Goal: Task Accomplishment & Management: Use online tool/utility

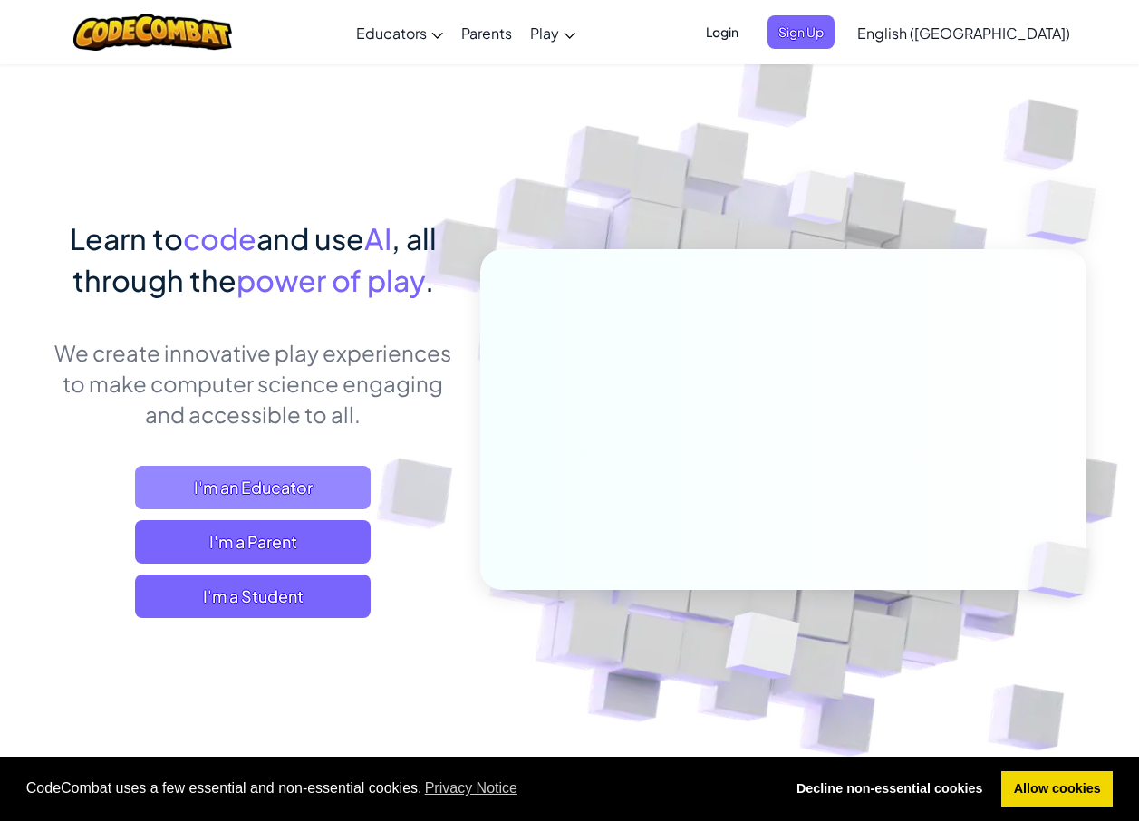
click at [283, 479] on span "I'm an Educator" at bounding box center [253, 487] width 236 height 43
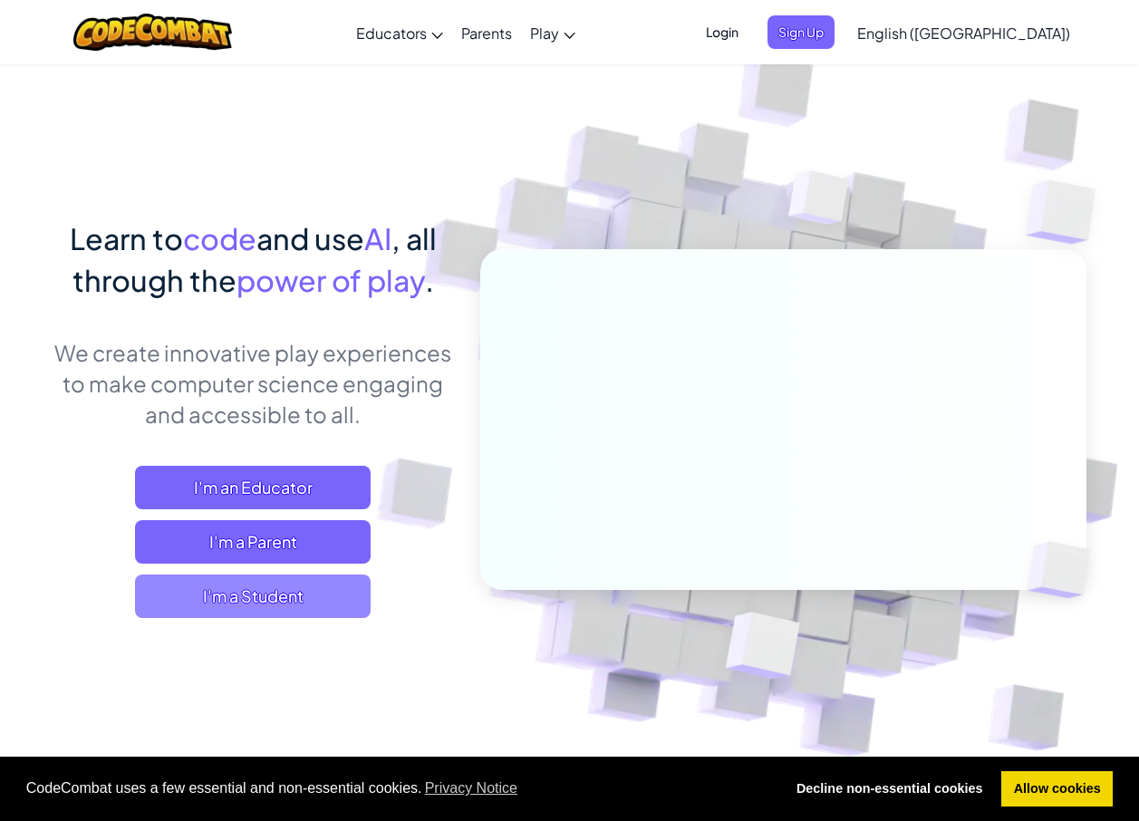
click at [298, 595] on span "I'm a Student" at bounding box center [253, 595] width 236 height 43
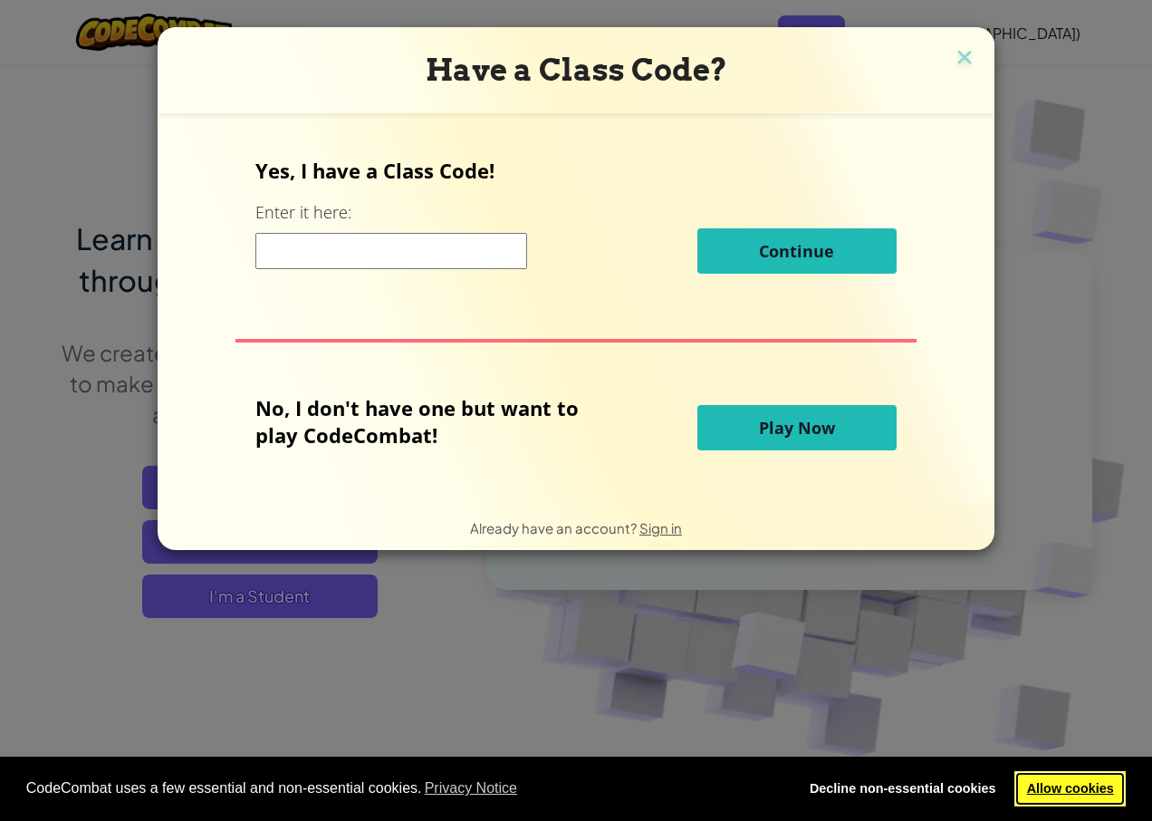
click at [1057, 784] on link "Allow cookies" at bounding box center [1070, 789] width 111 height 36
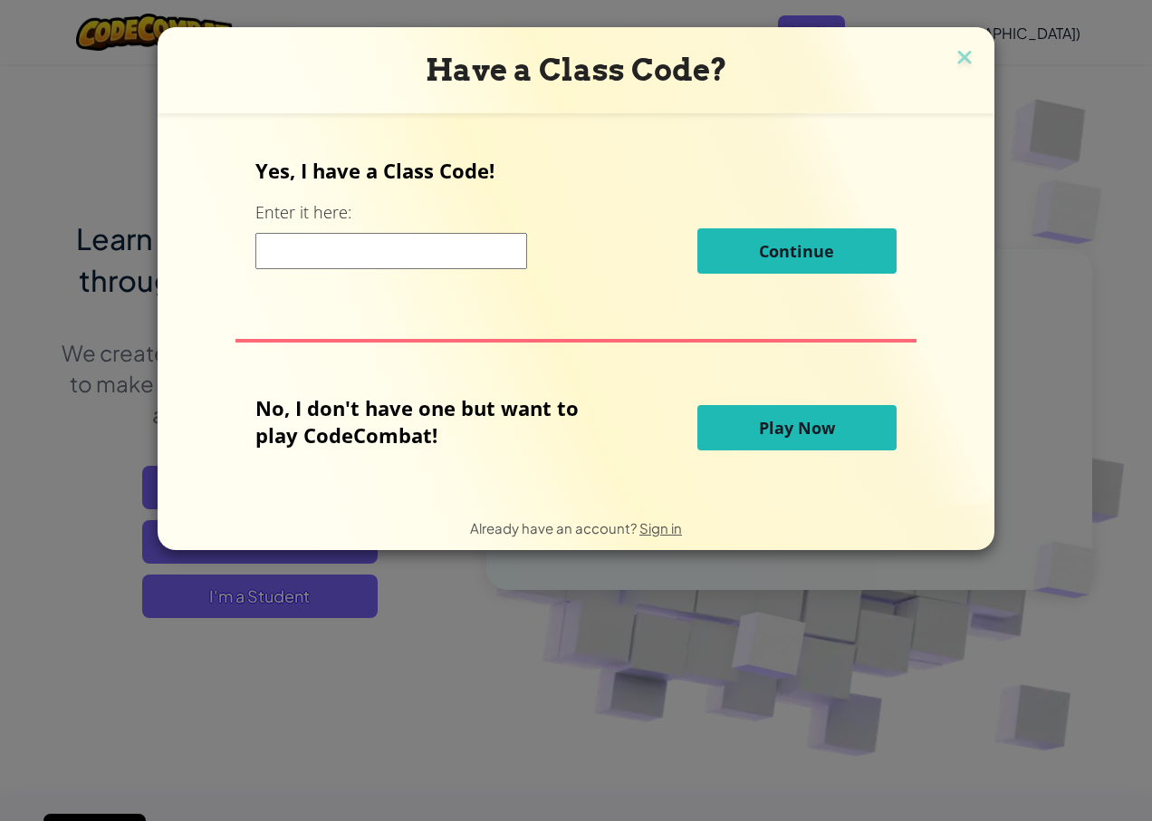
click at [743, 436] on button "Play Now" at bounding box center [797, 427] width 199 height 45
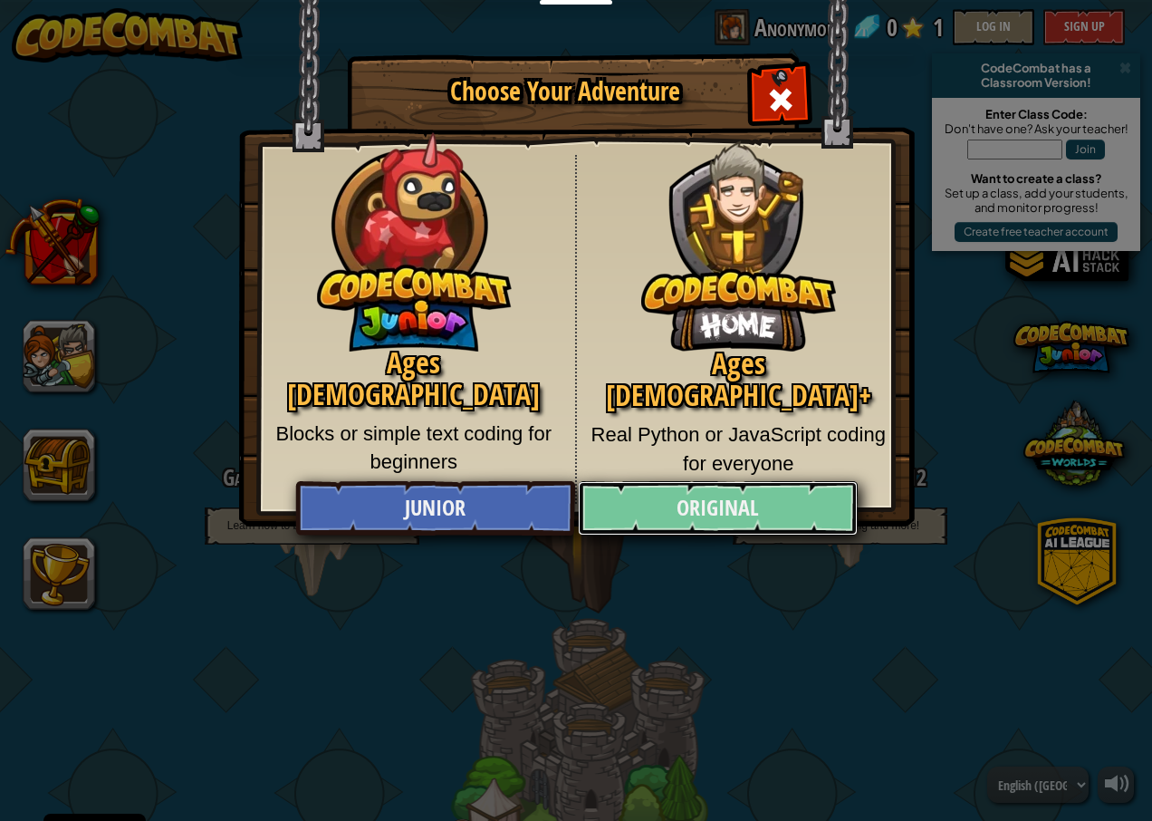
click at [760, 512] on link "Original" at bounding box center [717, 508] width 279 height 54
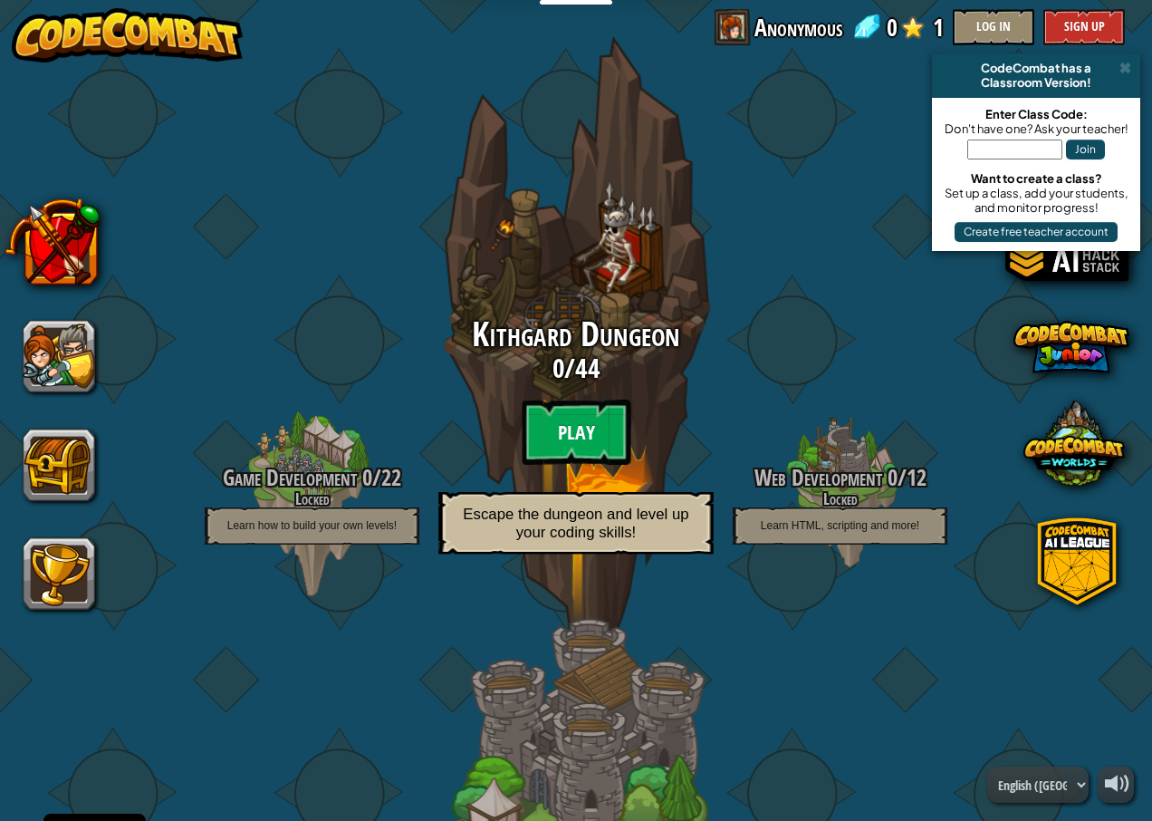
click at [557, 427] on btn "Play" at bounding box center [576, 432] width 109 height 65
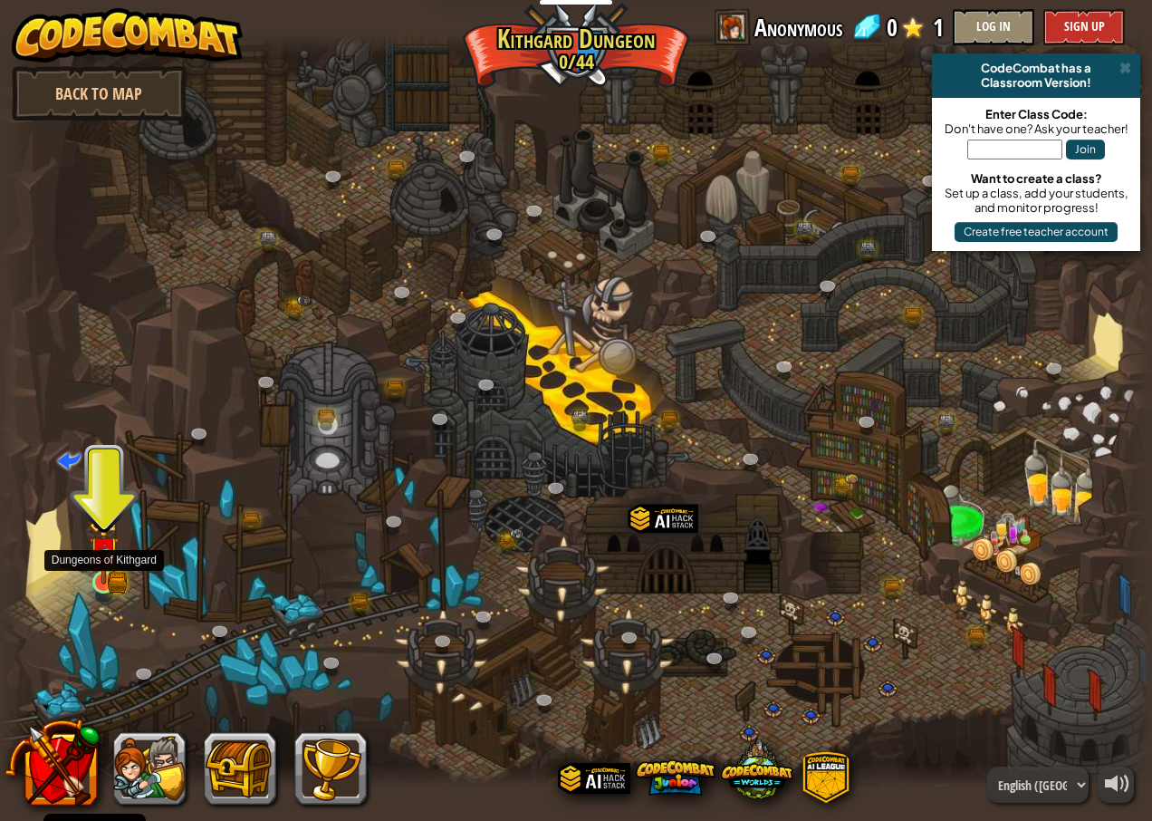
click at [96, 576] on img at bounding box center [104, 551] width 30 height 66
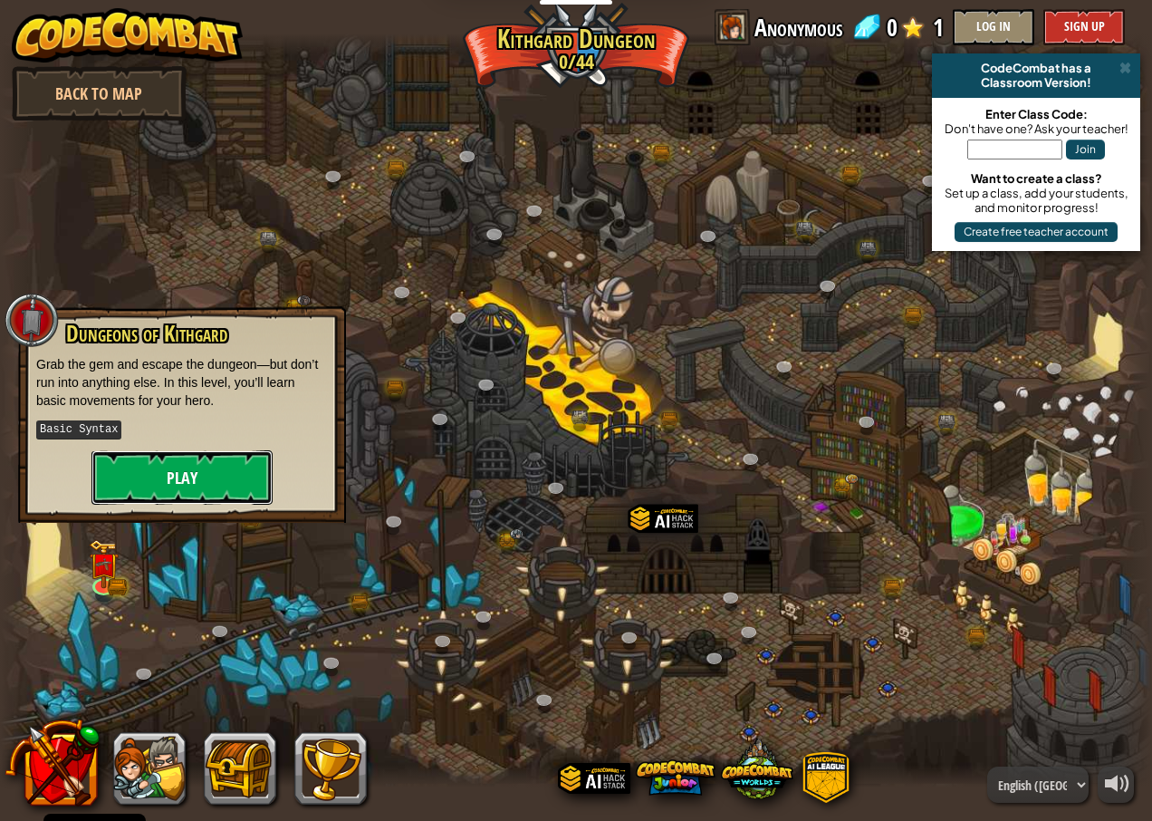
click at [159, 458] on button "Play" at bounding box center [182, 477] width 181 height 54
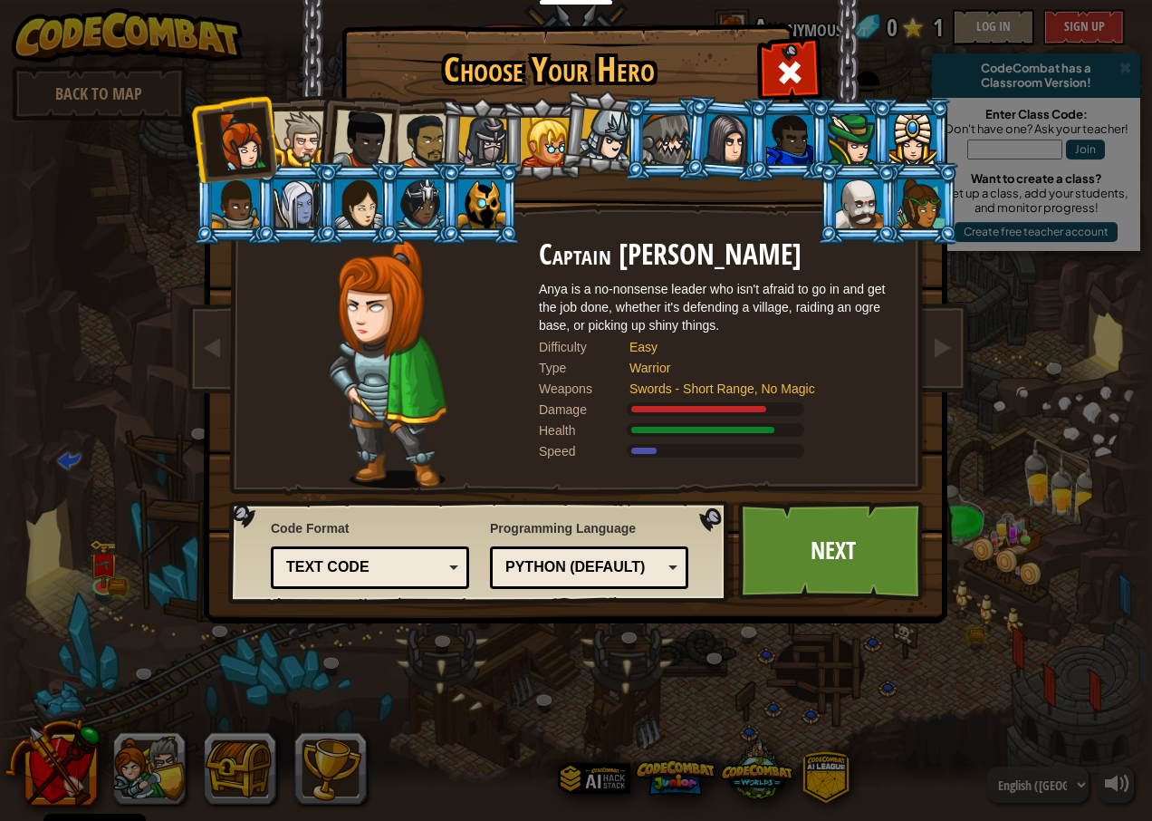
click at [470, 146] on div at bounding box center [484, 143] width 52 height 52
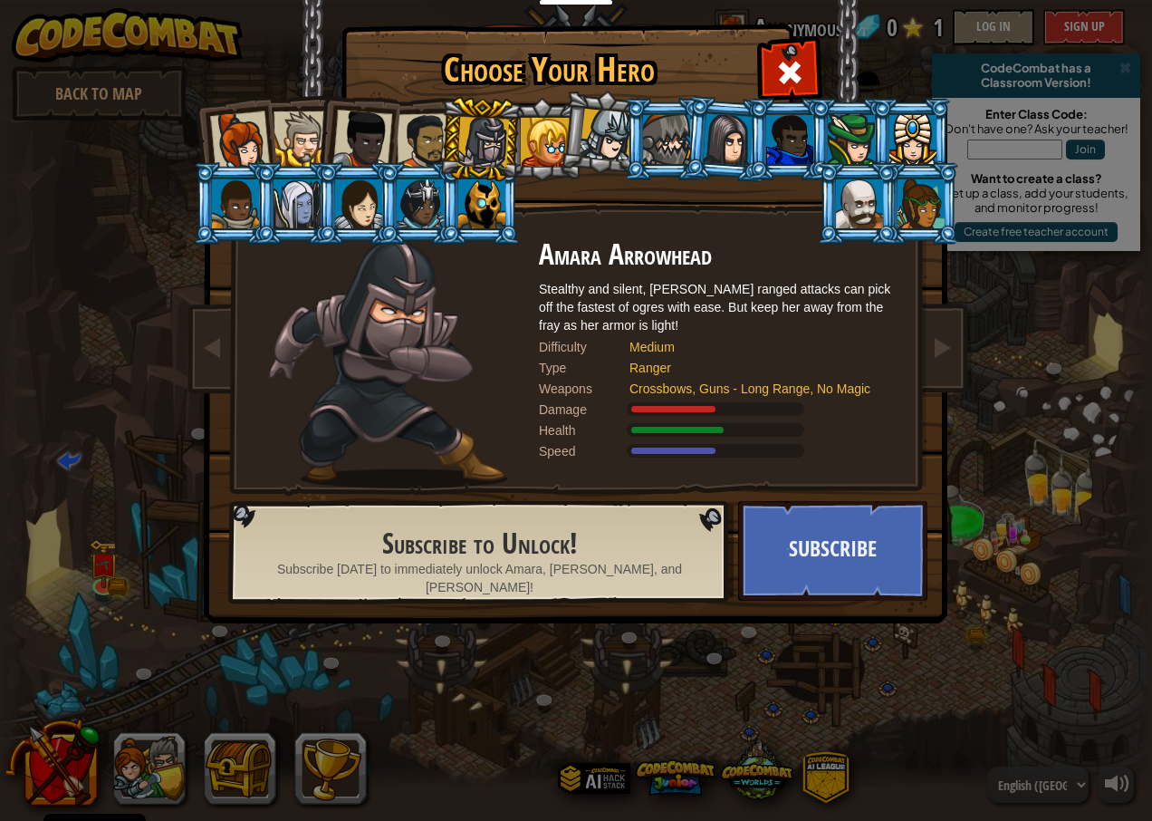
click at [785, 152] on div at bounding box center [789, 139] width 47 height 49
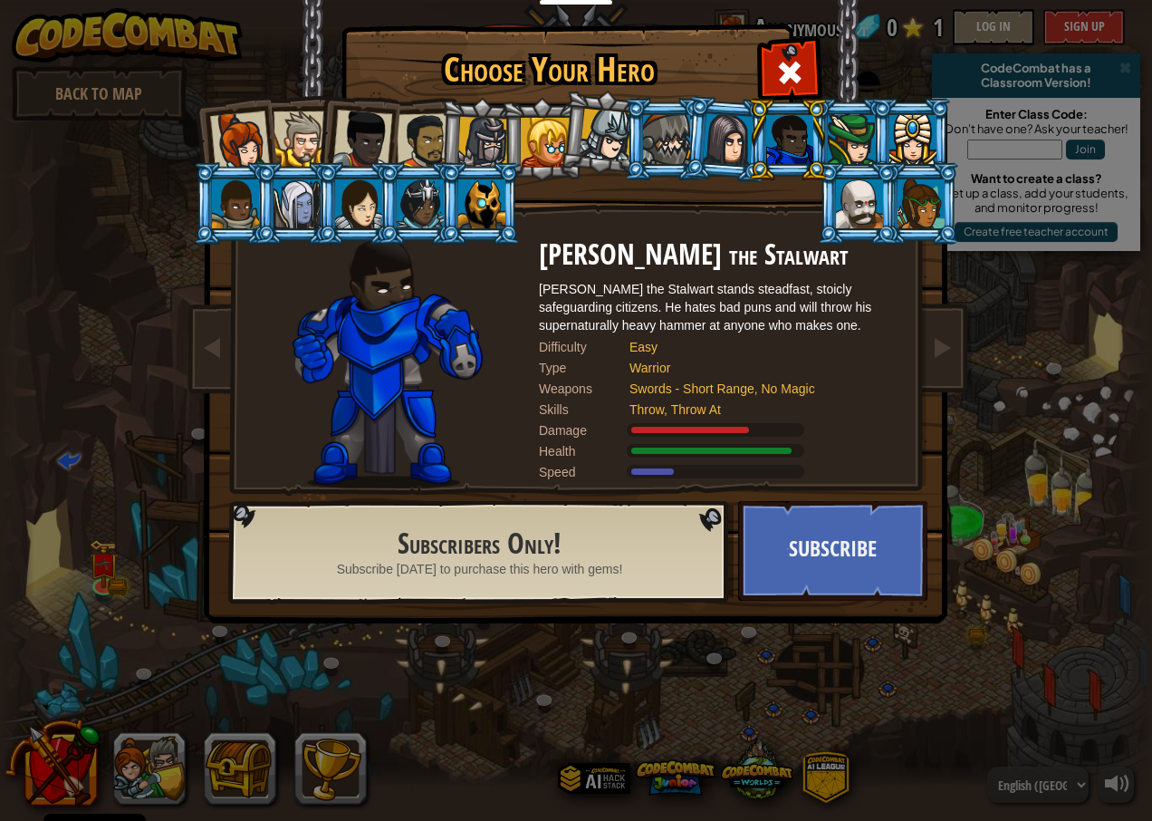
click at [664, 140] on div at bounding box center [666, 139] width 47 height 49
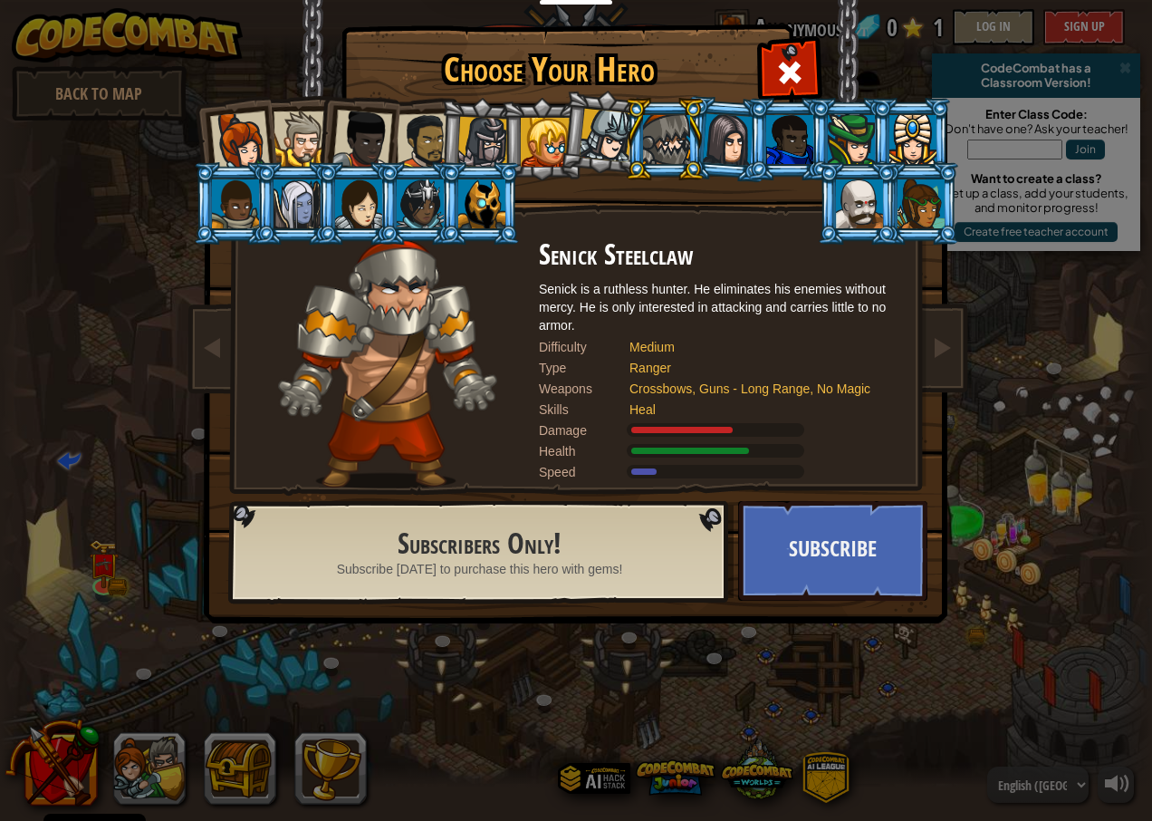
click at [490, 132] on div at bounding box center [484, 143] width 52 height 52
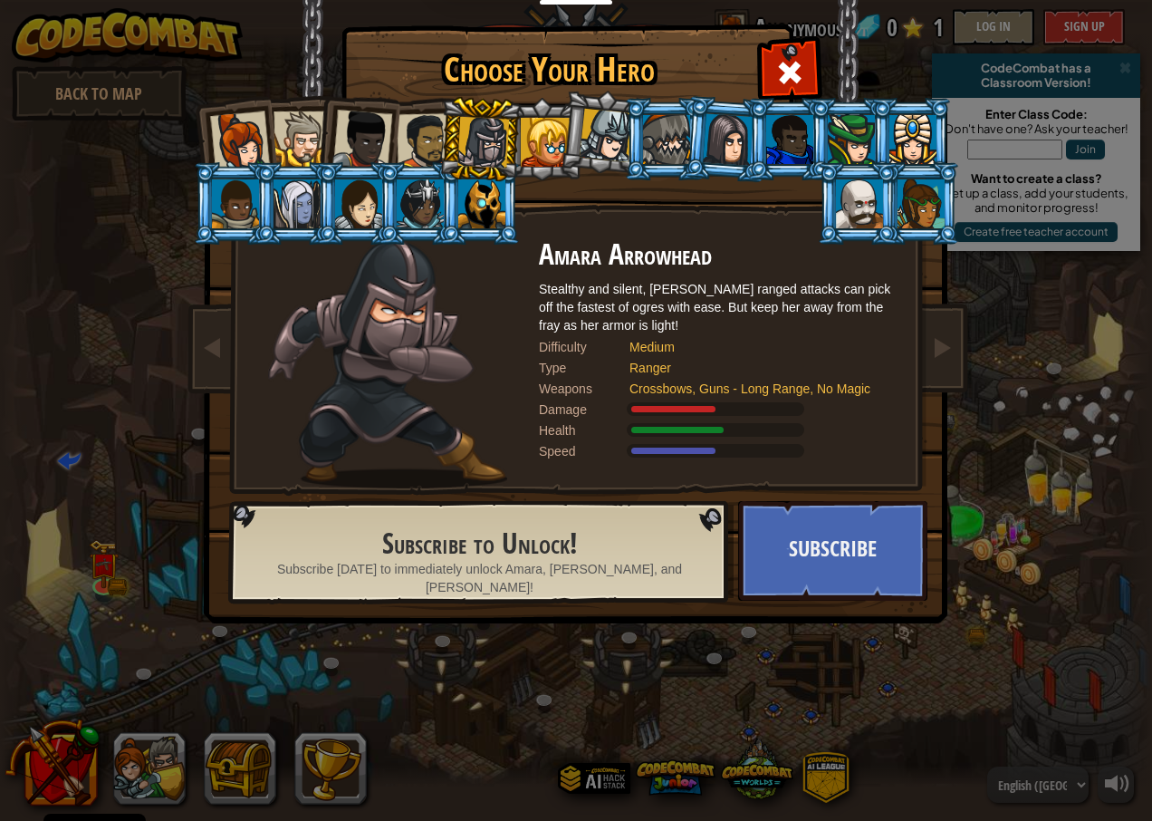
click at [484, 218] on div at bounding box center [481, 203] width 47 height 49
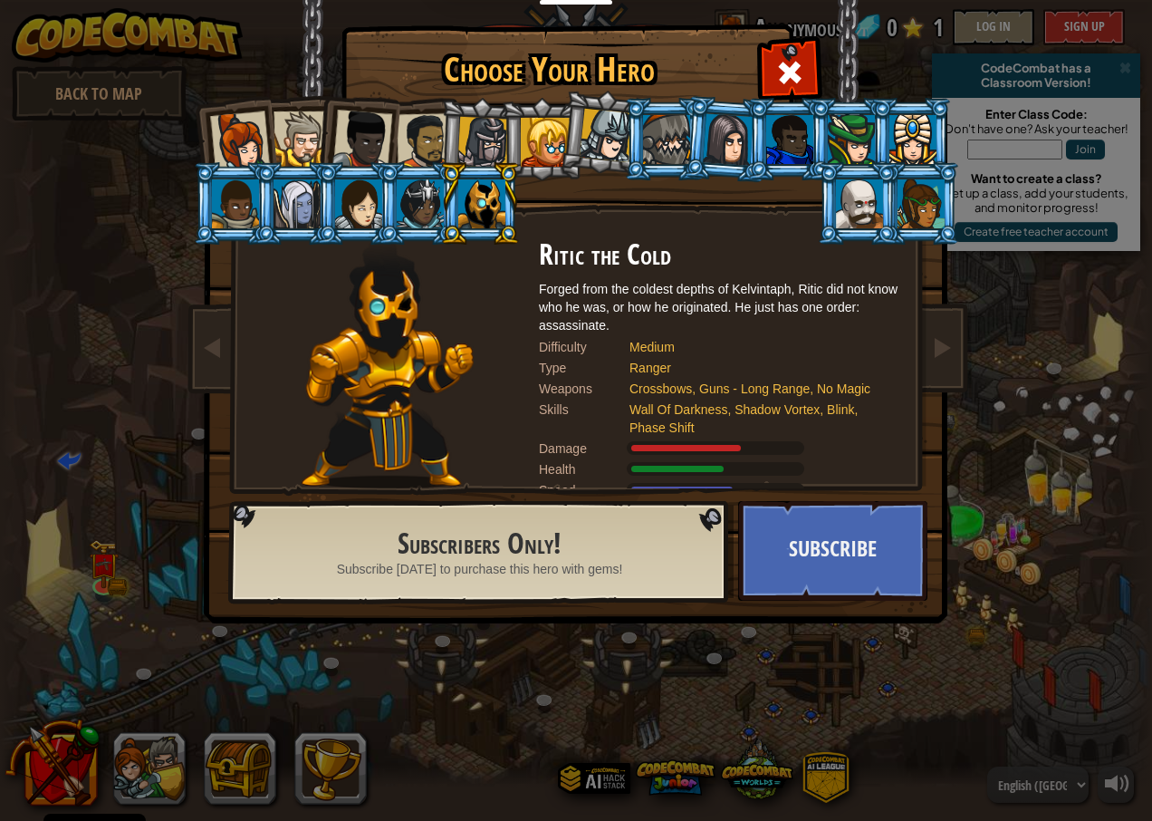
click at [612, 141] on div at bounding box center [606, 135] width 53 height 53
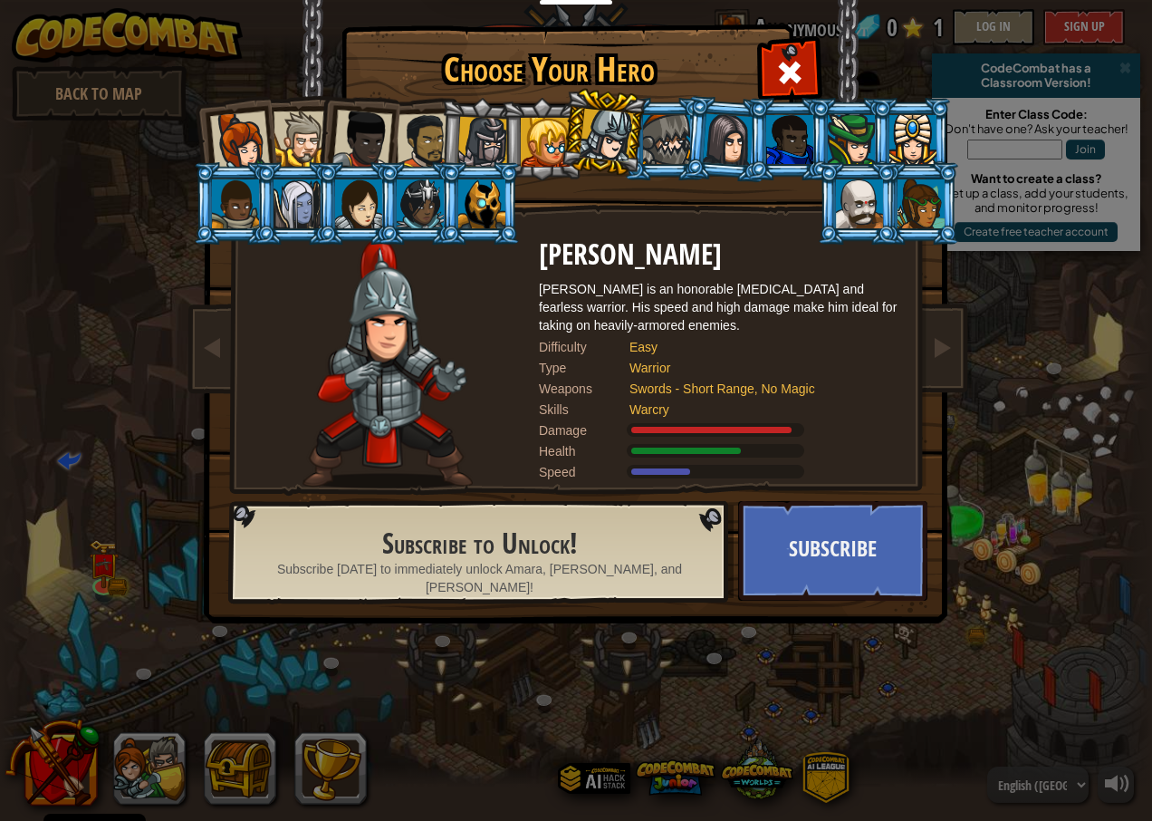
click at [669, 144] on div at bounding box center [666, 139] width 47 height 49
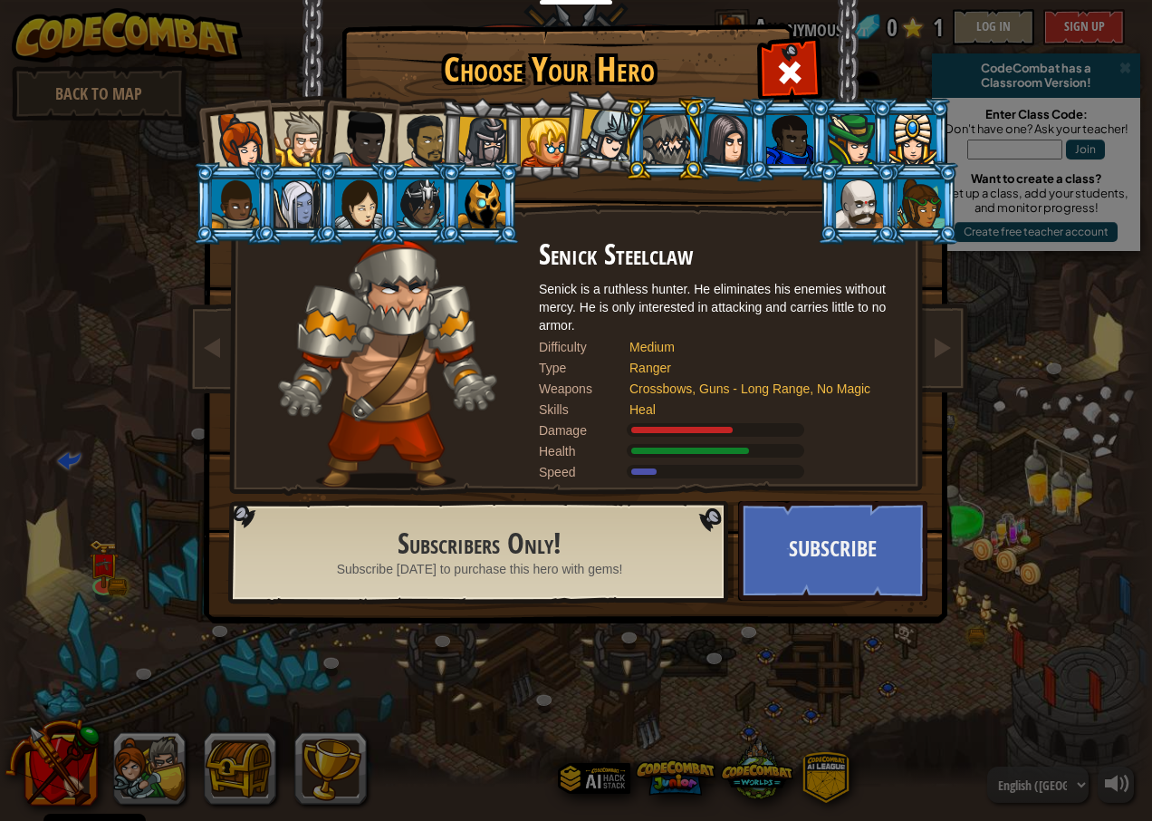
click at [852, 205] on div at bounding box center [859, 203] width 47 height 49
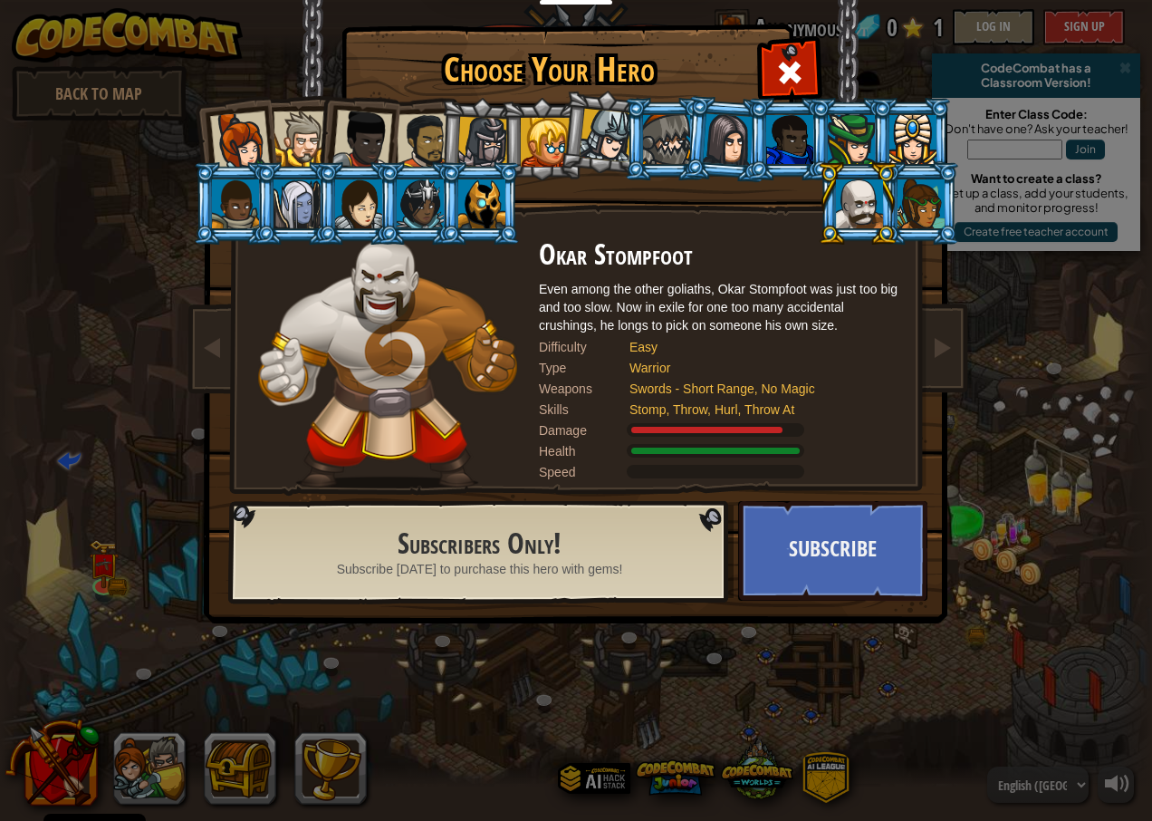
click at [918, 123] on div at bounding box center [913, 139] width 47 height 49
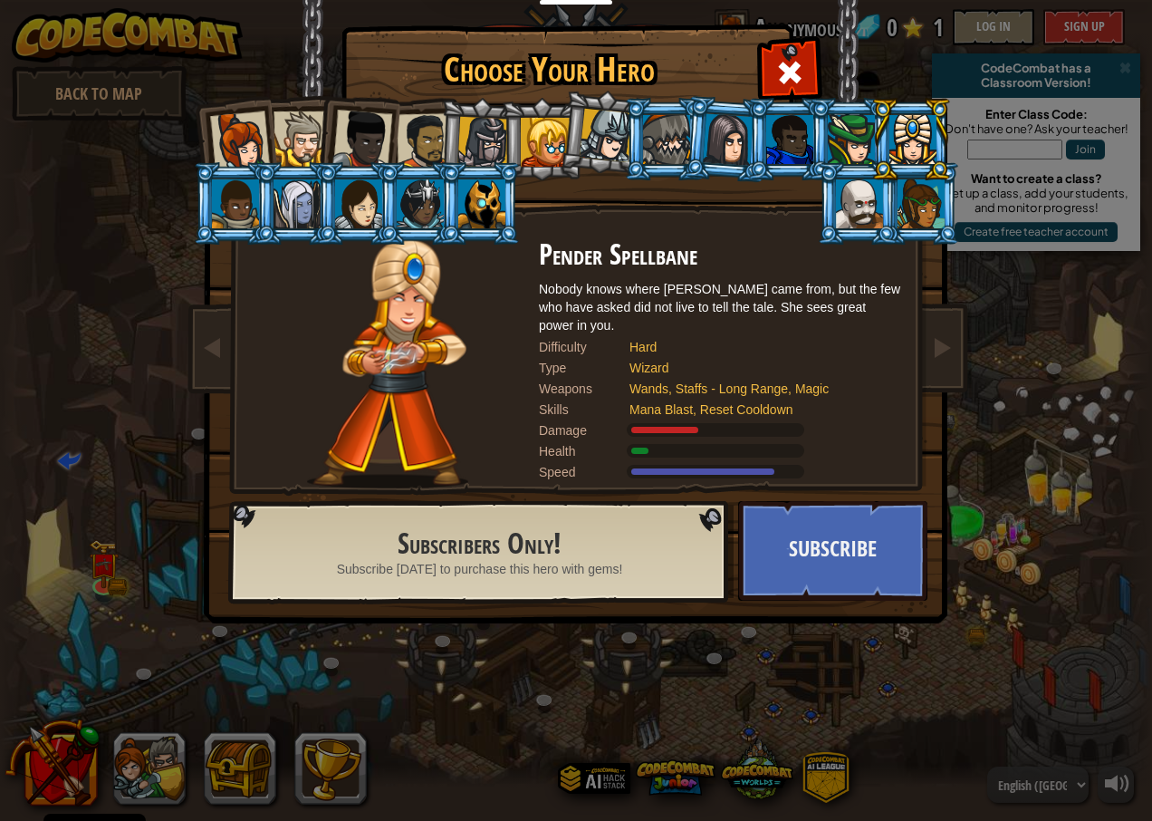
click at [860, 139] on div at bounding box center [851, 139] width 47 height 49
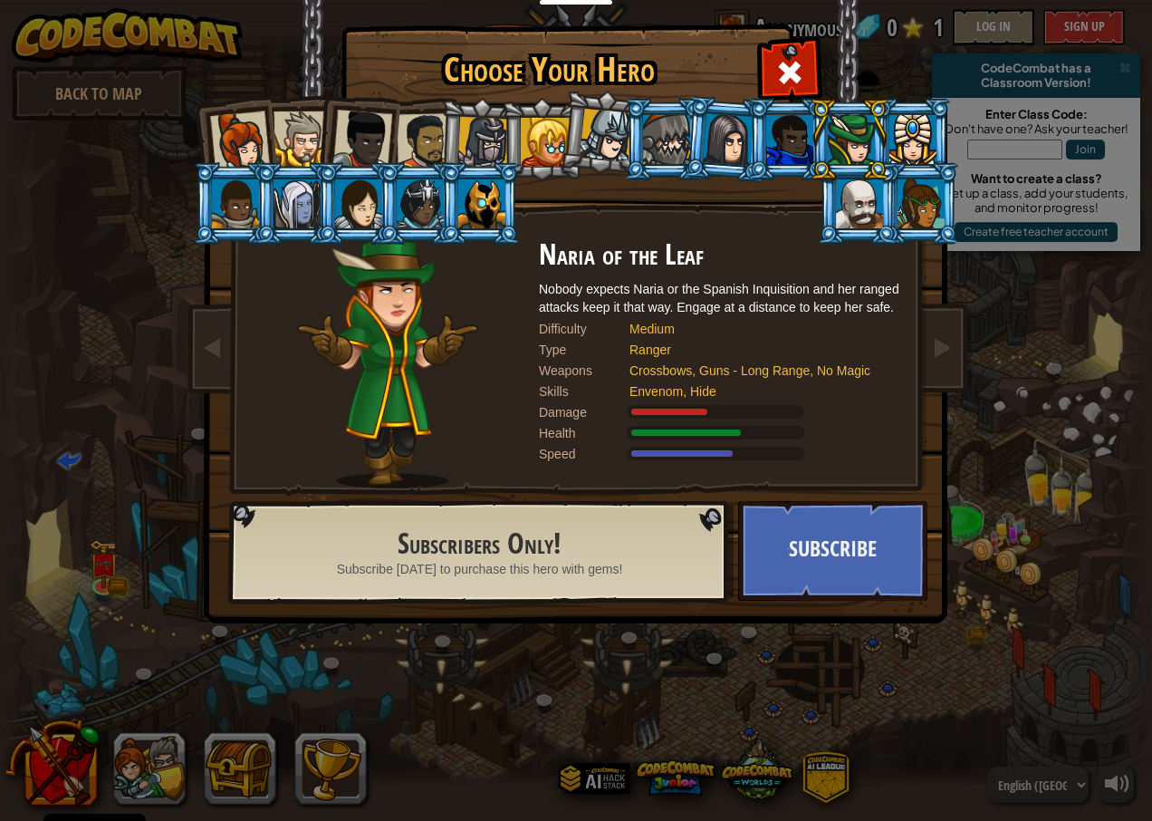
click at [917, 175] on li at bounding box center [920, 203] width 82 height 82
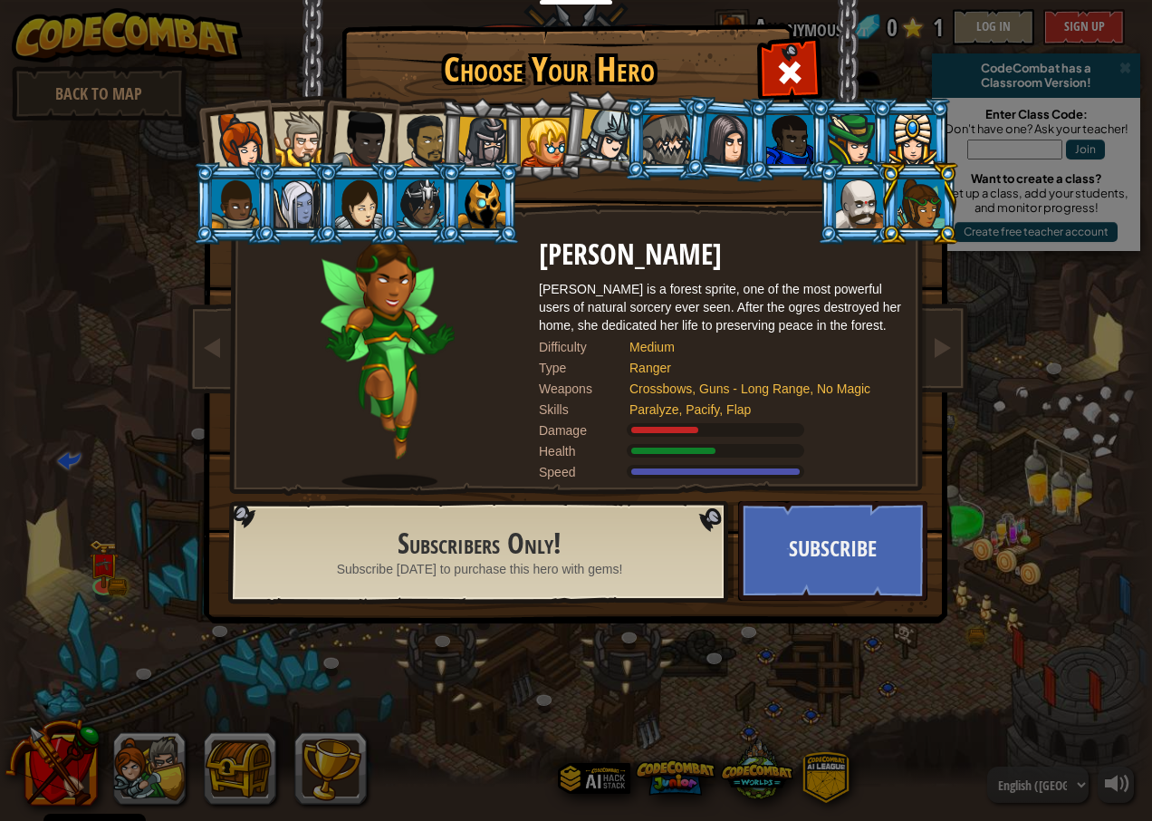
click at [804, 145] on div at bounding box center [789, 139] width 47 height 49
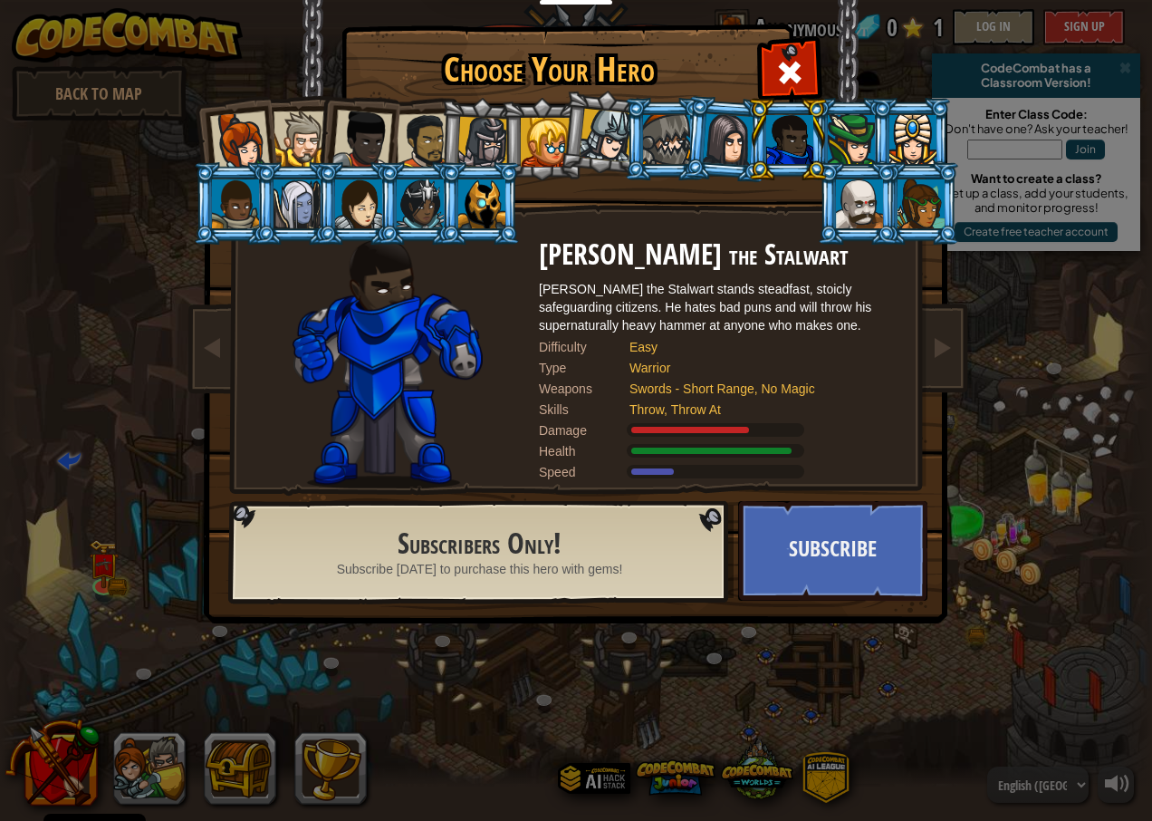
click at [756, 145] on li at bounding box center [788, 139] width 82 height 82
click at [710, 140] on div at bounding box center [728, 139] width 51 height 52
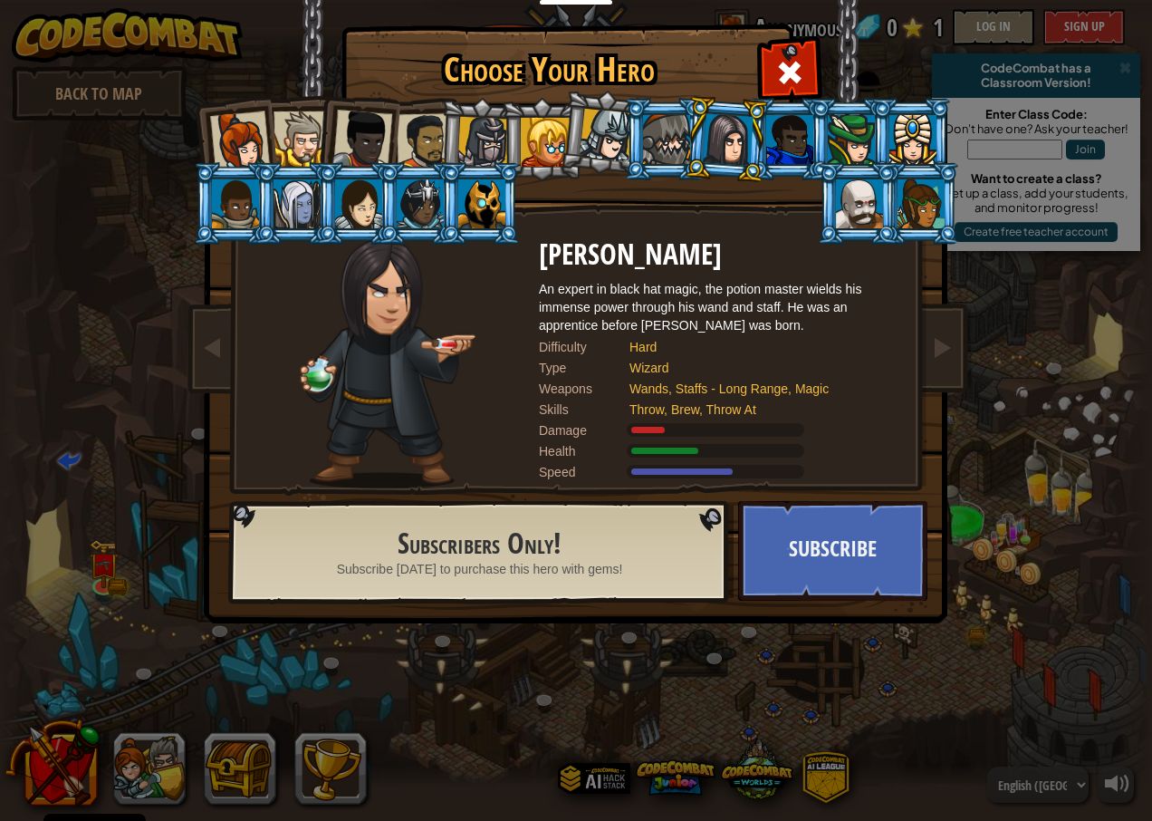
click at [667, 142] on div at bounding box center [666, 139] width 47 height 49
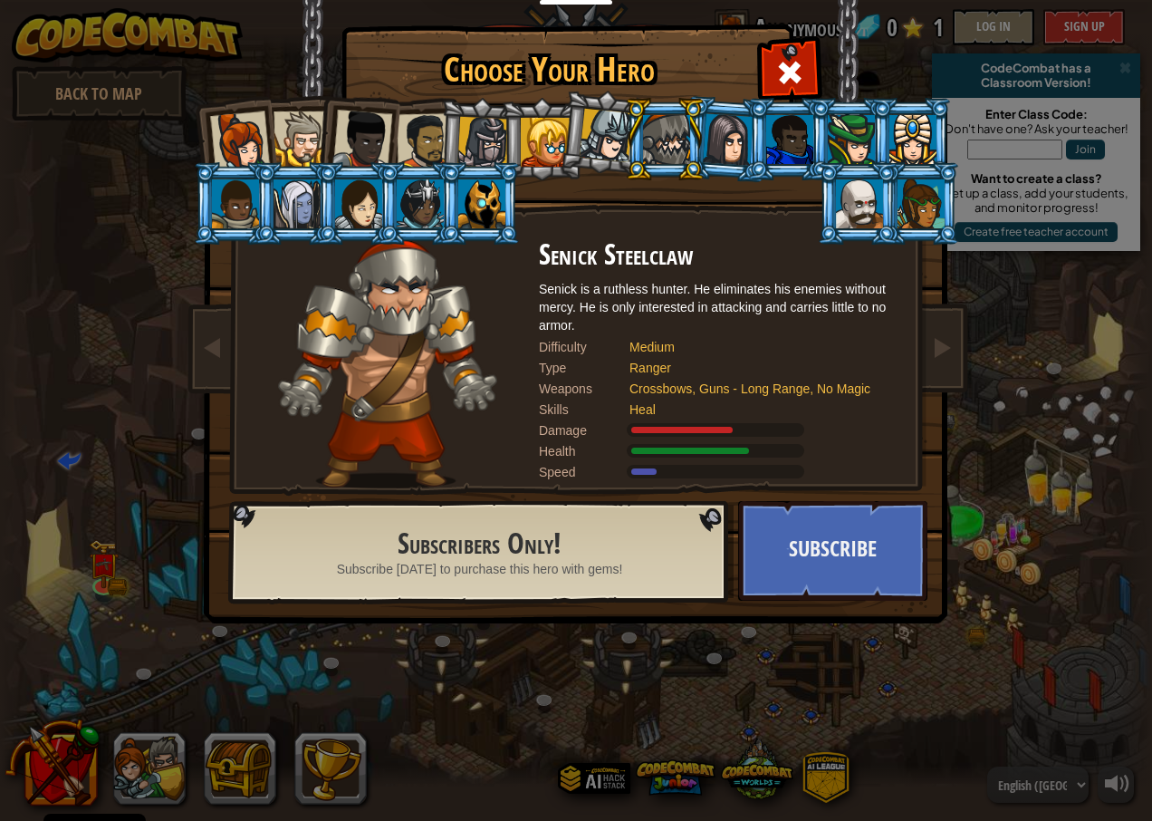
click at [1051, 788] on div "Choose Your Hero 0 Captain [PERSON_NAME] Anya is a no-nonsense leader who isn't…" at bounding box center [576, 410] width 1152 height 821
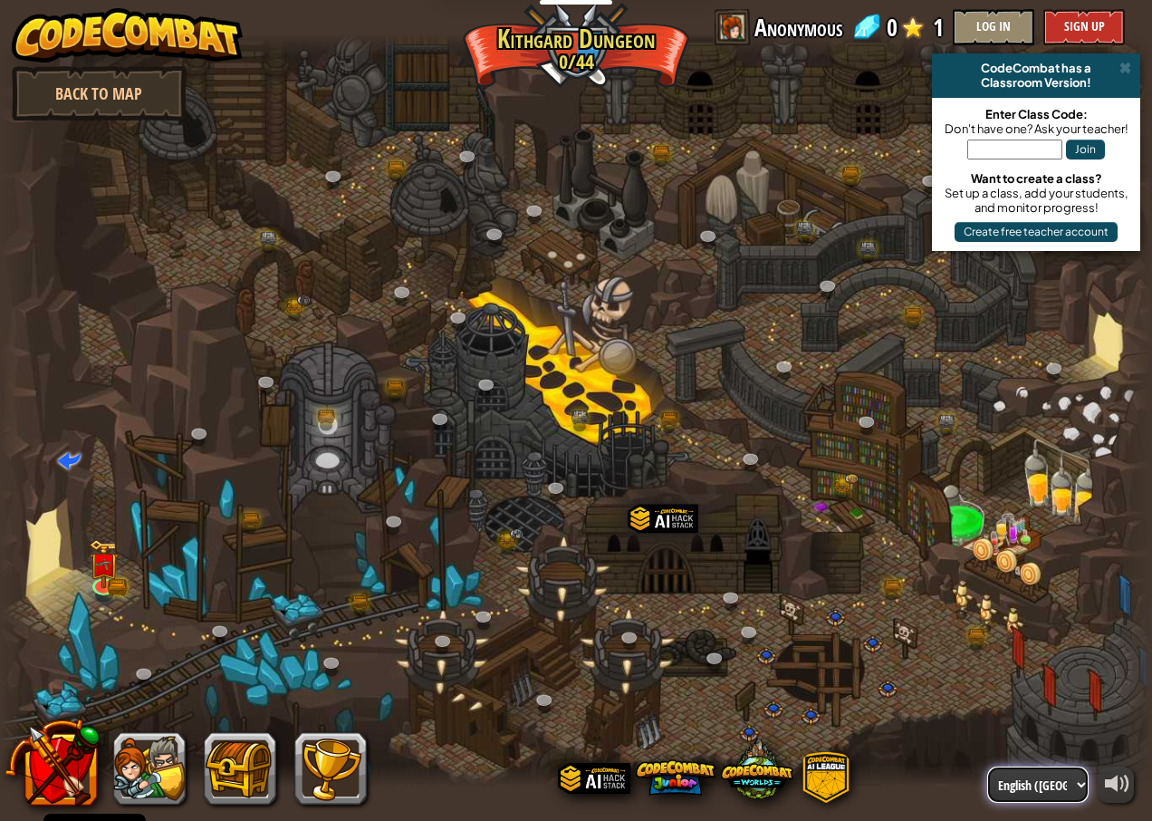
click at [1048, 795] on select "English ([GEOGRAPHIC_DATA]) English ([GEOGRAPHIC_DATA]) 简体中文 繁體中文 русский españ…" at bounding box center [1037, 784] width 101 height 36
select select "lt"
click at [987, 766] on select "English ([GEOGRAPHIC_DATA]) English ([GEOGRAPHIC_DATA]) 简体中文 繁體中文 русский españ…" at bounding box center [1037, 784] width 101 height 36
click at [1086, 613] on div at bounding box center [576, 410] width 1152 height 753
select select "lt"
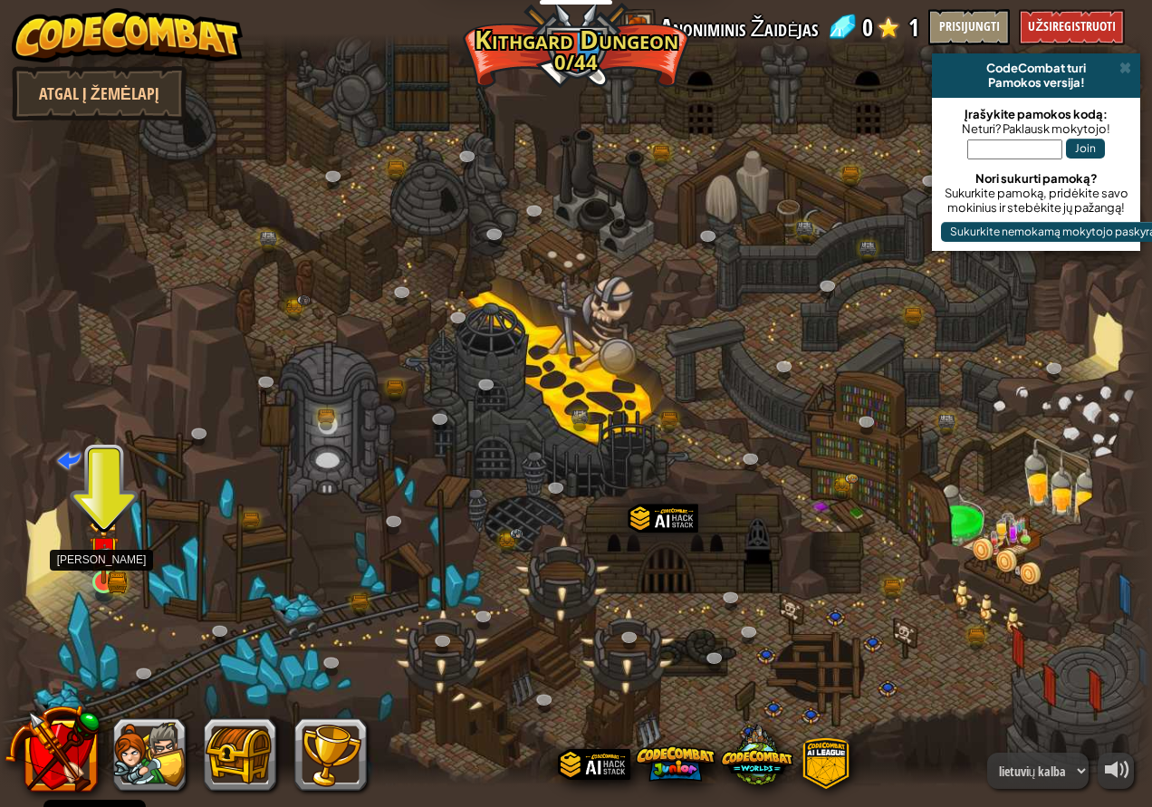
click at [105, 561] on img at bounding box center [103, 552] width 17 height 17
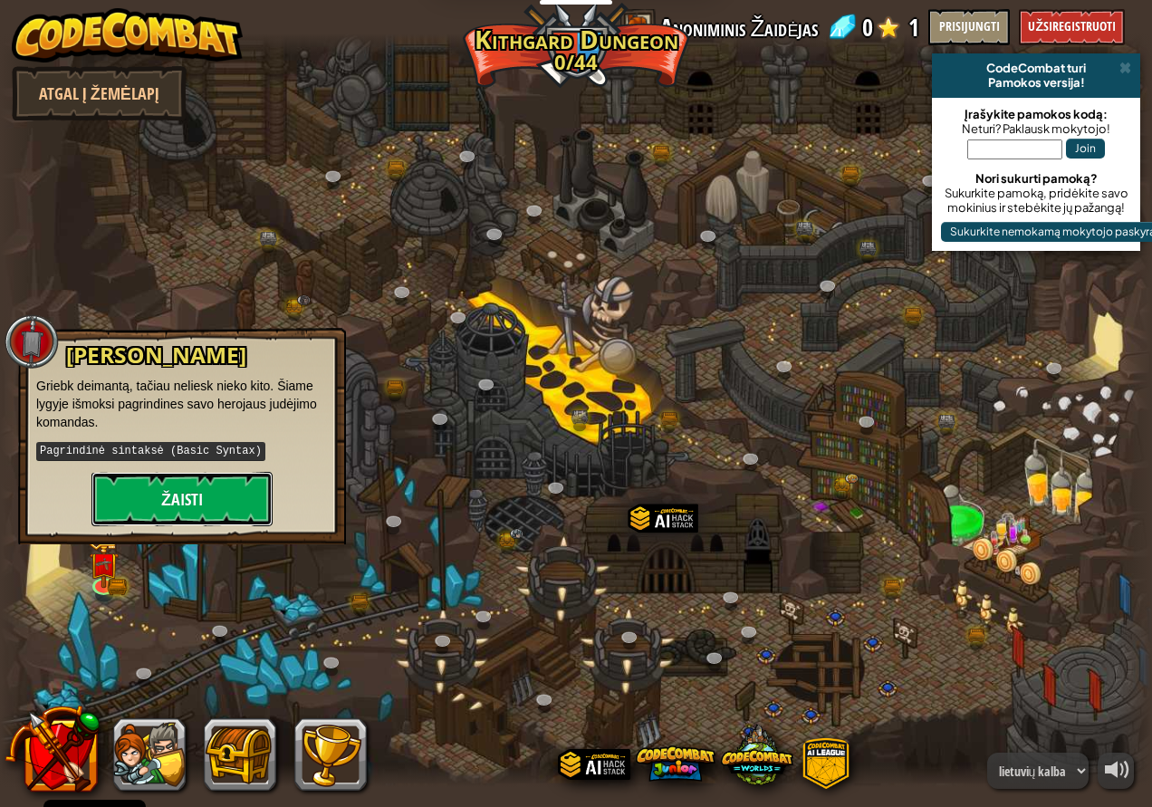
click at [197, 503] on button "Žaisti" at bounding box center [182, 499] width 181 height 54
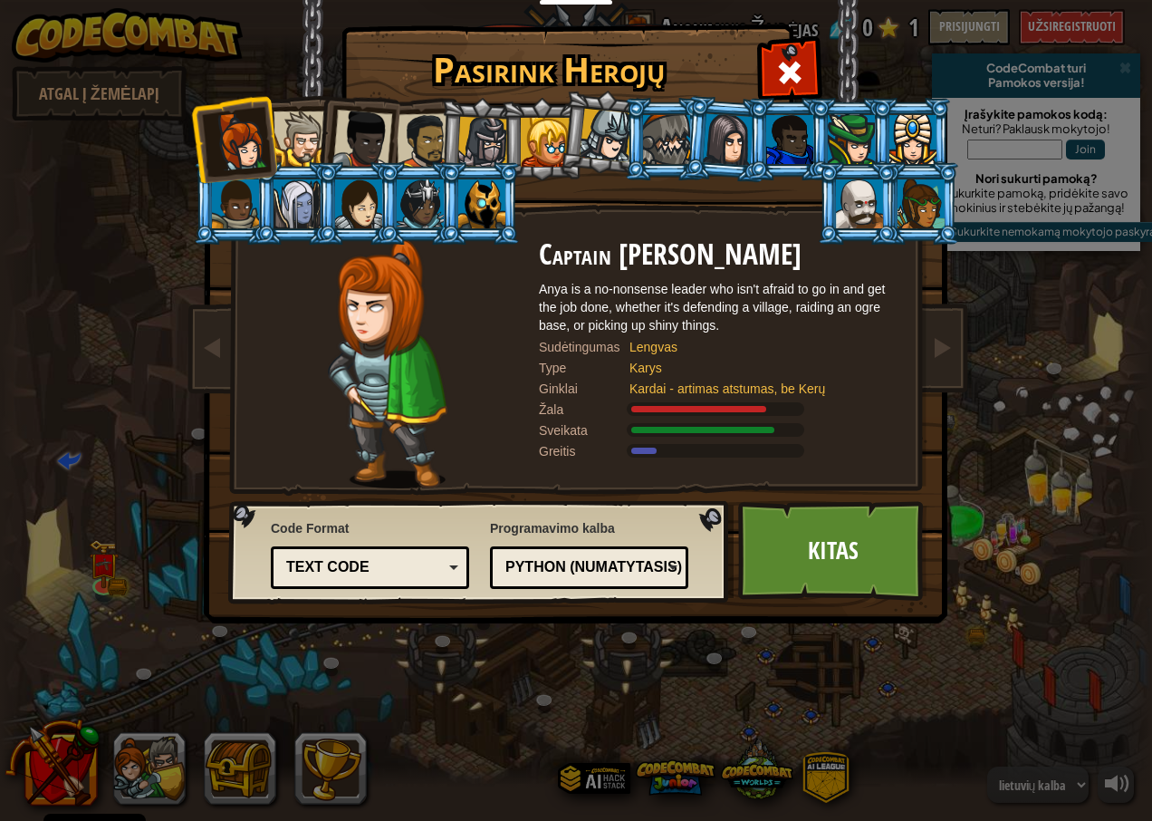
click at [246, 215] on div at bounding box center [235, 203] width 47 height 49
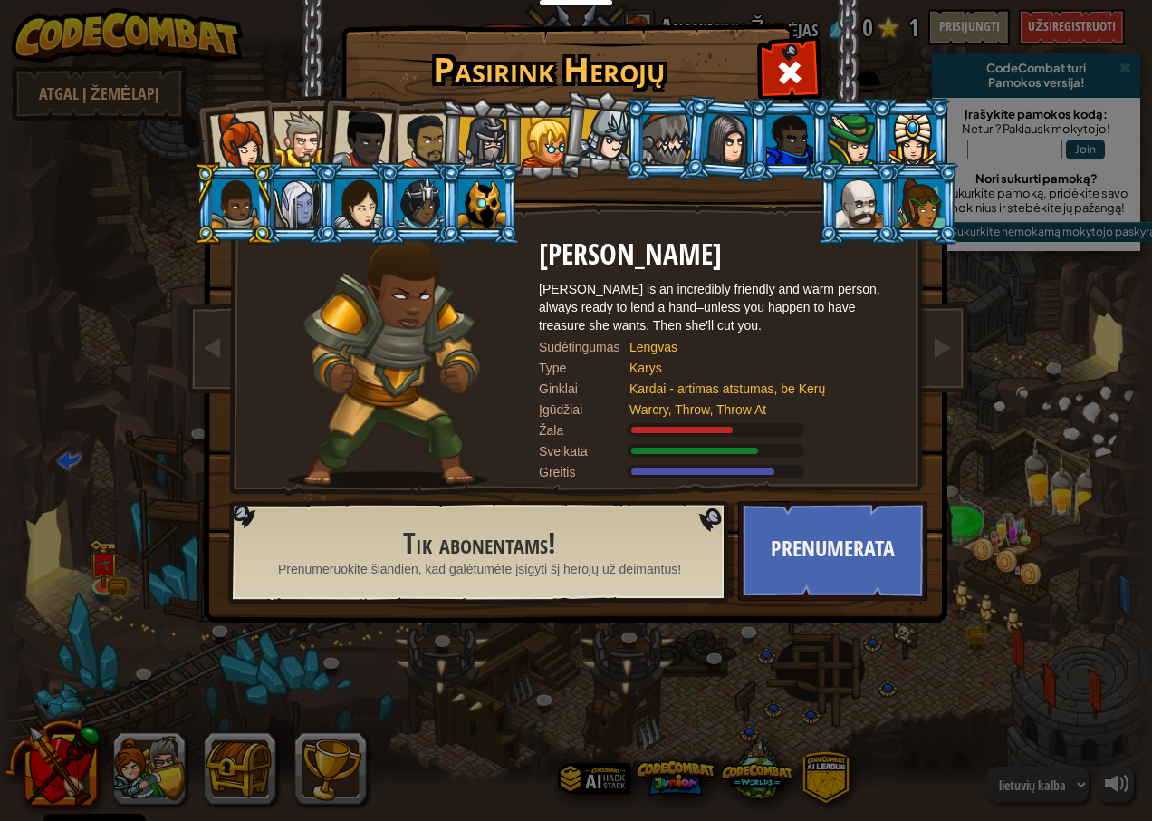
click at [467, 132] on div at bounding box center [484, 143] width 52 height 52
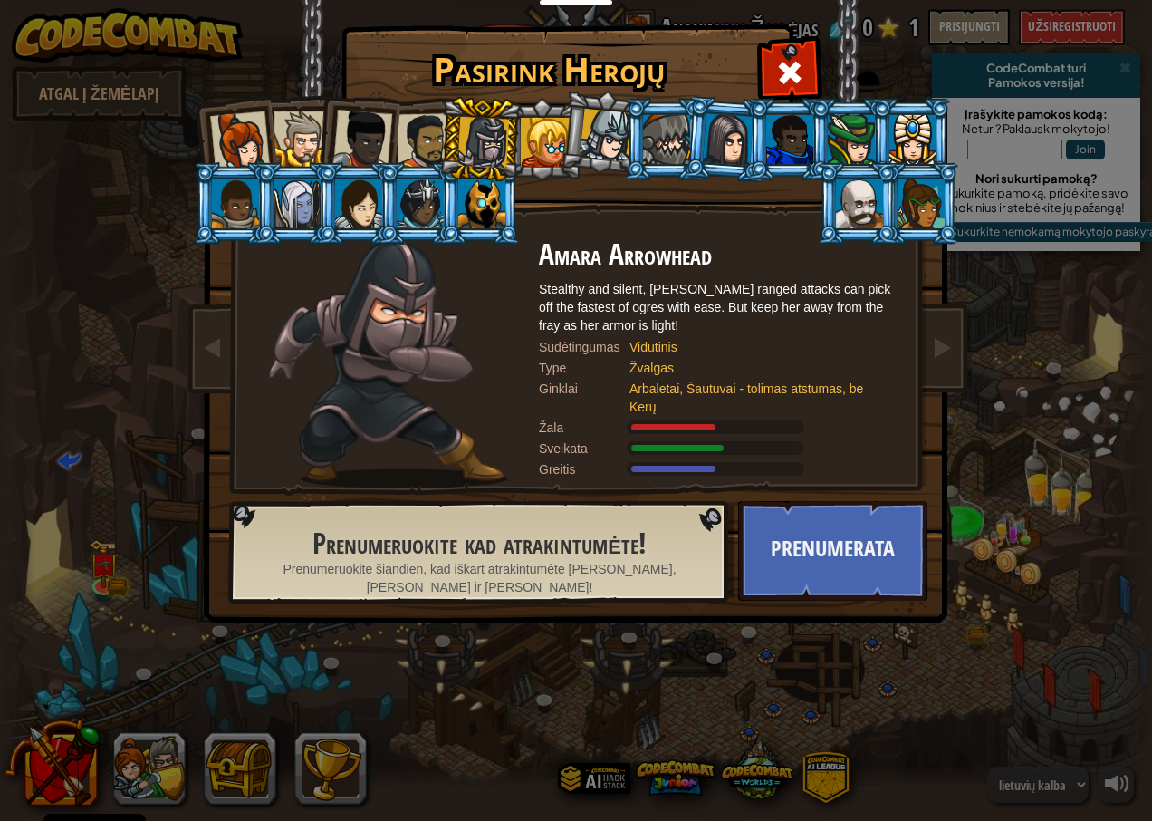
click at [345, 142] on div at bounding box center [362, 140] width 60 height 60
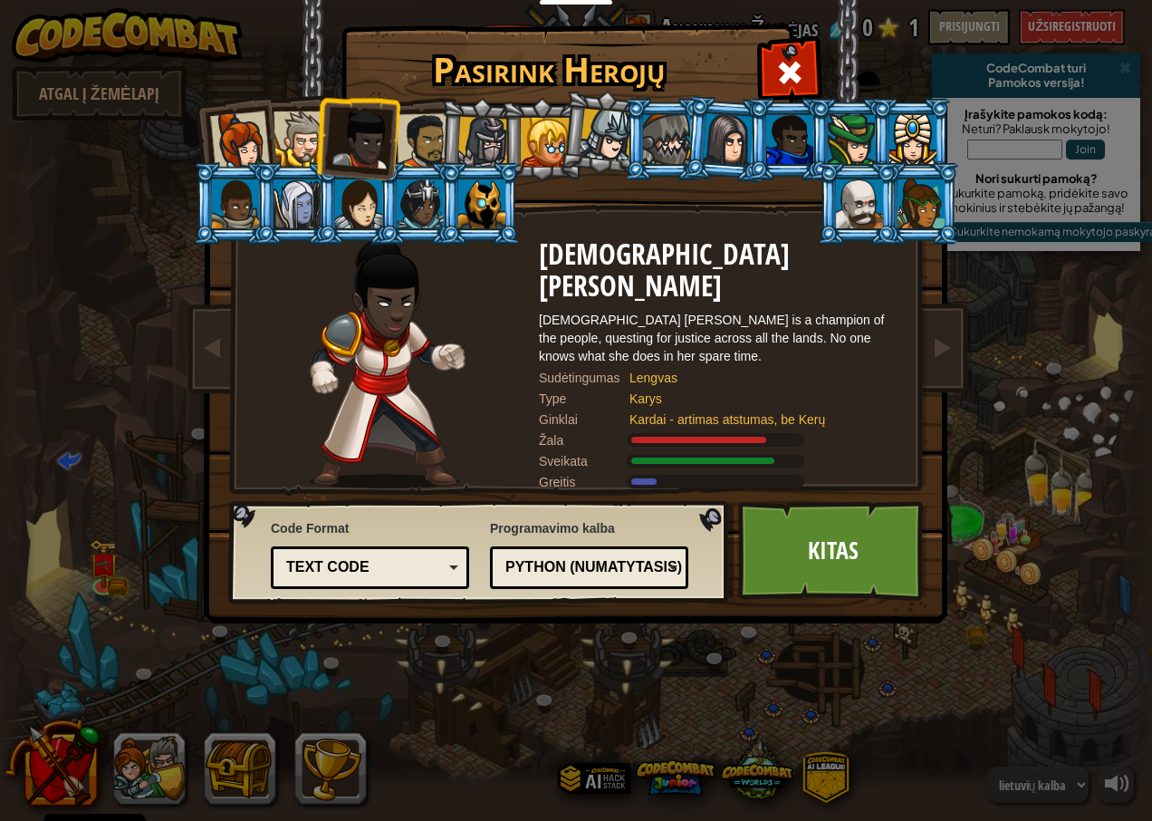
click at [287, 154] on div at bounding box center [301, 138] width 55 height 55
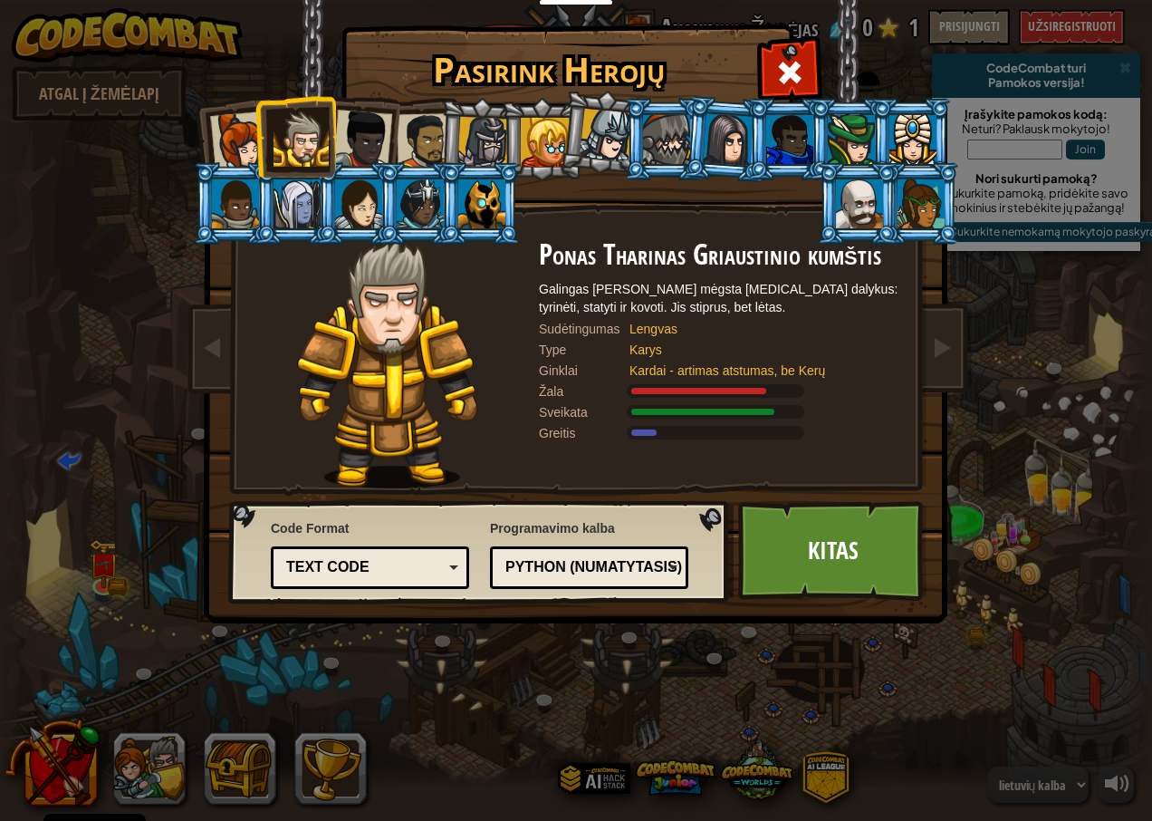
click at [427, 147] on div at bounding box center [425, 141] width 56 height 56
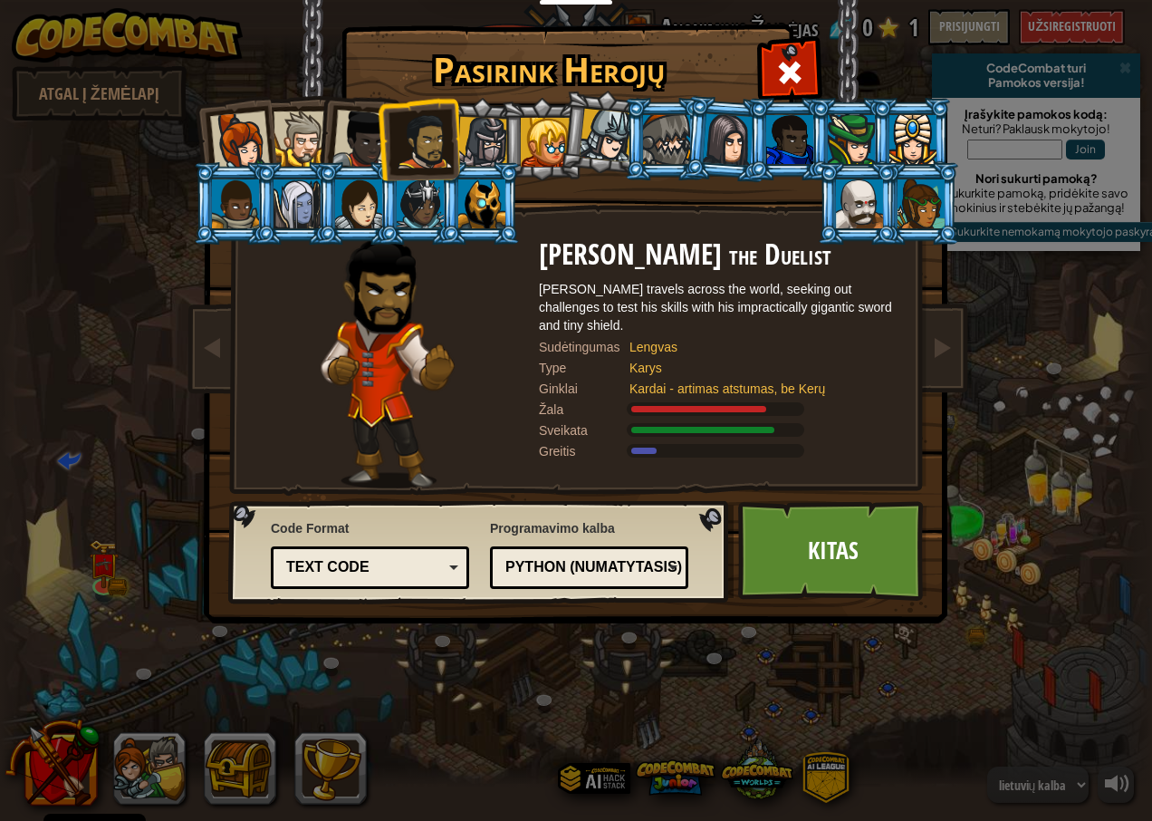
click at [466, 137] on div at bounding box center [484, 143] width 52 height 52
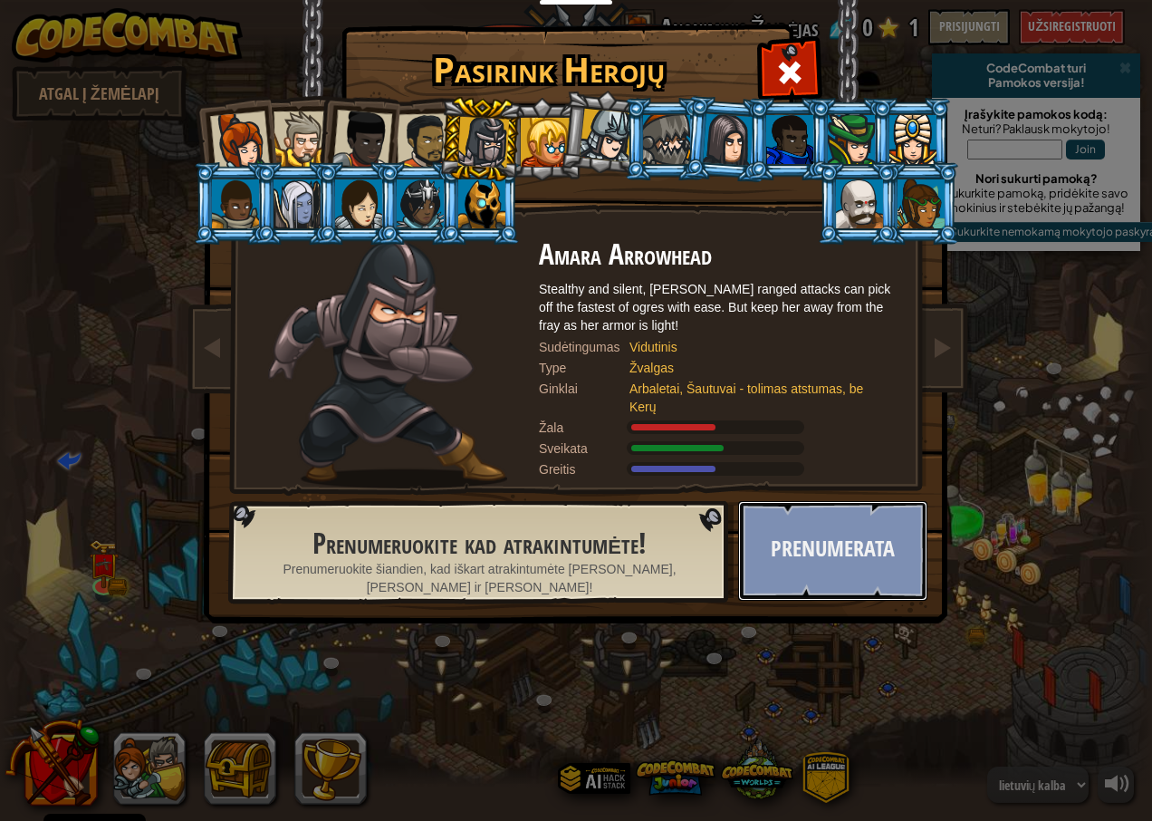
click at [838, 566] on button "Prenumerata" at bounding box center [832, 551] width 189 height 100
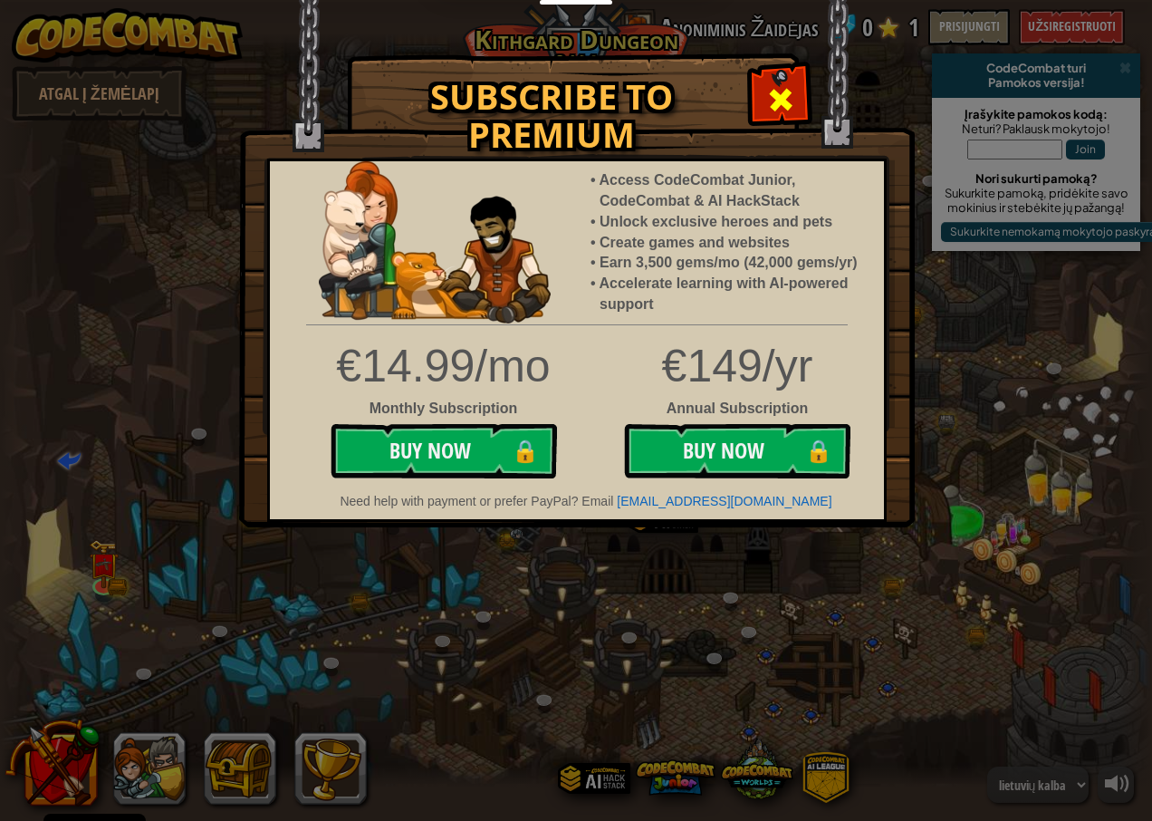
click at [779, 109] on span at bounding box center [780, 99] width 29 height 29
click at [786, 91] on div at bounding box center [576, 410] width 1152 height 753
click at [786, 99] on div at bounding box center [576, 410] width 1152 height 753
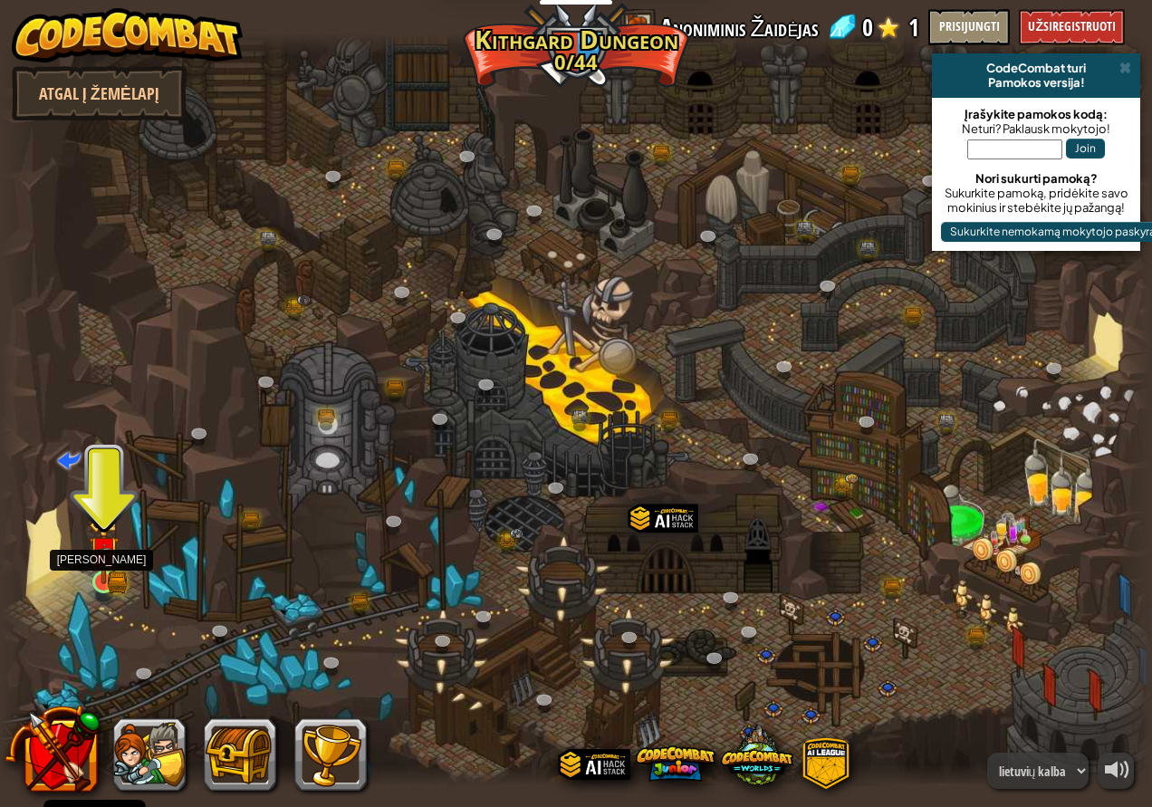
click at [105, 572] on img at bounding box center [104, 551] width 30 height 66
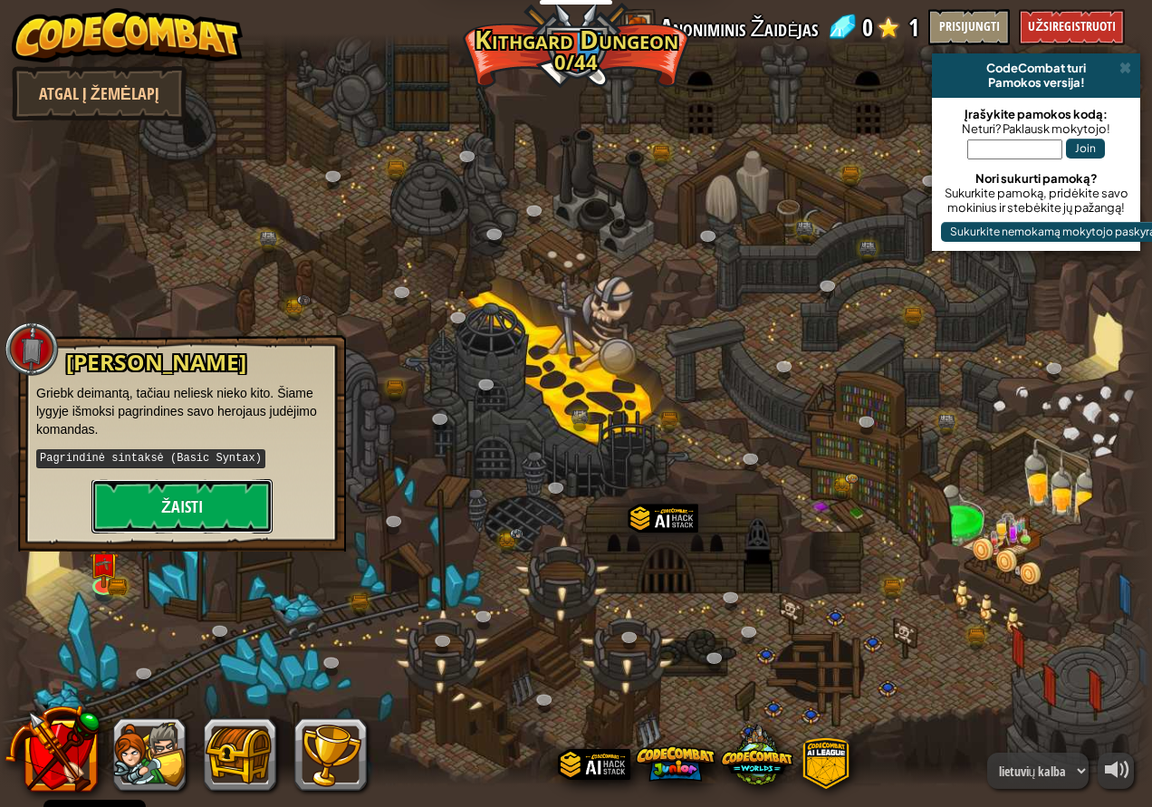
click at [124, 501] on button "Žaisti" at bounding box center [182, 506] width 181 height 54
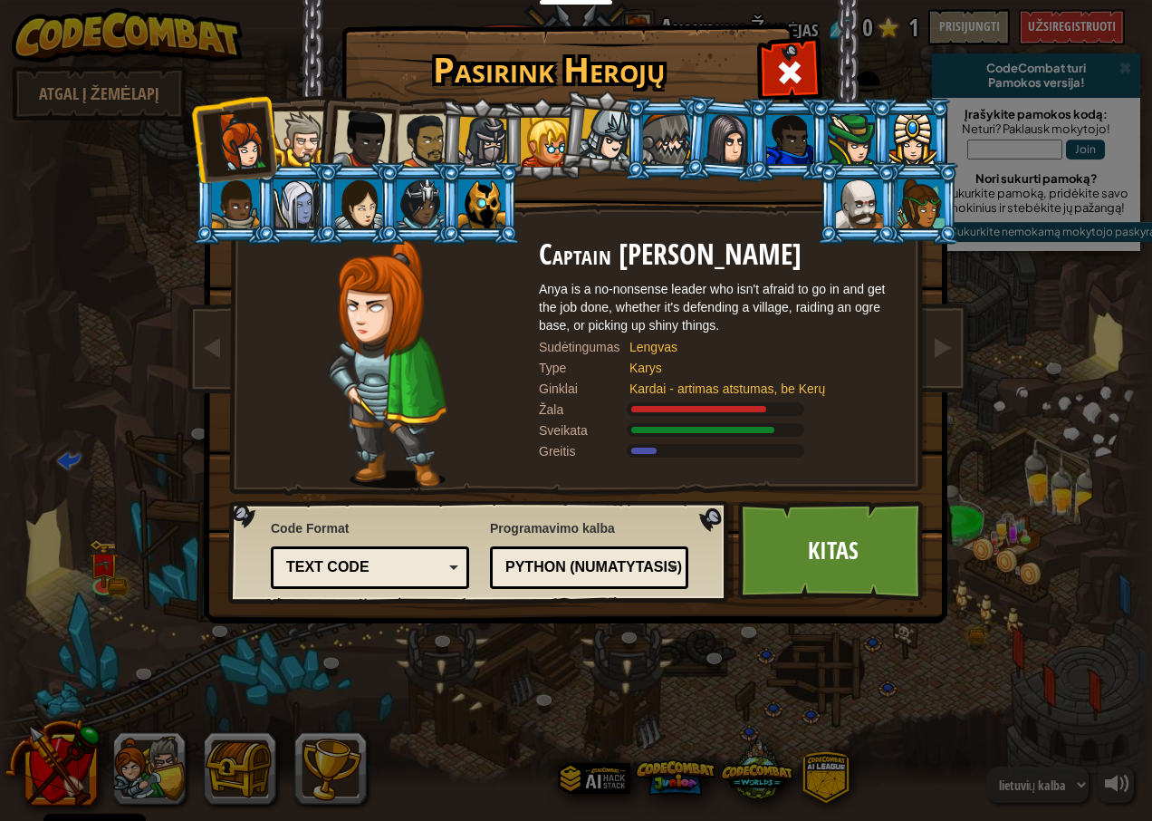
click at [540, 150] on div at bounding box center [545, 142] width 49 height 49
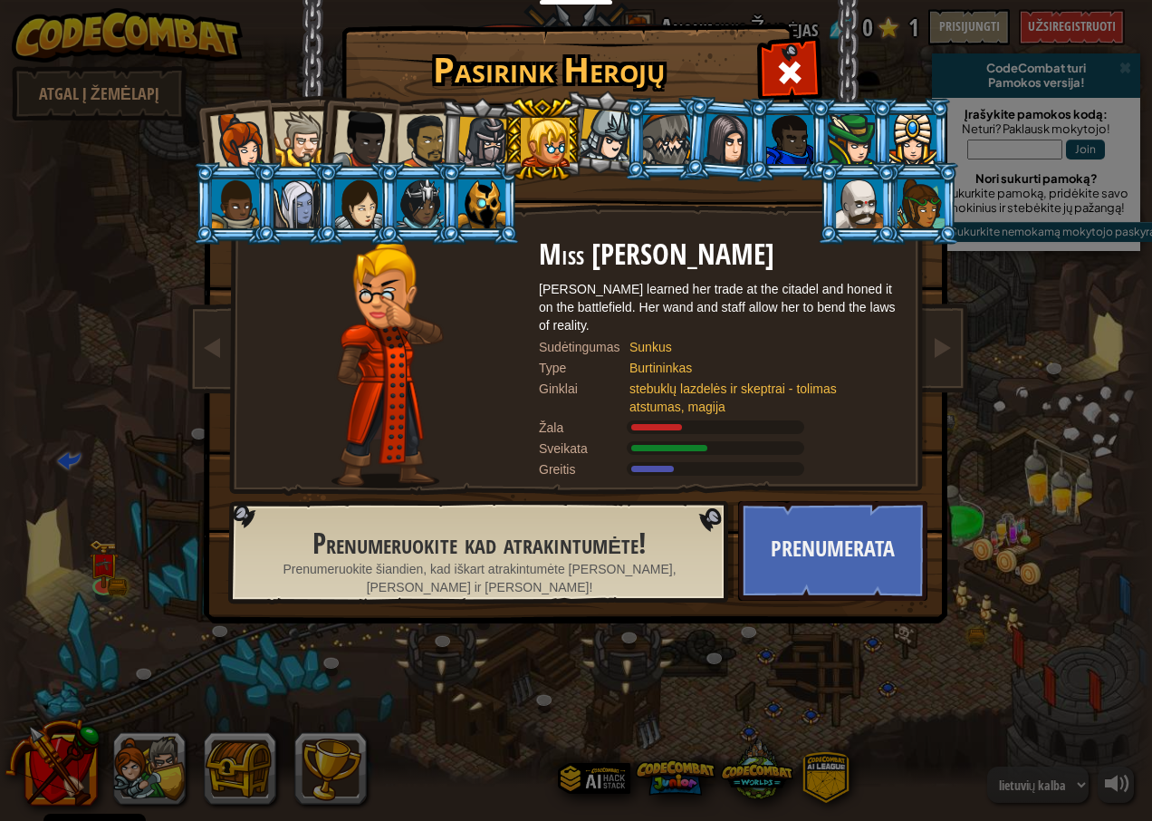
click at [499, 142] on div at bounding box center [484, 143] width 52 height 52
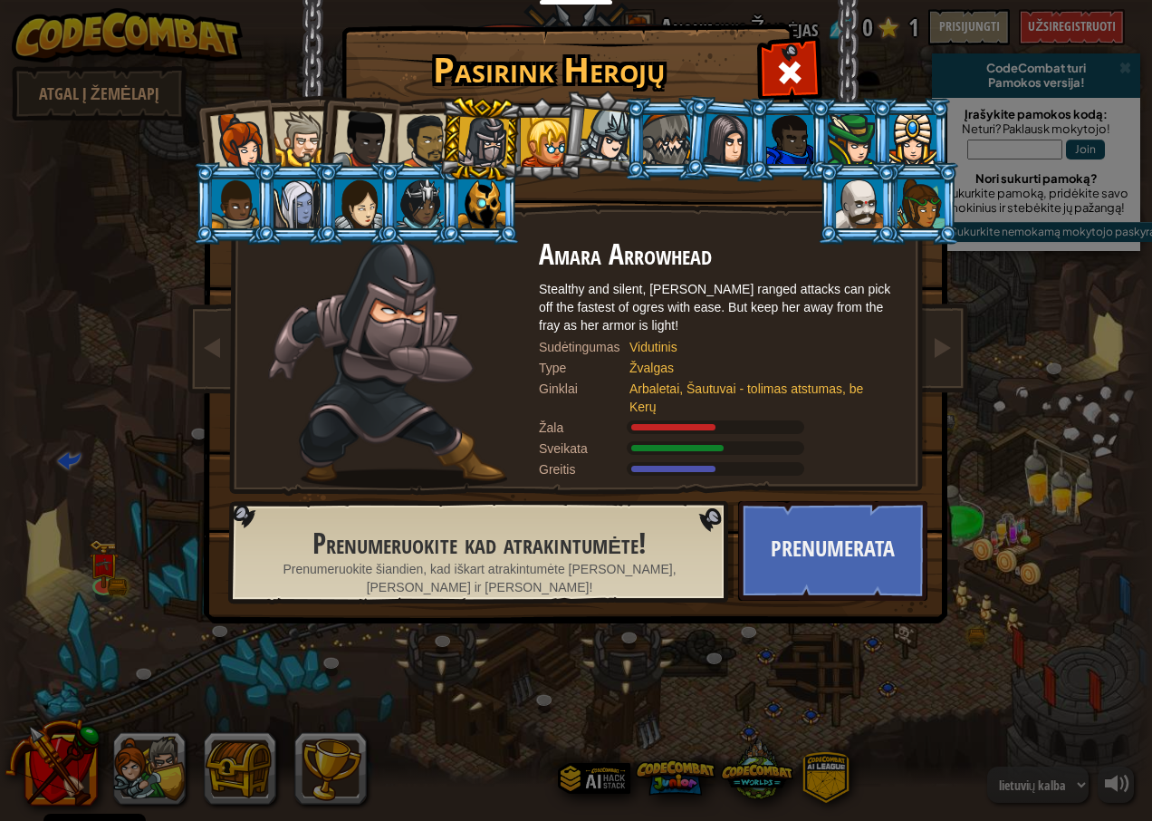
click at [426, 138] on div at bounding box center [425, 141] width 56 height 56
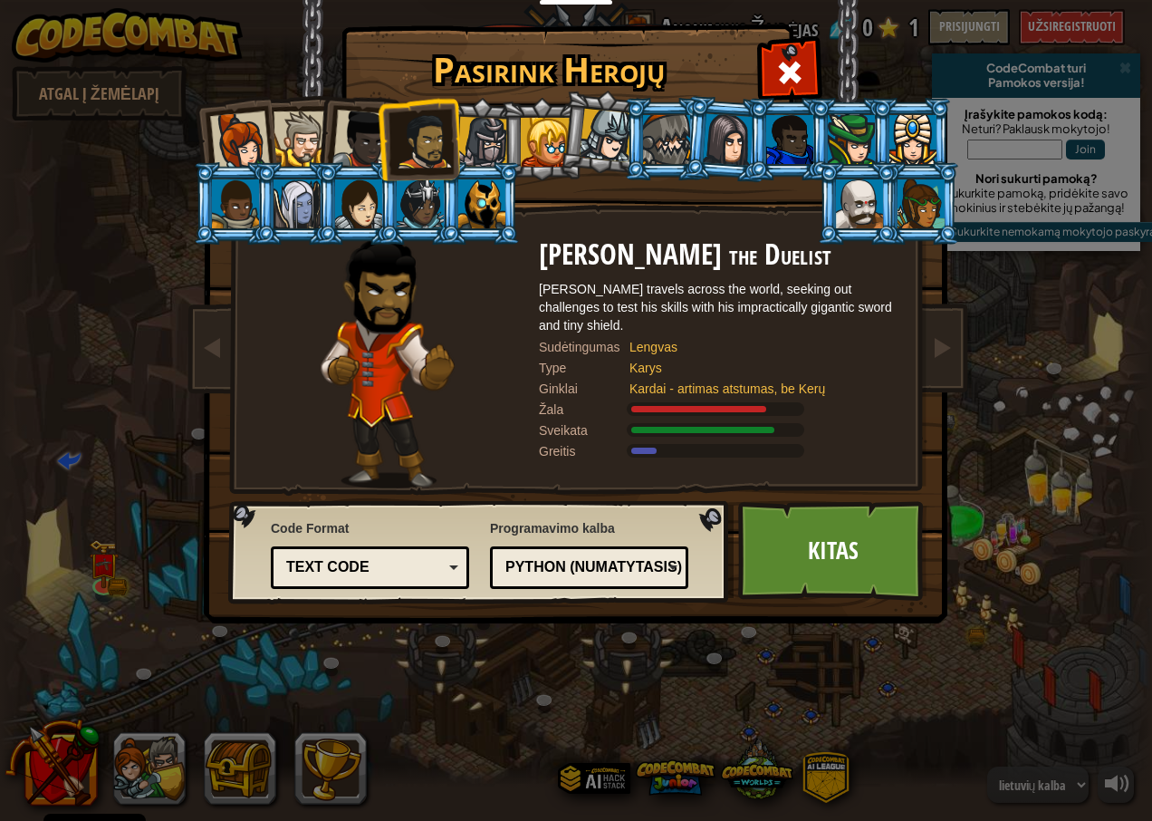
click at [905, 140] on div at bounding box center [913, 139] width 47 height 49
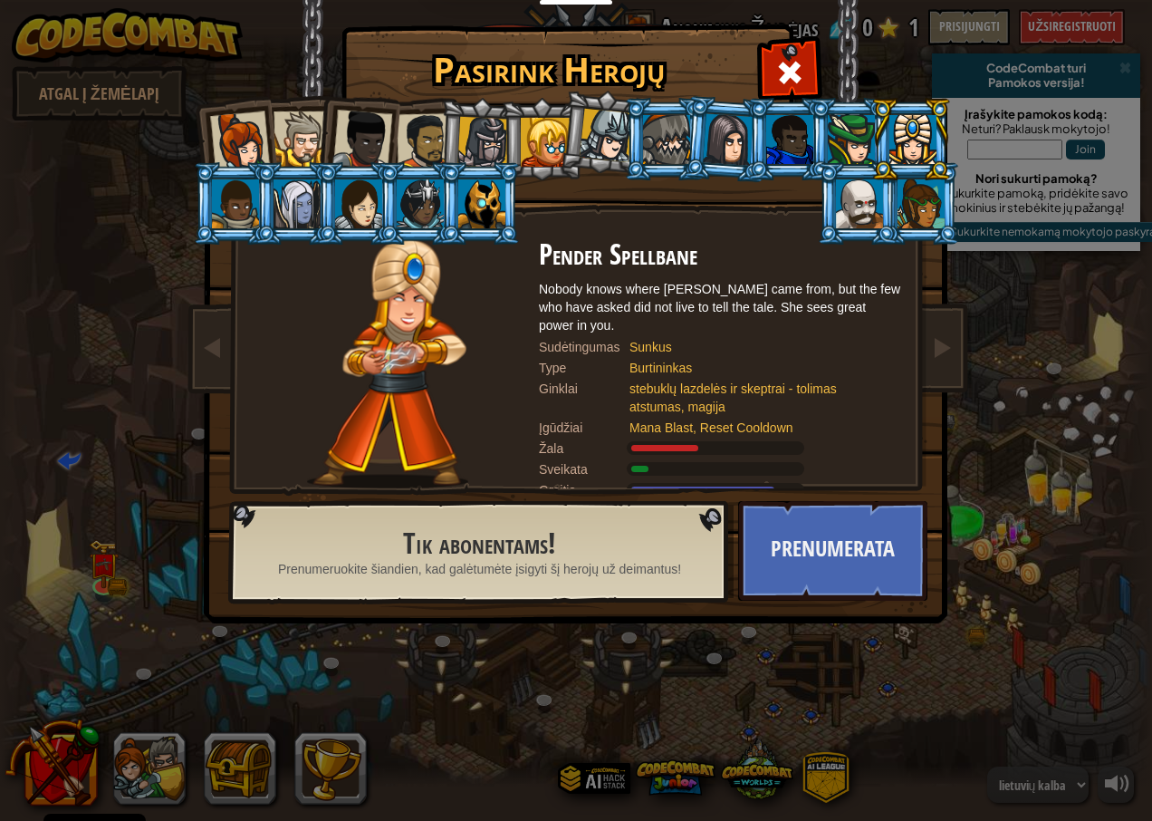
click at [407, 154] on div at bounding box center [425, 141] width 56 height 56
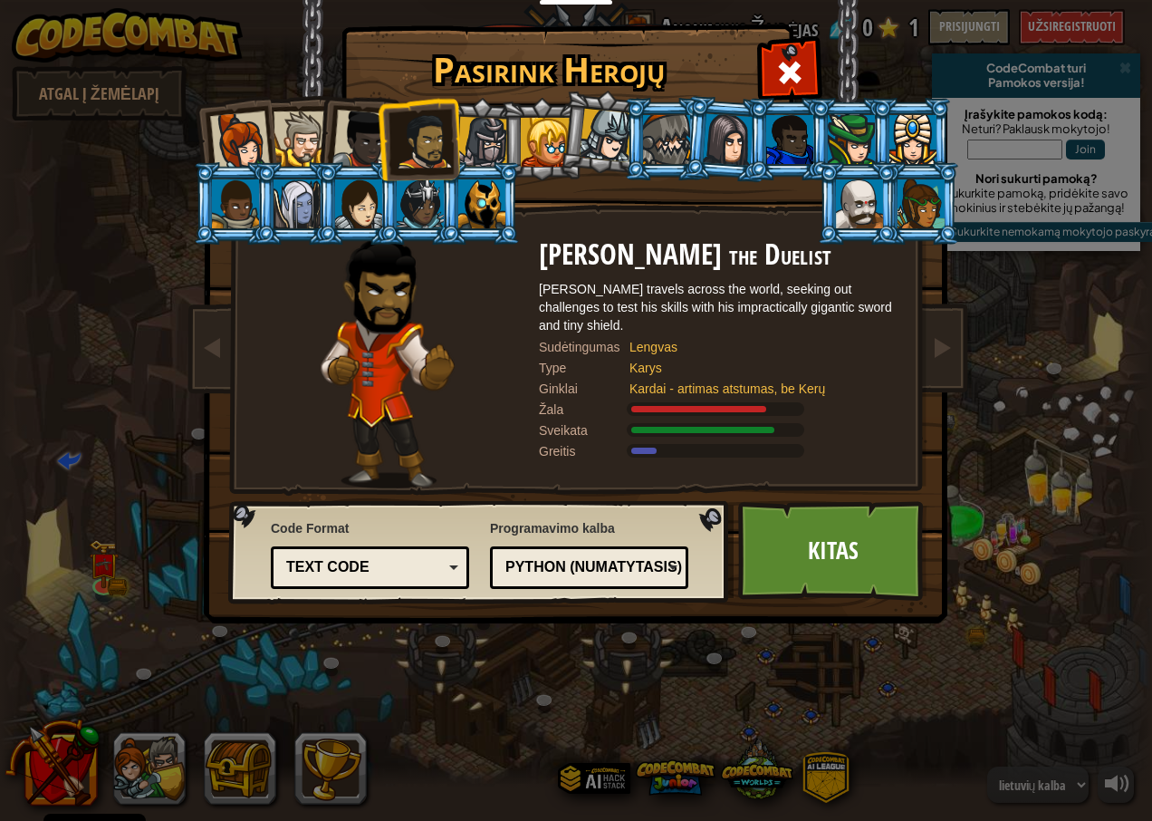
click at [376, 139] on div at bounding box center [362, 140] width 60 height 60
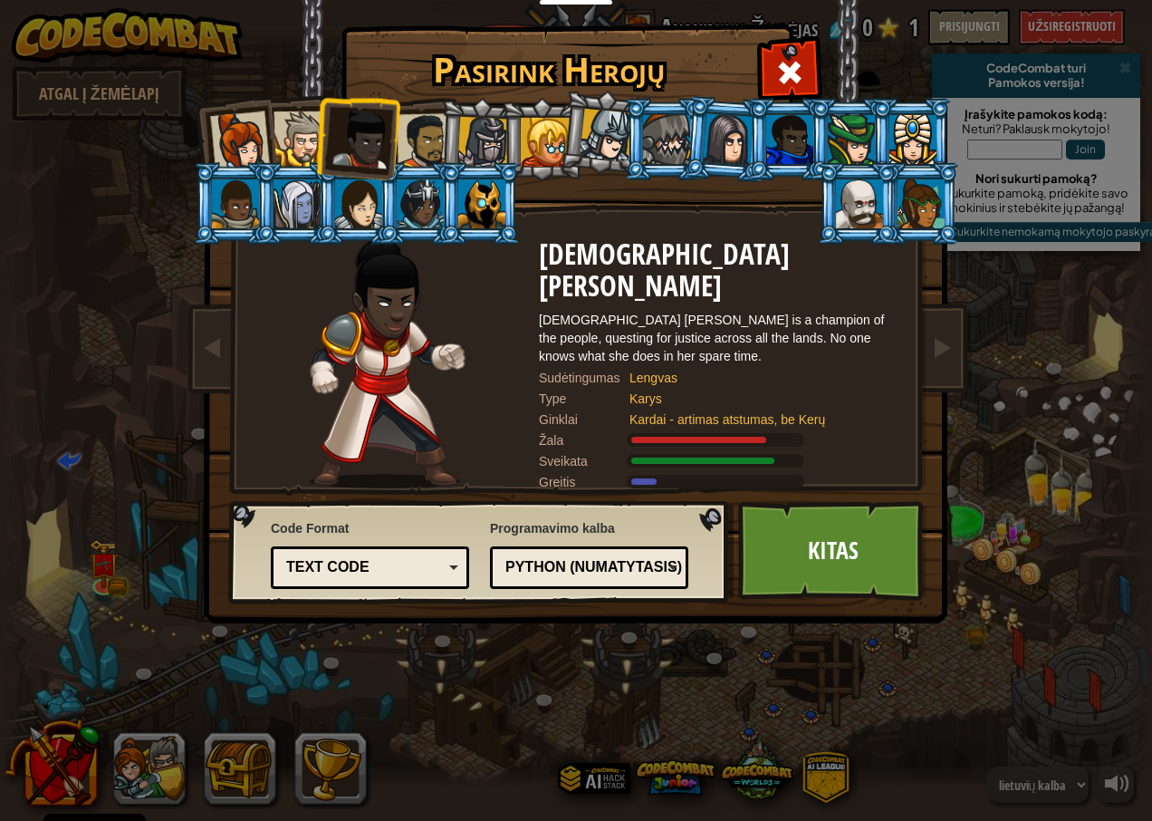
click at [313, 146] on div at bounding box center [301, 138] width 55 height 55
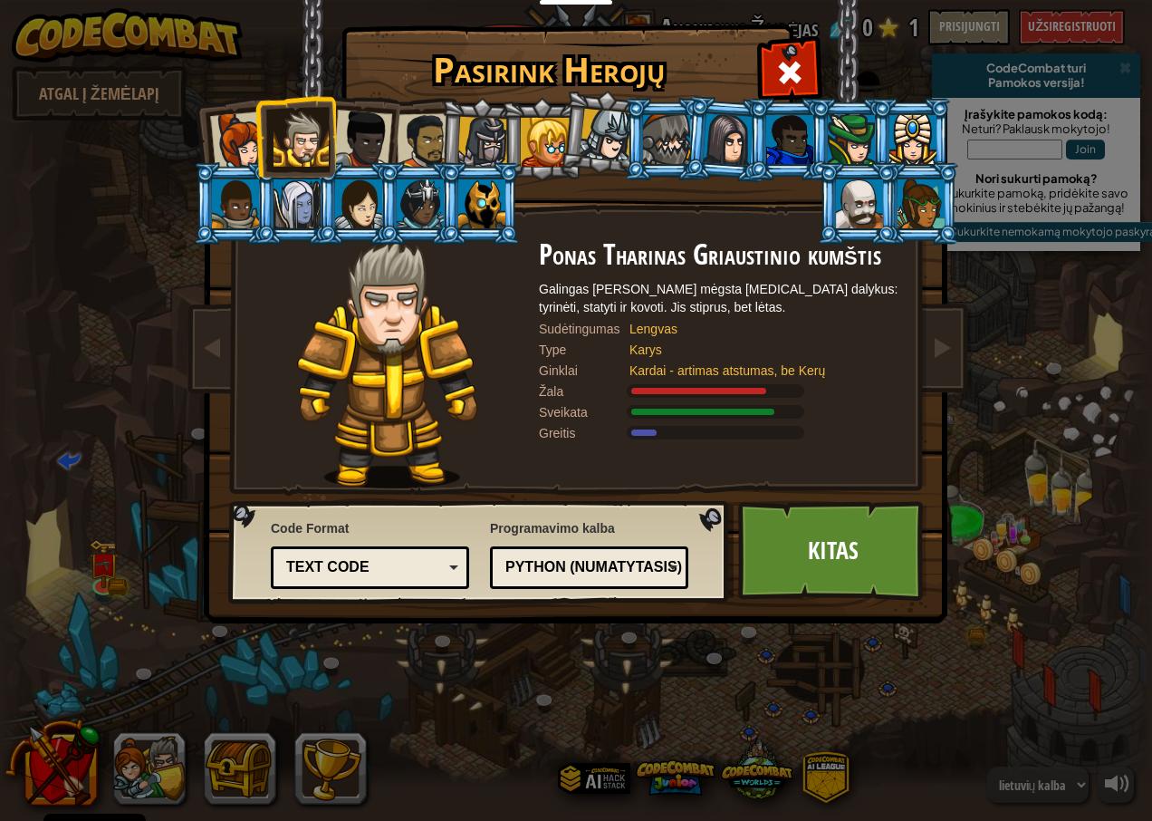
click at [272, 140] on li at bounding box center [296, 136] width 82 height 82
click at [245, 138] on div at bounding box center [240, 141] width 60 height 60
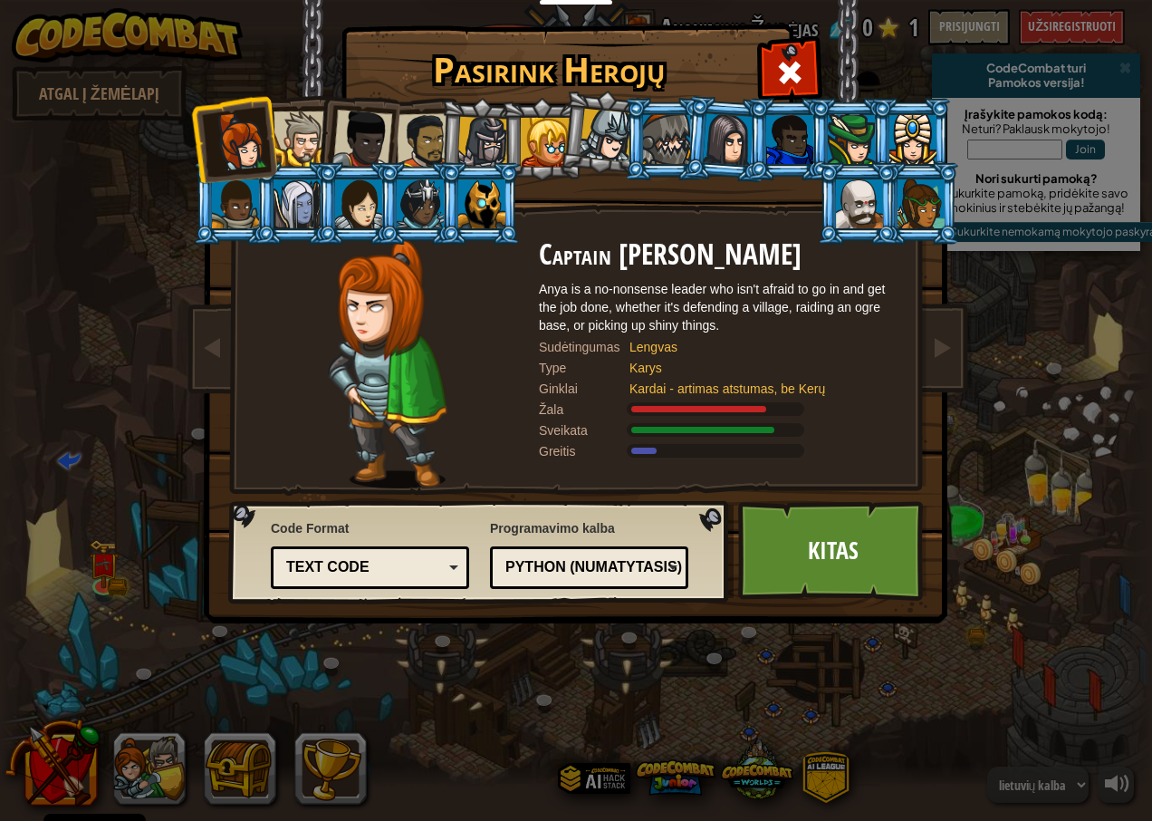
click at [296, 132] on div at bounding box center [301, 138] width 55 height 55
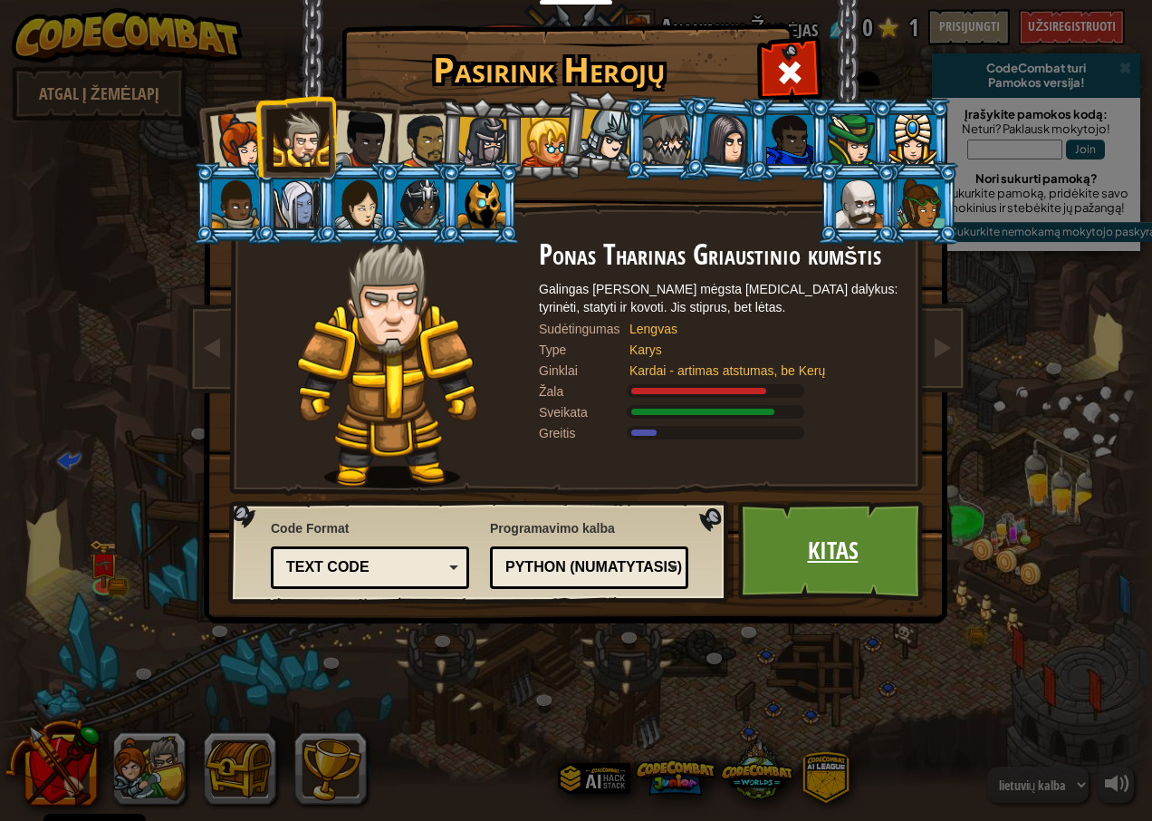
click at [854, 524] on link "Kitas" at bounding box center [832, 551] width 189 height 100
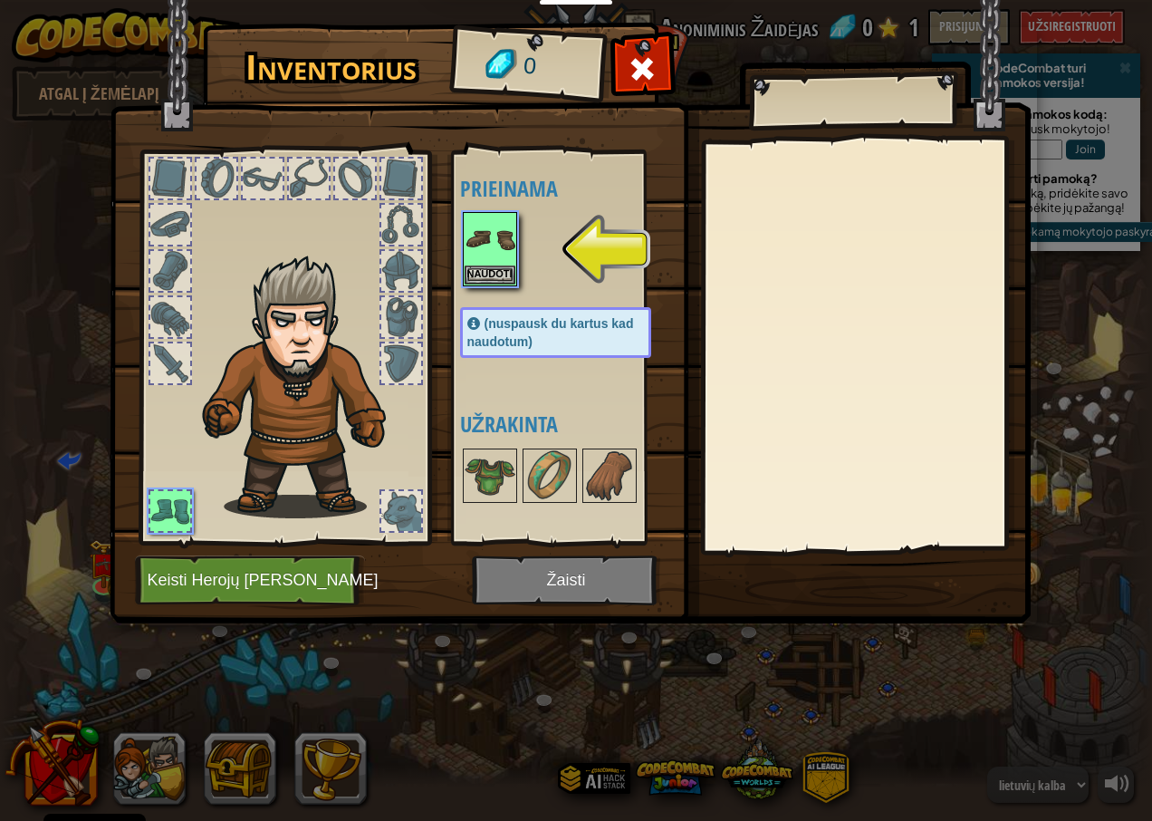
click at [556, 582] on img at bounding box center [570, 295] width 921 height 658
click at [557, 569] on img at bounding box center [570, 295] width 921 height 658
click at [508, 235] on img at bounding box center [490, 239] width 51 height 51
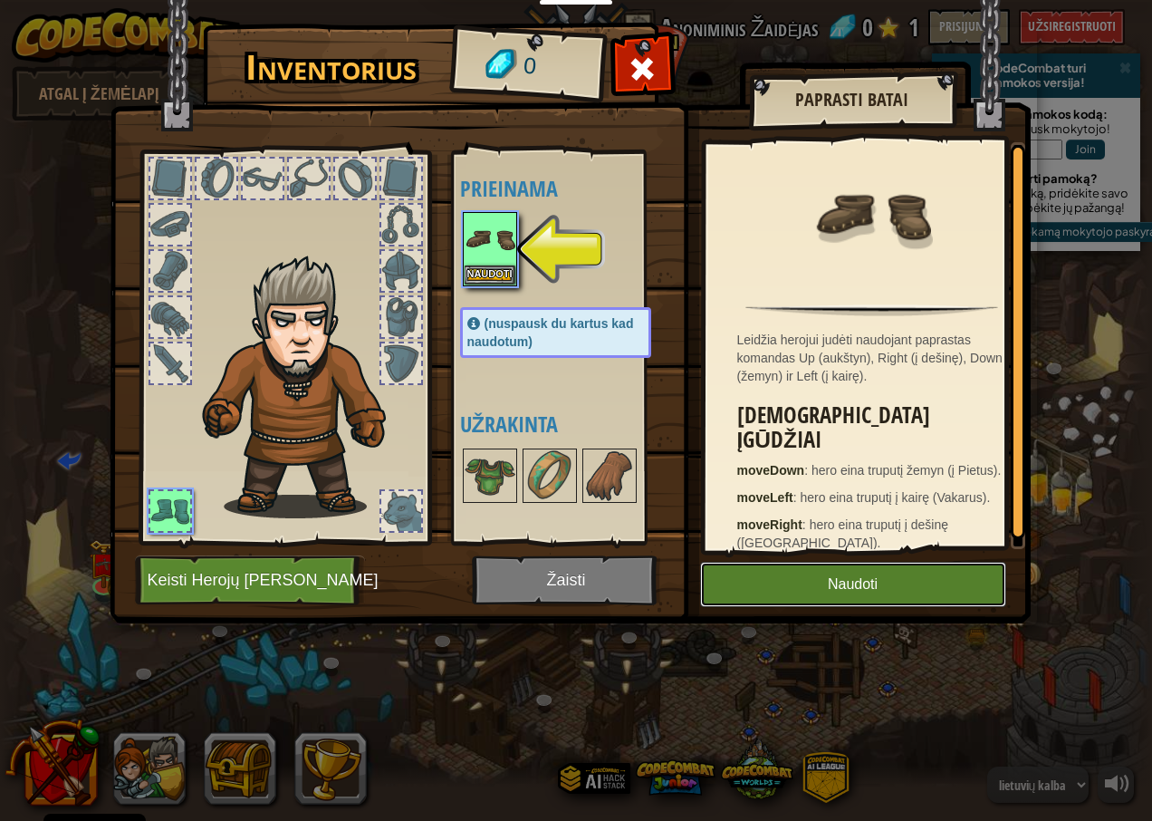
click at [765, 579] on button "Naudoti" at bounding box center [853, 584] width 306 height 45
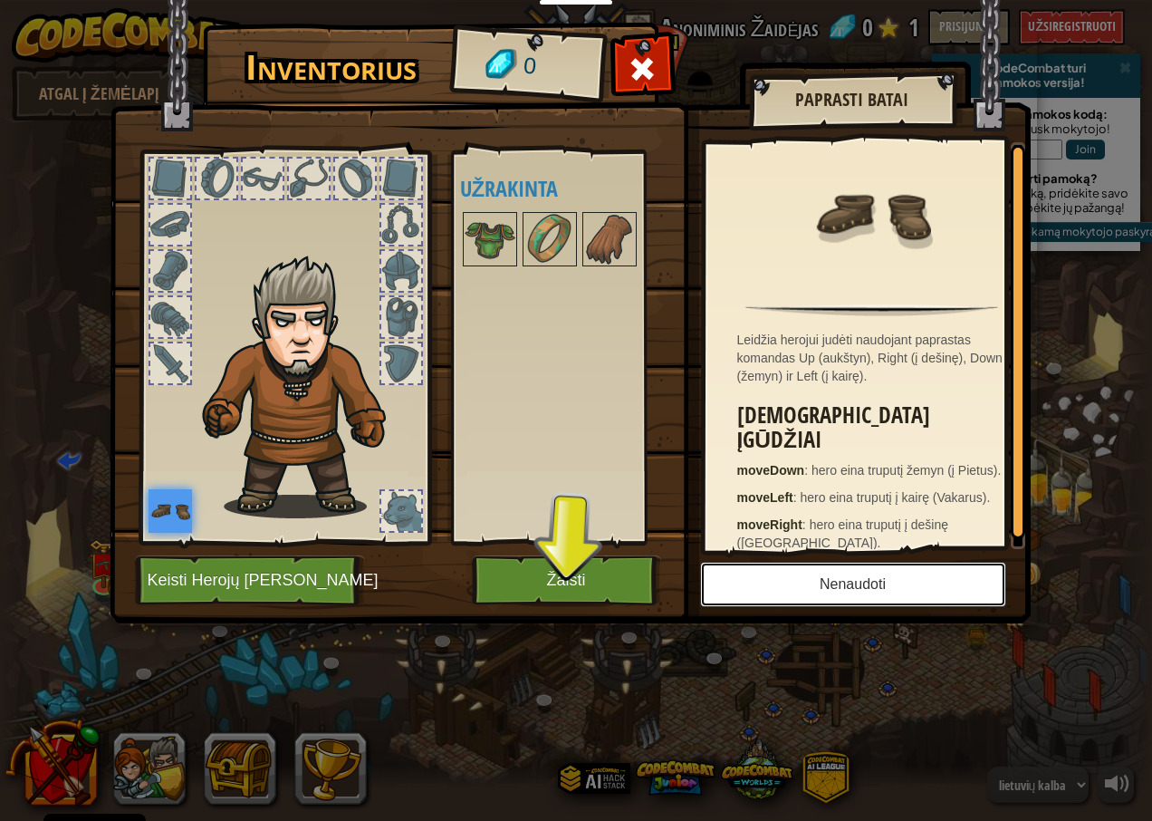
click at [788, 579] on button "Nenaudoti" at bounding box center [853, 584] width 306 height 45
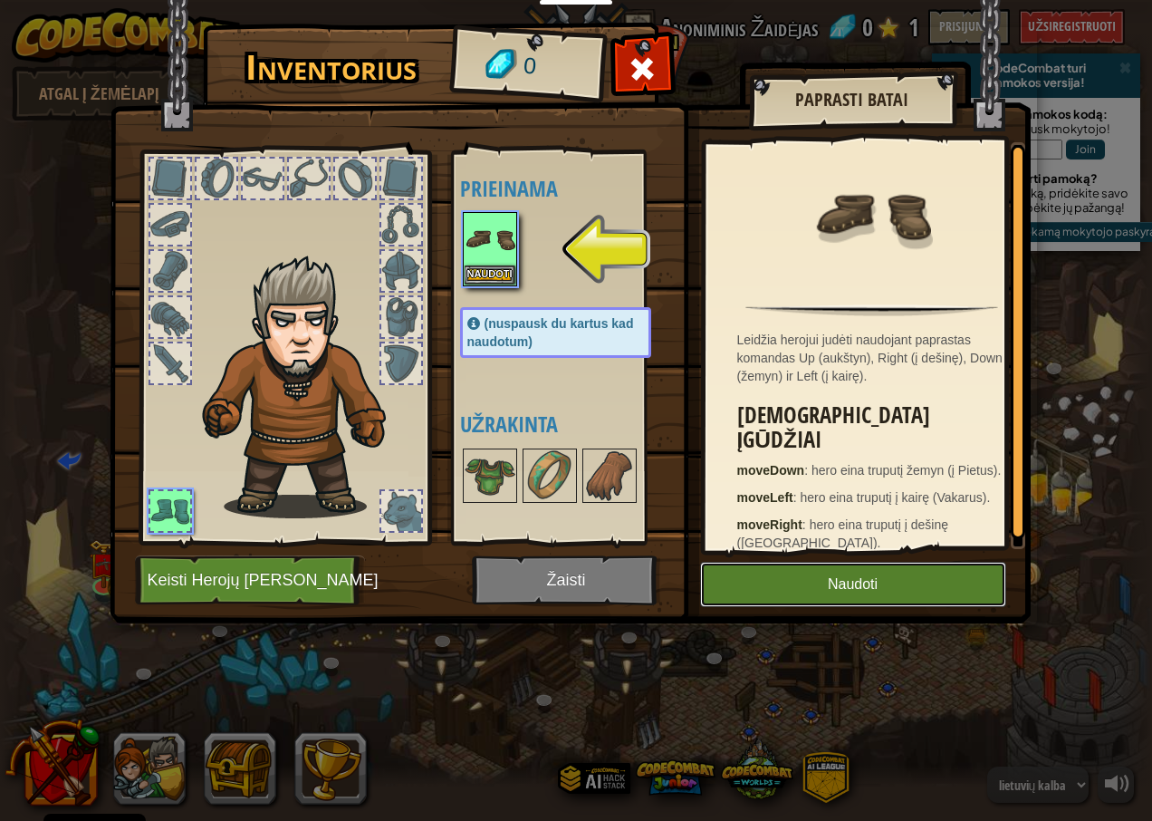
click at [816, 583] on button "Naudoti" at bounding box center [853, 584] width 306 height 45
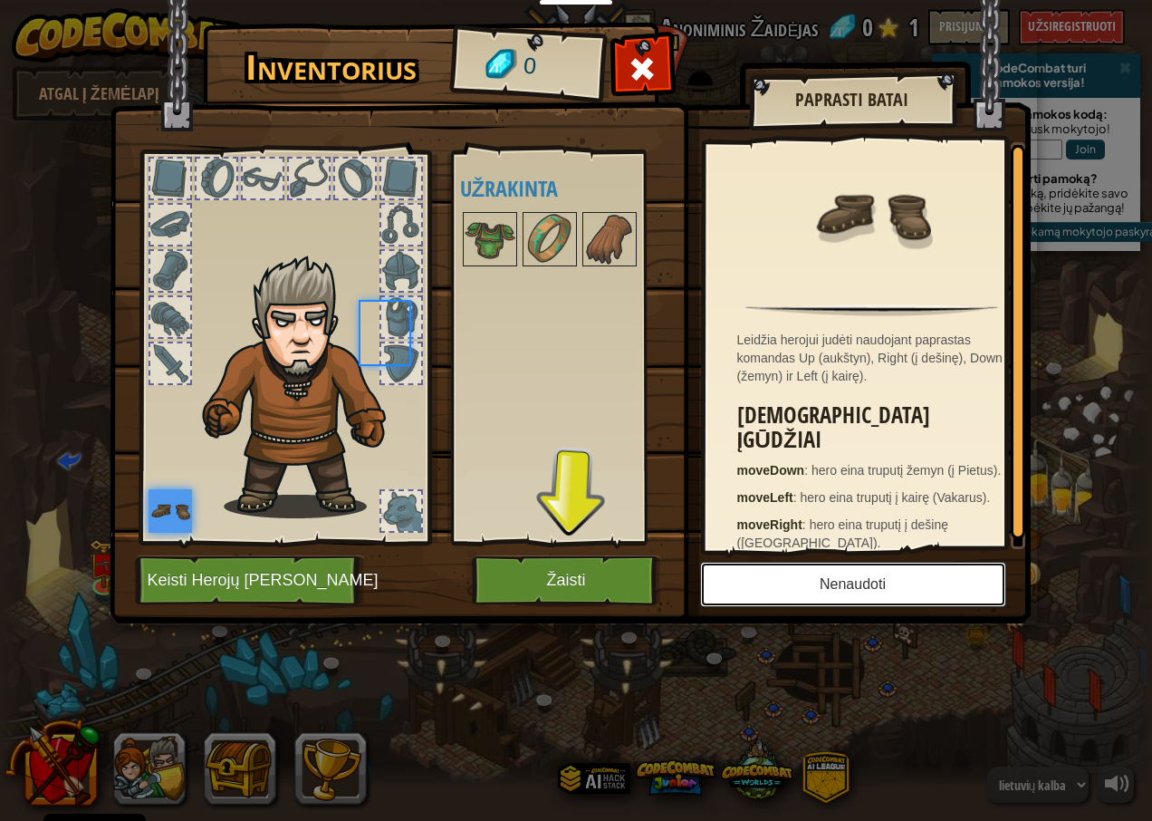
click at [816, 583] on button "Nenaudoti" at bounding box center [853, 584] width 306 height 45
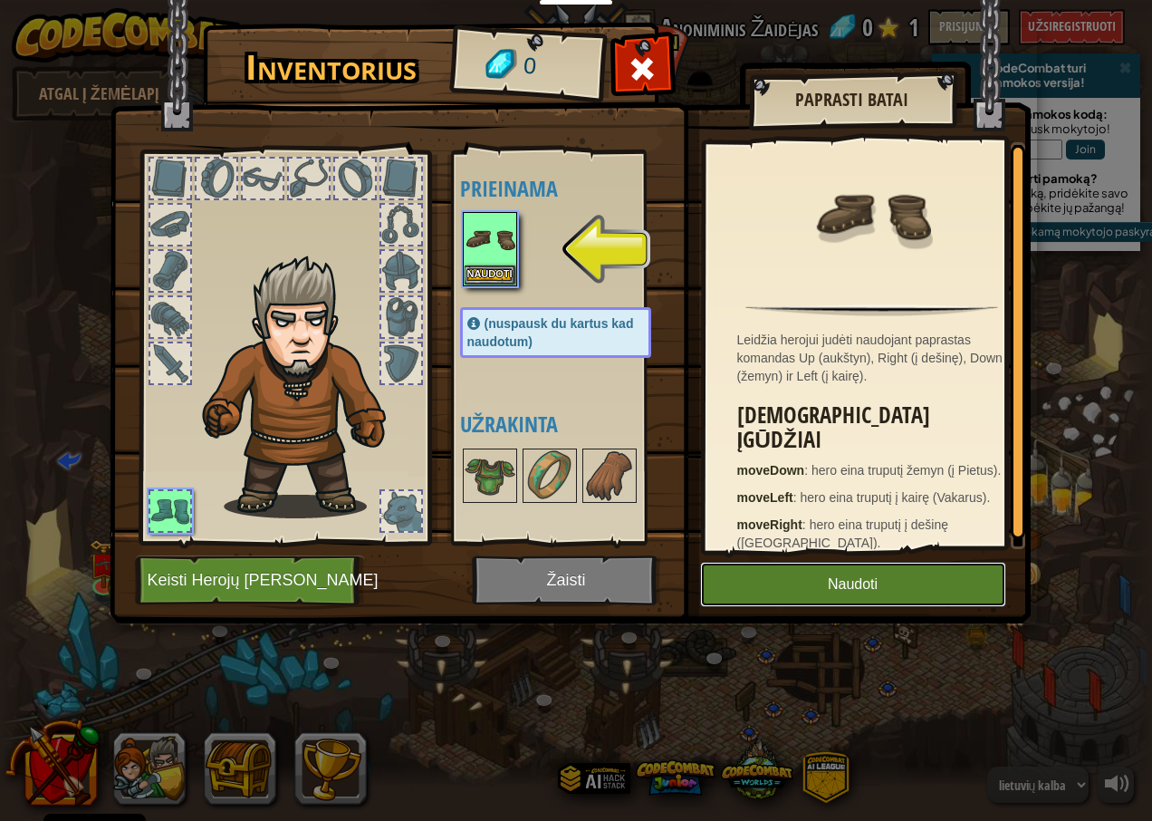
click at [801, 563] on button "Naudoti" at bounding box center [853, 584] width 306 height 45
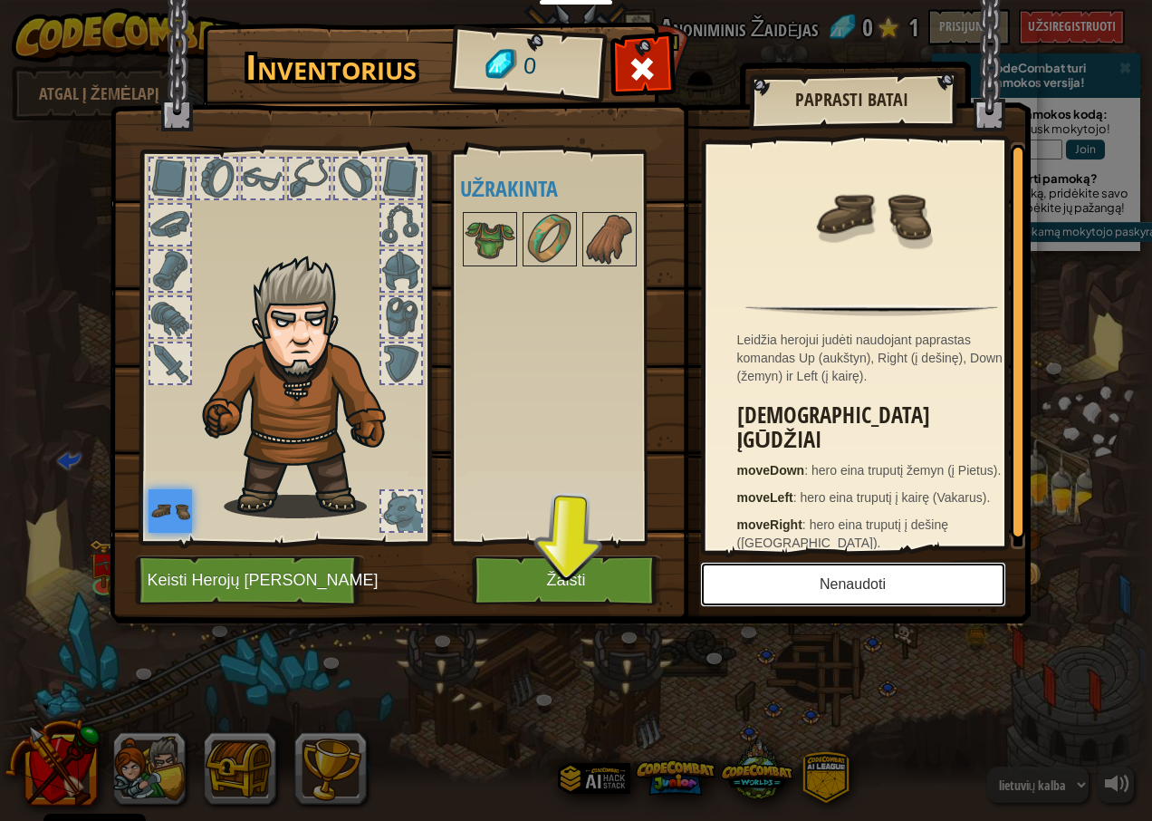
click at [803, 583] on button "Nenaudoti" at bounding box center [853, 584] width 306 height 45
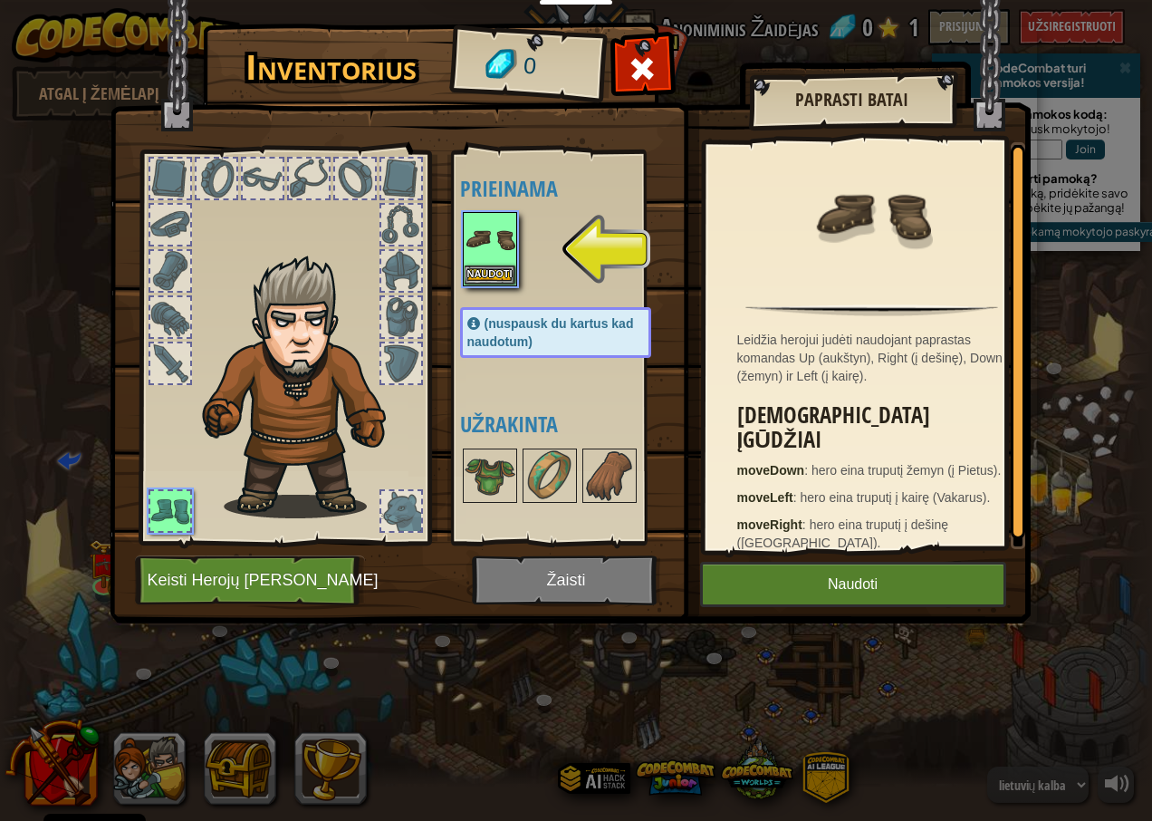
click at [544, 579] on img at bounding box center [570, 295] width 921 height 658
click at [795, 581] on button "Naudoti" at bounding box center [853, 584] width 306 height 45
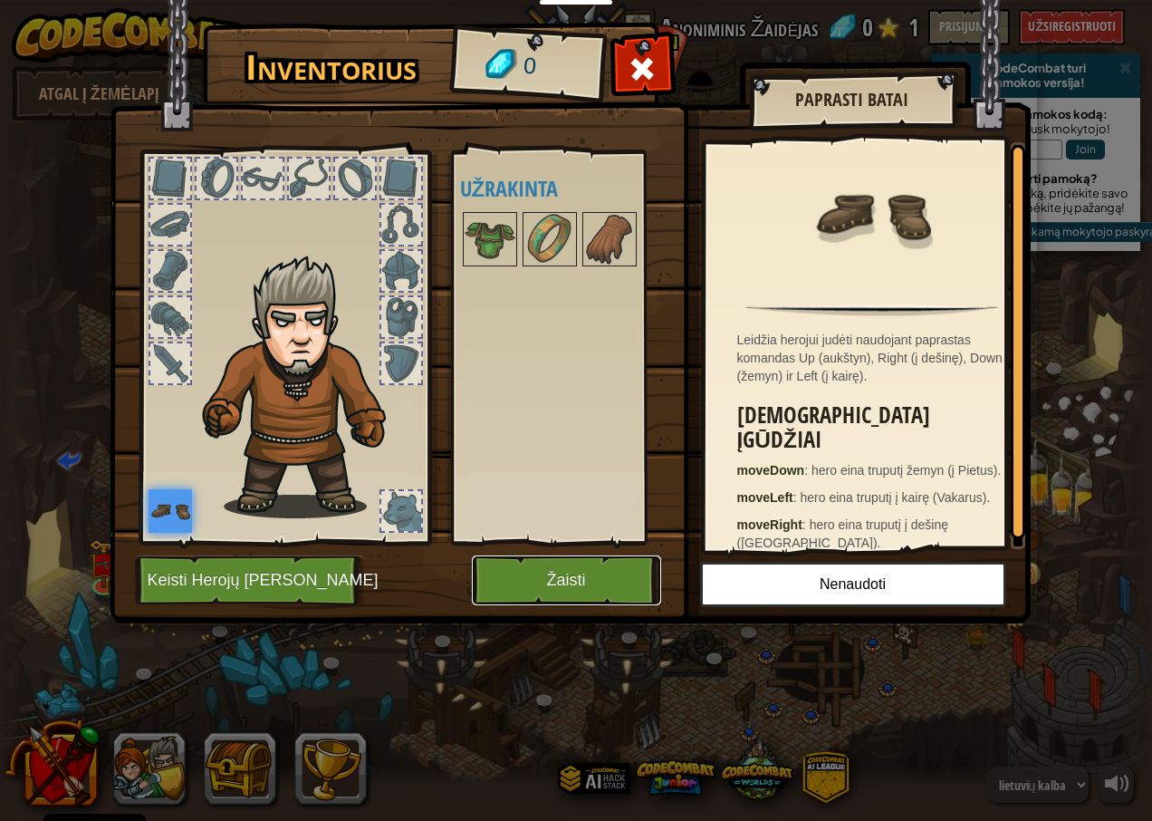
click at [558, 575] on button "Žaisti" at bounding box center [566, 580] width 189 height 50
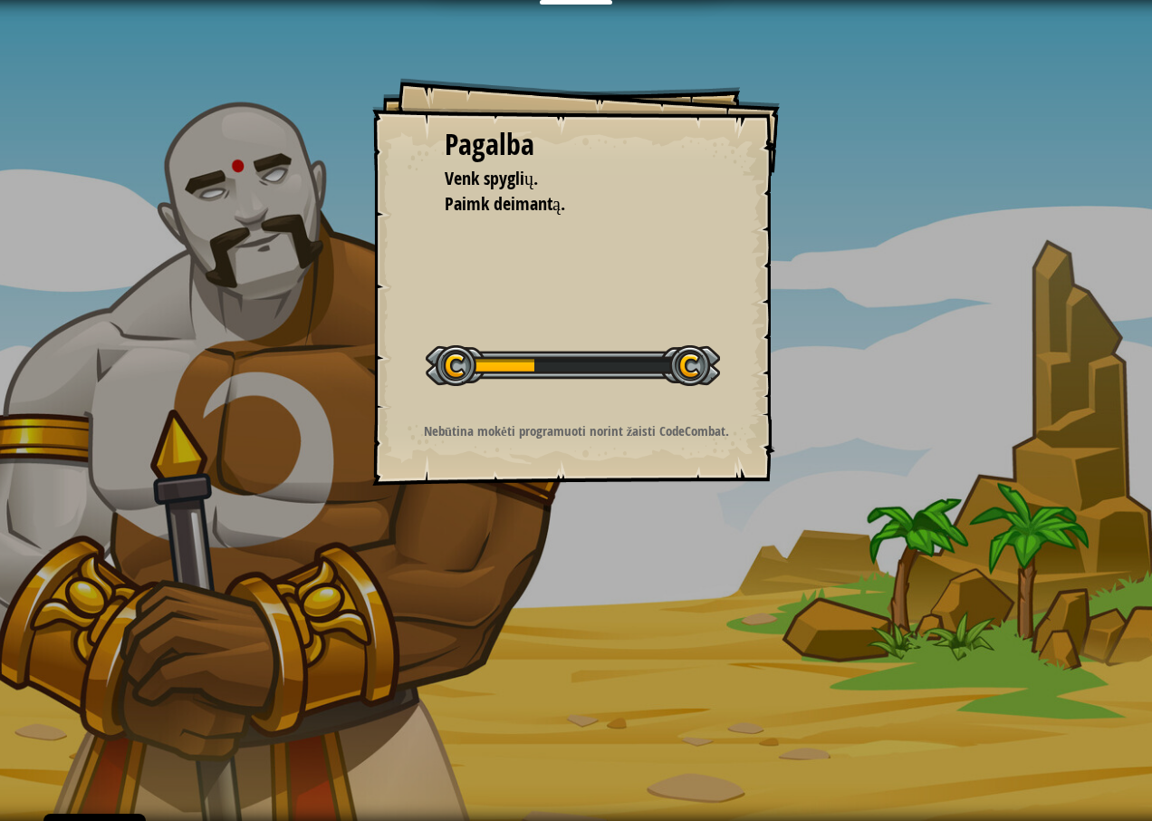
click at [638, 354] on div at bounding box center [573, 365] width 294 height 41
click at [703, 360] on div at bounding box center [573, 365] width 294 height 41
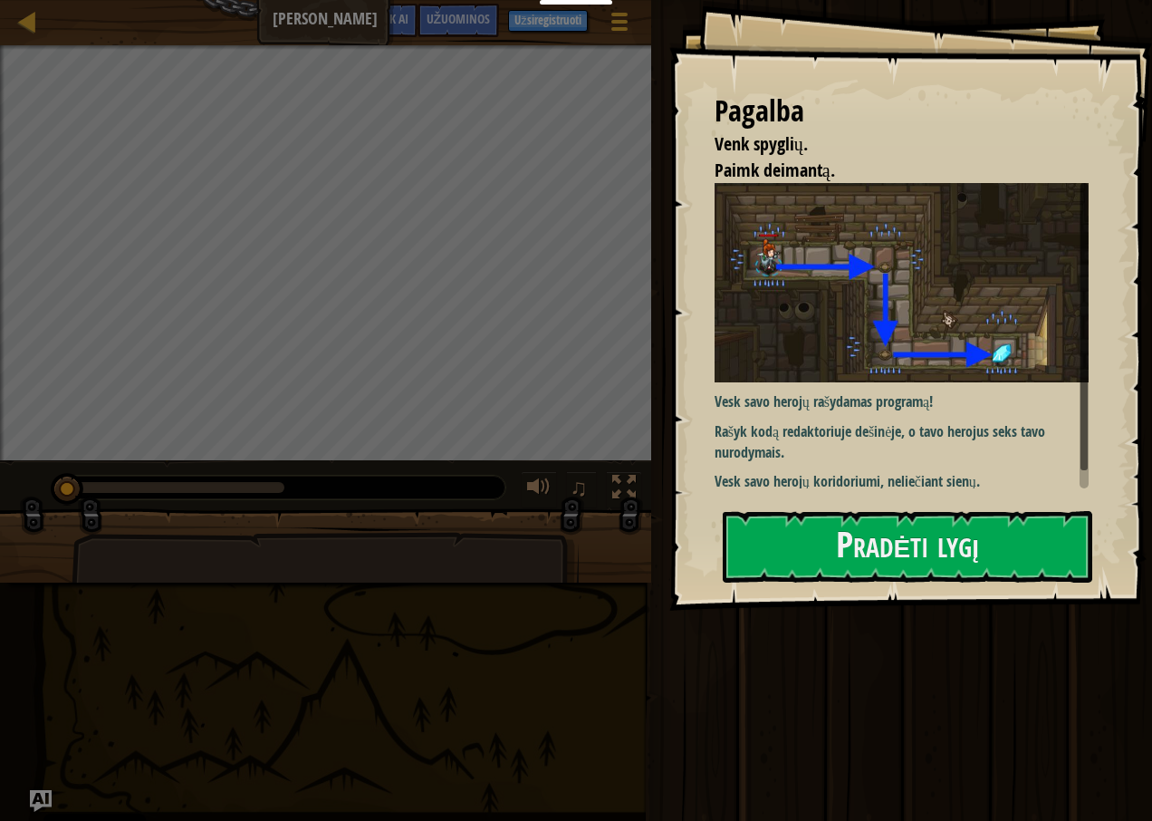
click at [291, 491] on div at bounding box center [280, 488] width 450 height 24
click at [803, 544] on button "Pradėti lygį" at bounding box center [908, 547] width 370 height 72
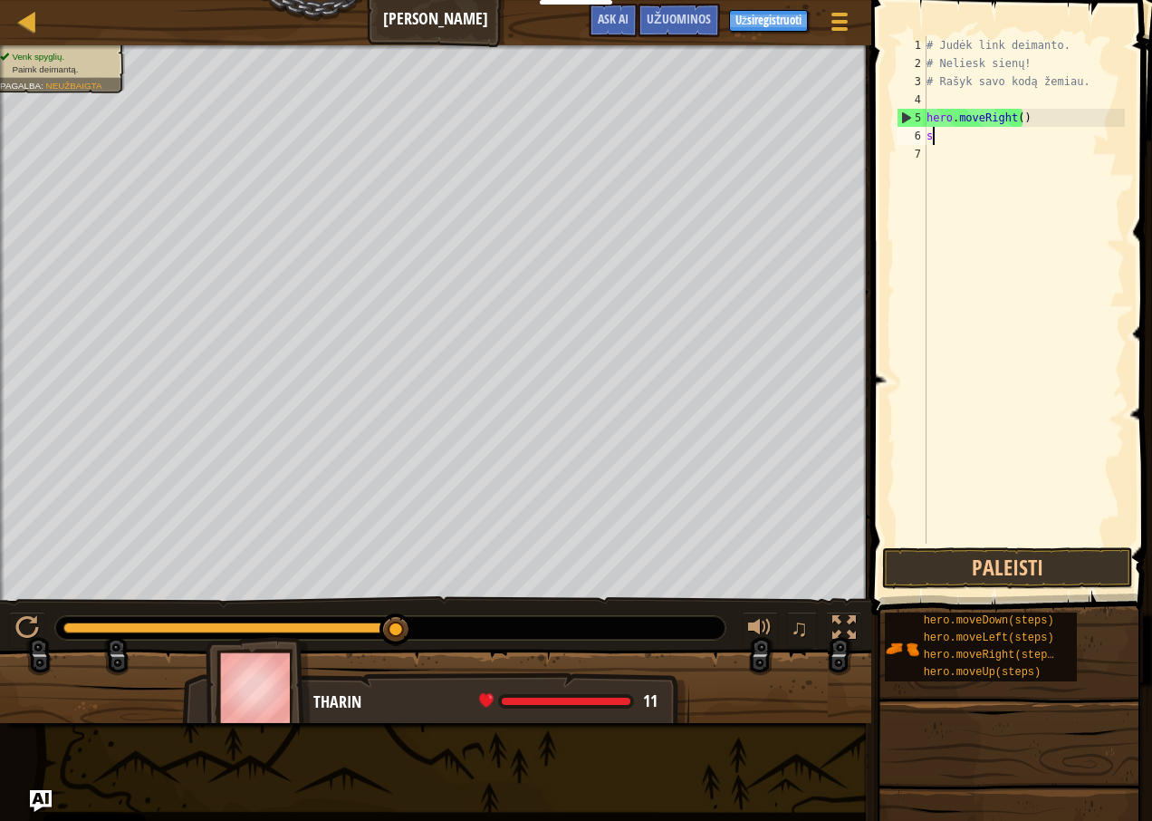
scroll to position [8, 0]
click at [29, 797] on div "Žemėlapis [PERSON_NAME] Žaidimo meniu Gerai Užsiregistruoti Užuominos Ask AI 1 …" at bounding box center [576, 410] width 1152 height 821
click at [836, 27] on span at bounding box center [840, 29] width 17 height 4
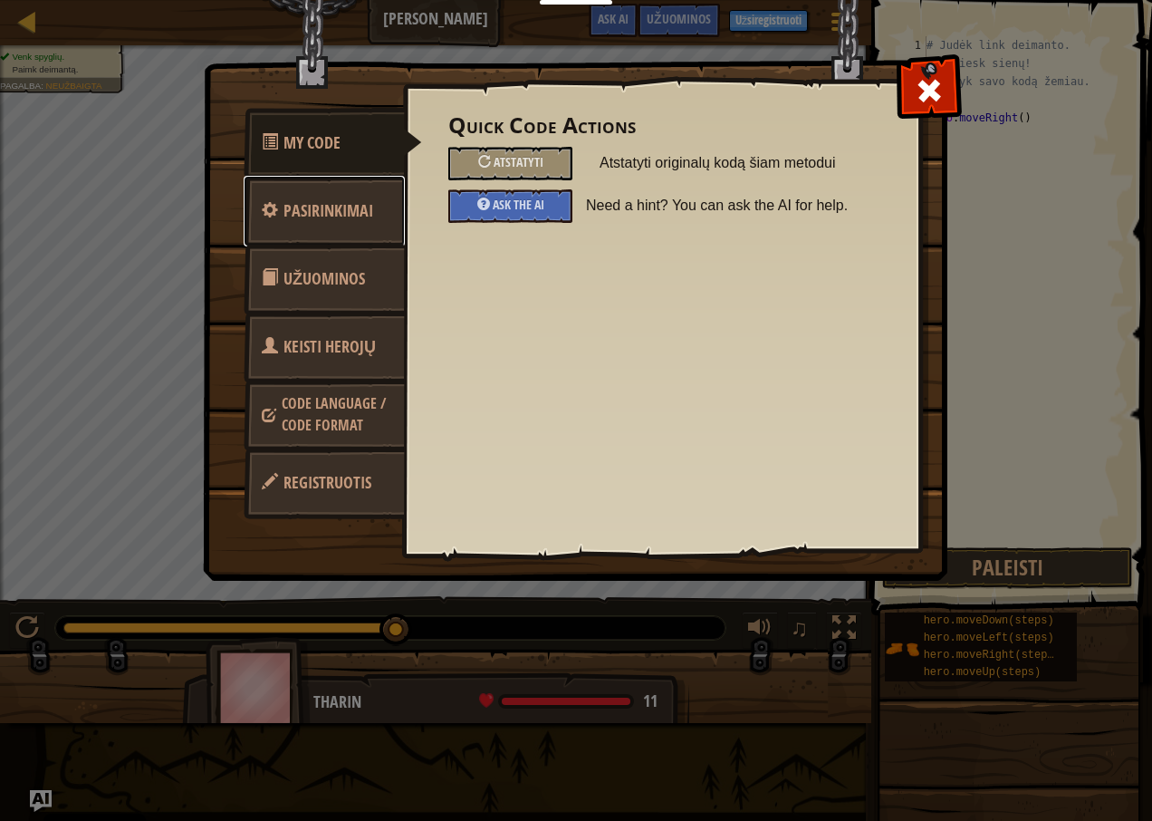
click at [342, 226] on link "Pasirinkimai" at bounding box center [324, 211] width 161 height 71
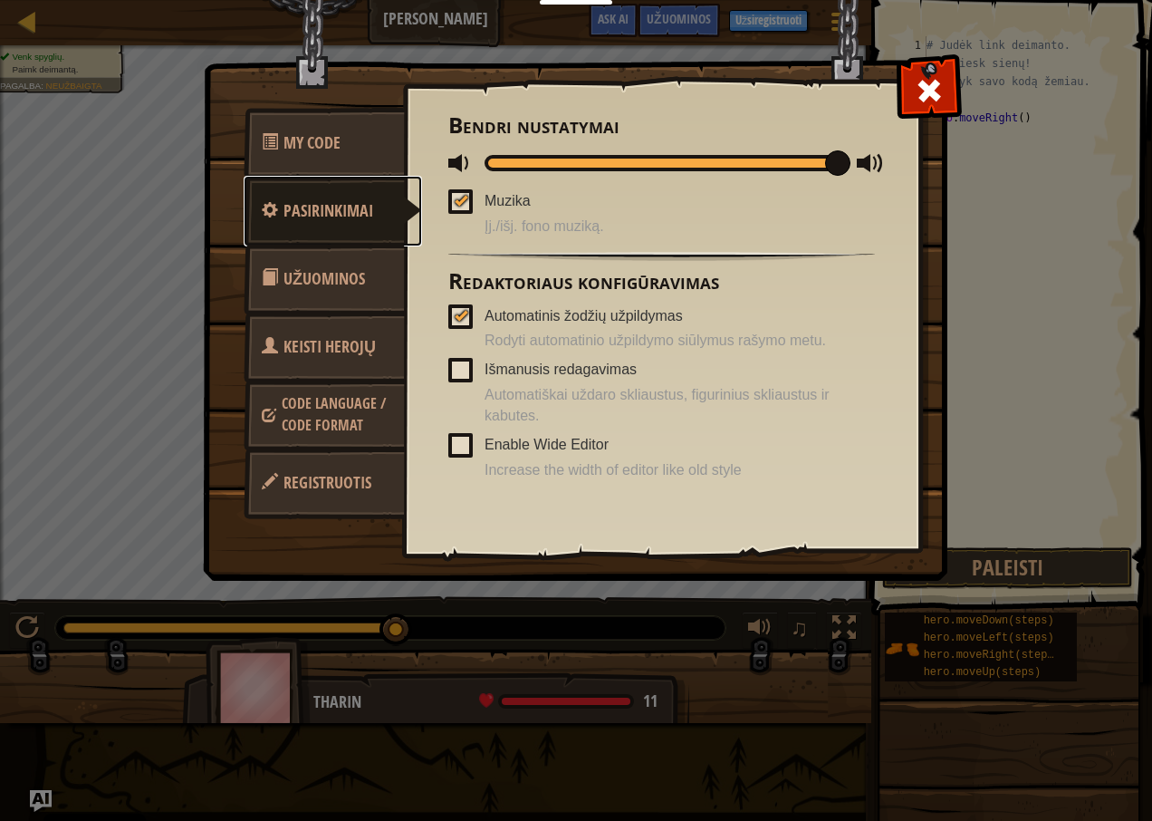
click at [342, 226] on link "Pasirinkimai" at bounding box center [333, 211] width 178 height 71
click at [352, 343] on span "Keisti Herojų" at bounding box center [330, 346] width 92 height 23
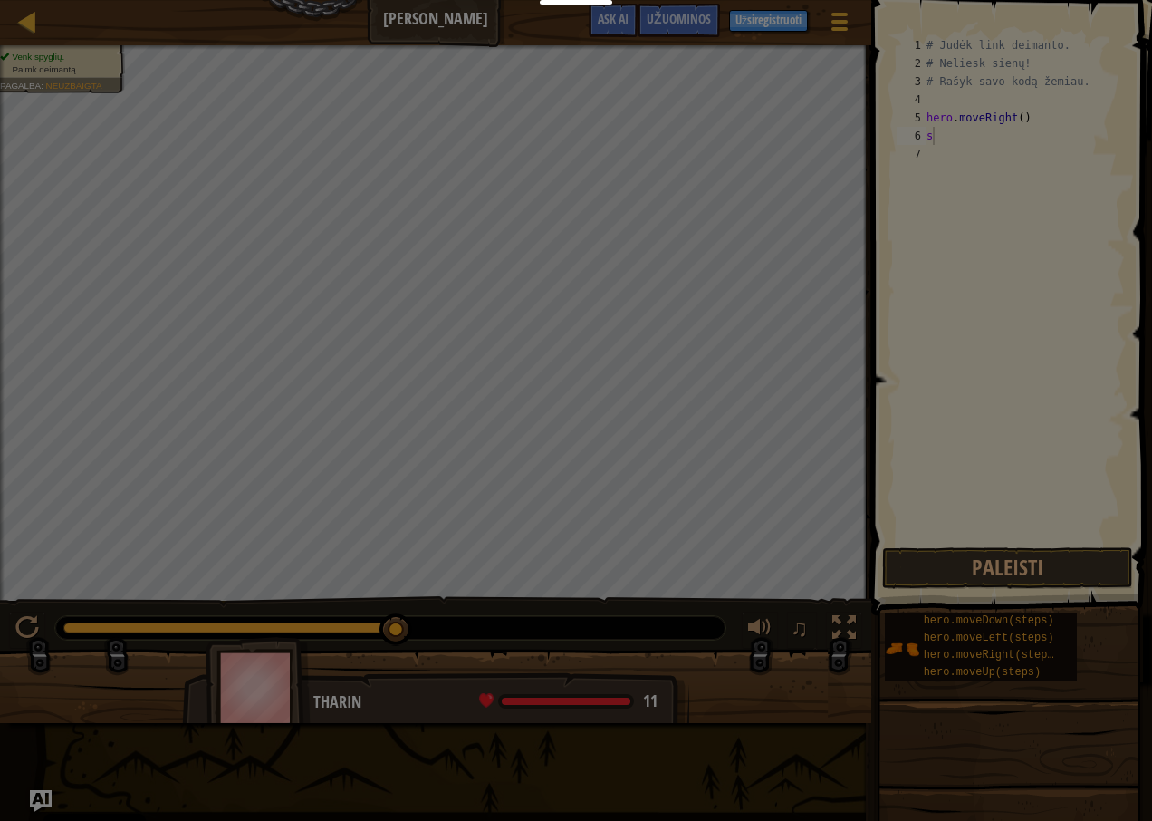
click at [343, 275] on div at bounding box center [576, 410] width 1152 height 821
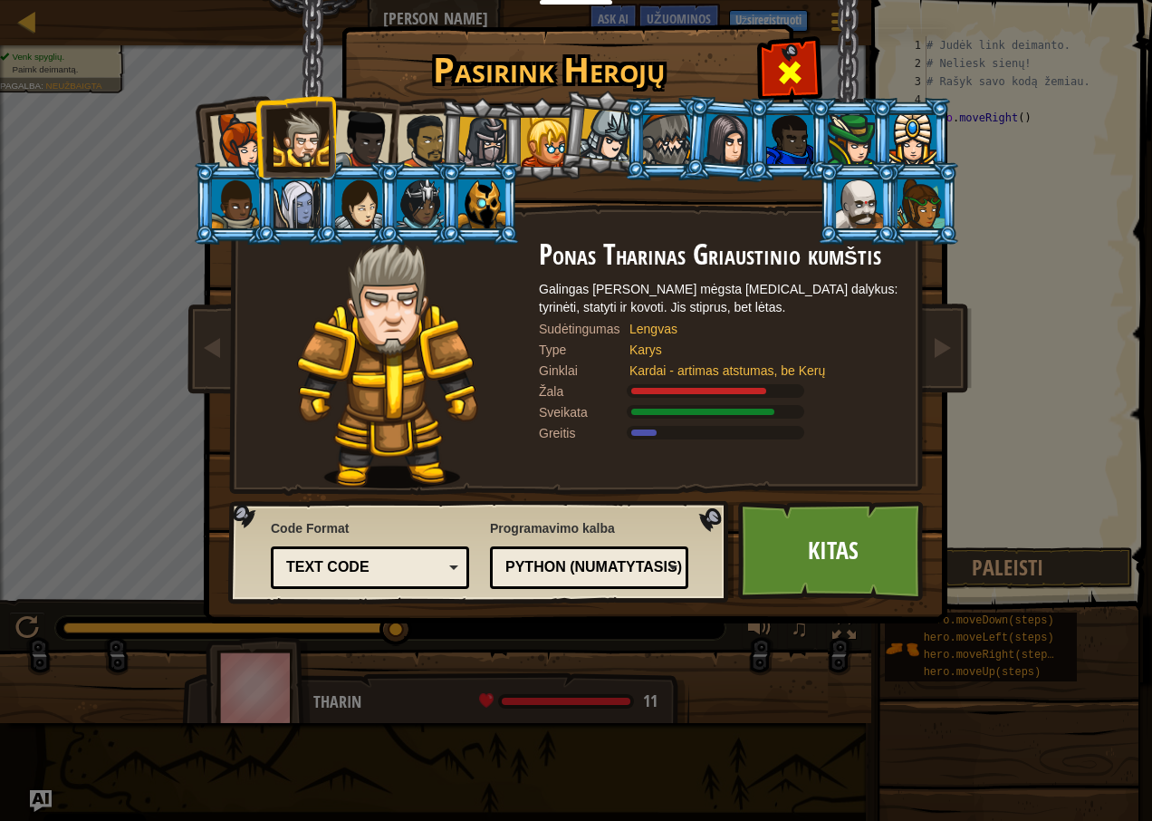
click at [817, 29] on div "Pasirink Herojų 0 Captain [PERSON_NAME] is a no-nonsense leader who isn't afrai…" at bounding box center [576, 28] width 743 height 2
click at [804, 82] on span at bounding box center [789, 72] width 29 height 29
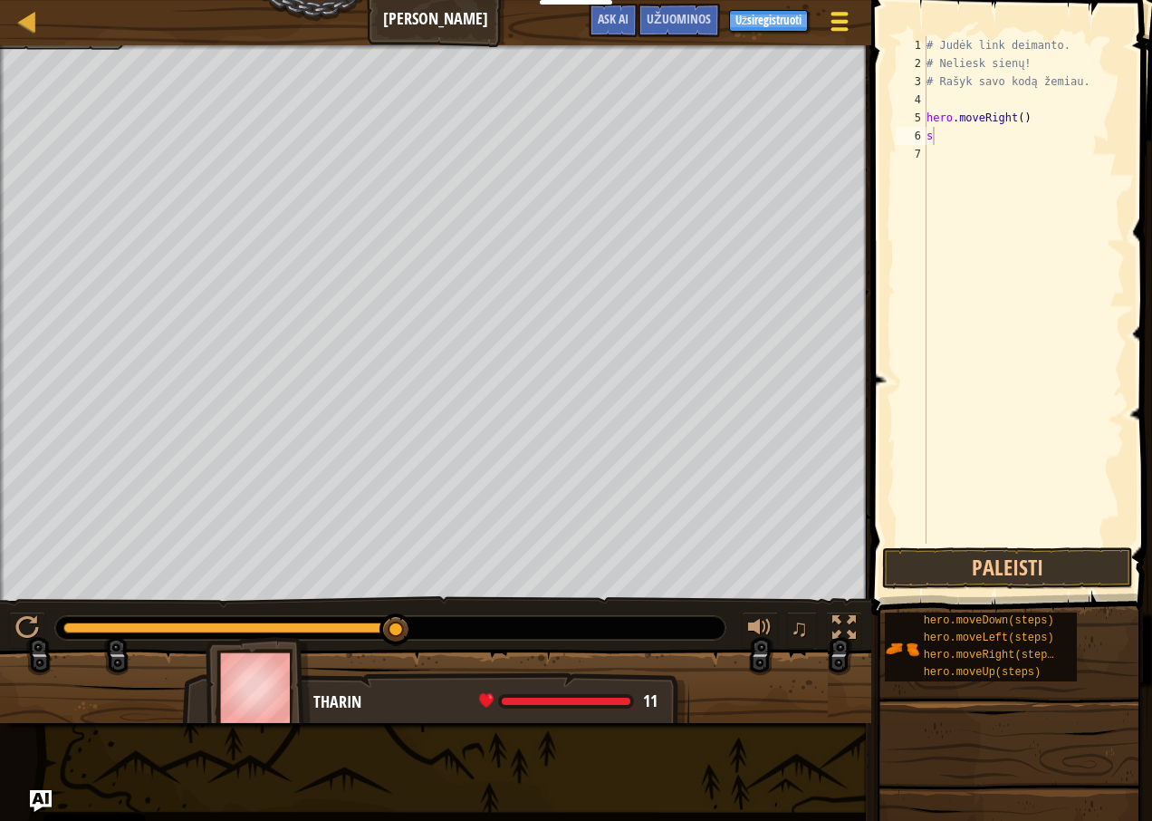
click at [831, 31] on div at bounding box center [840, 21] width 24 height 26
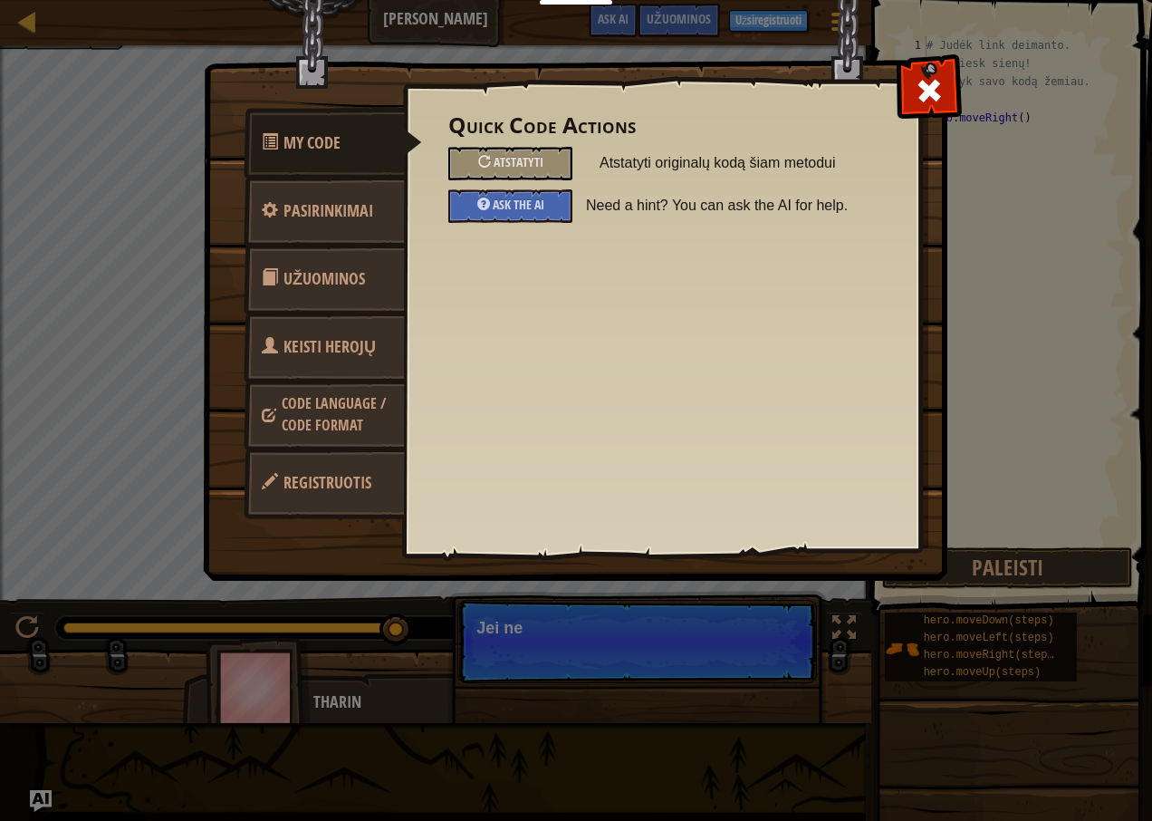
click at [318, 496] on link "Registruotis" at bounding box center [324, 483] width 161 height 71
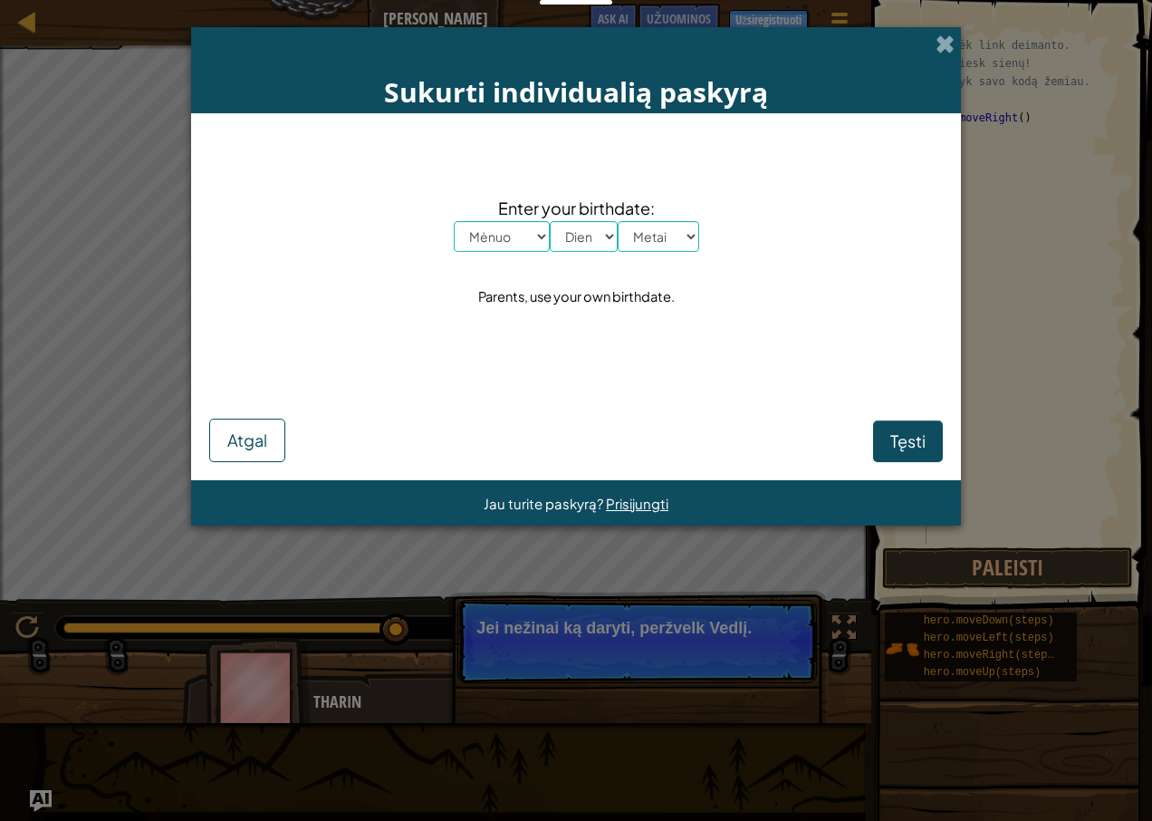
click at [487, 253] on div "Enter your birthdate: Mėnuo Sausis Vasaris Kovas Balandis Gegužė Birželis Liepa…" at bounding box center [576, 252] width 734 height 242
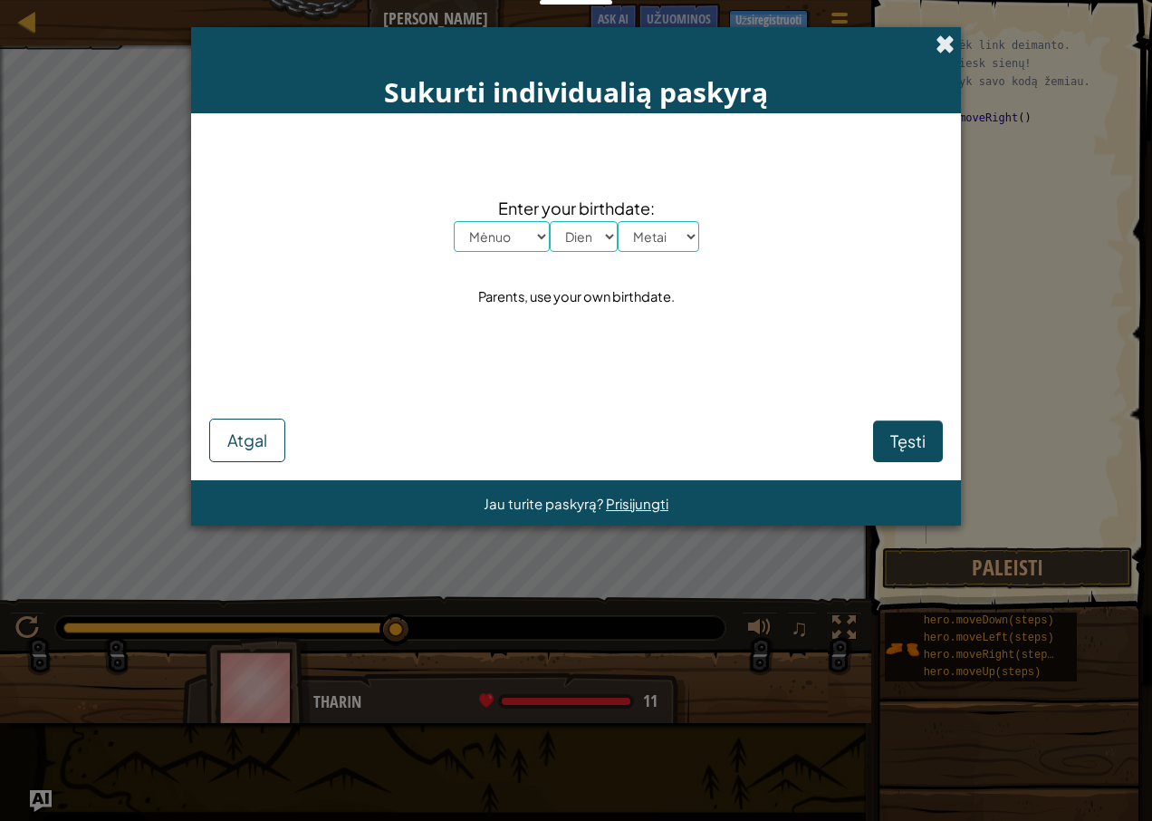
click at [946, 48] on span at bounding box center [945, 43] width 19 height 19
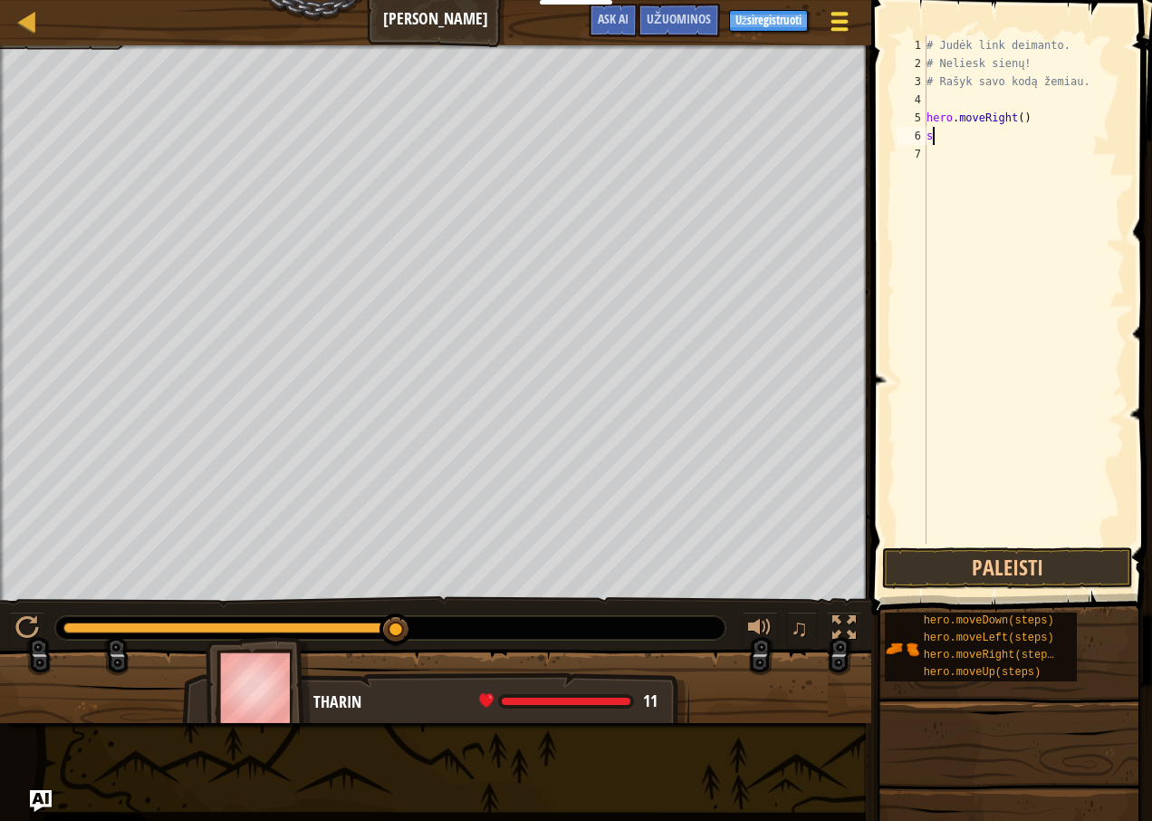
click at [845, 22] on span at bounding box center [840, 22] width 17 height 4
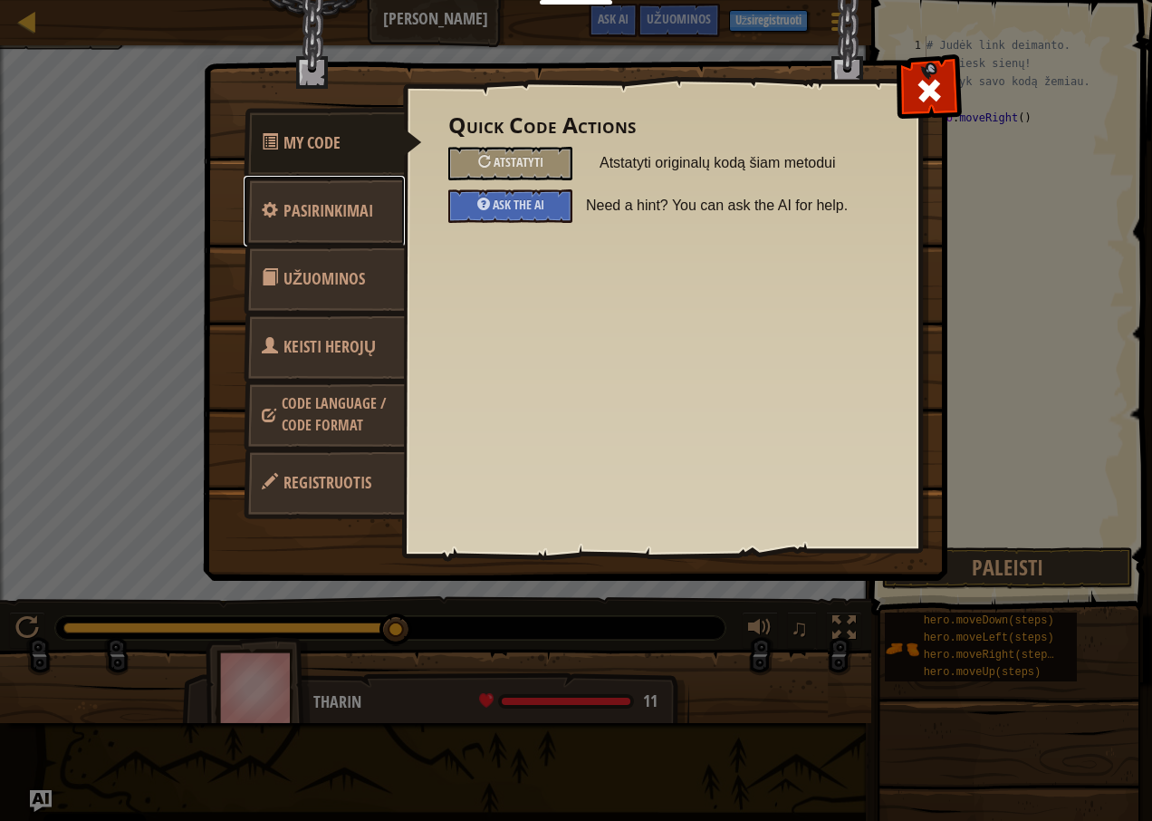
click at [331, 209] on span "Pasirinkimai" at bounding box center [329, 210] width 90 height 23
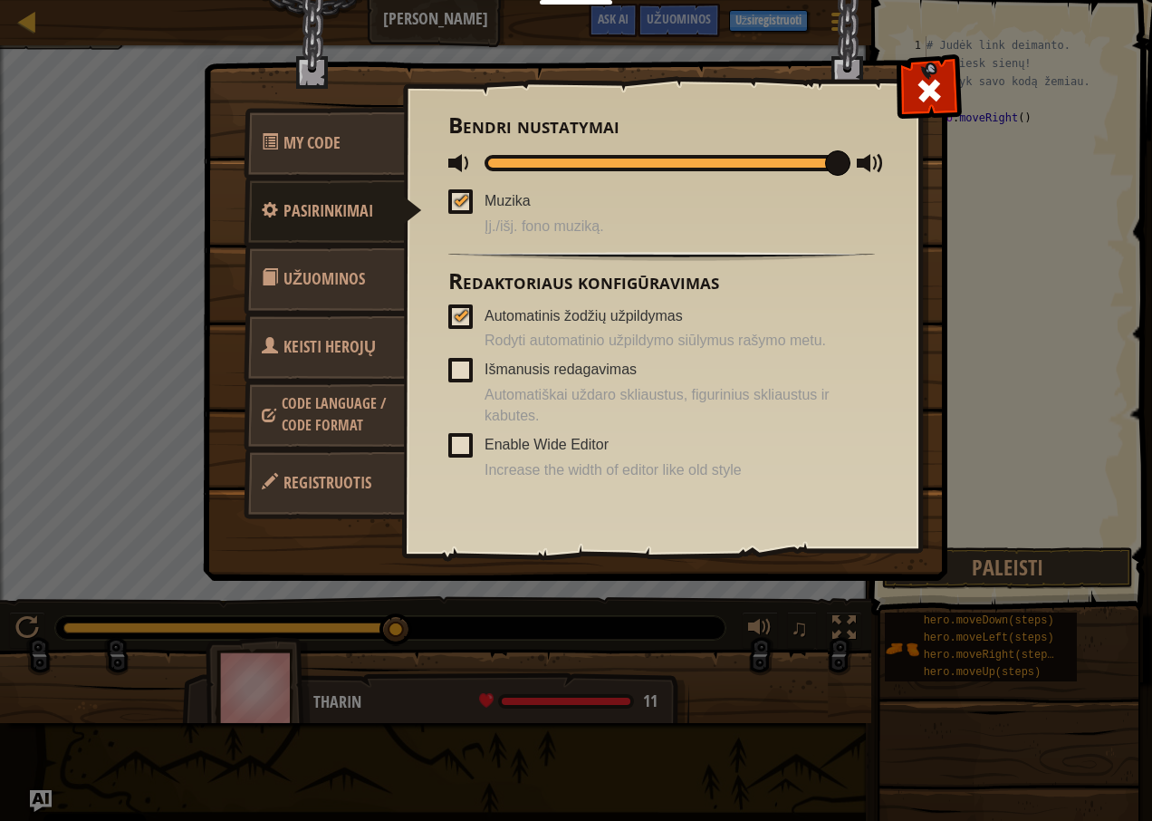
click at [316, 288] on span "Užuominos" at bounding box center [325, 278] width 82 height 23
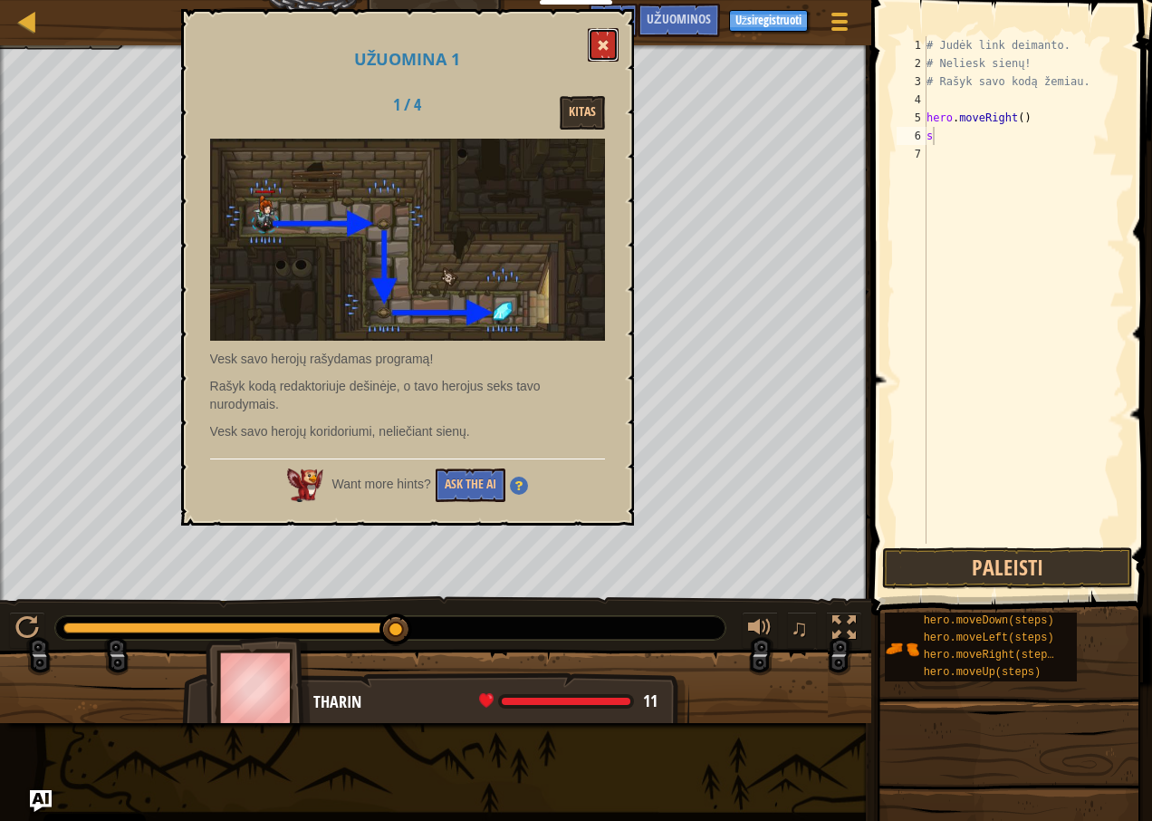
click at [607, 45] on span at bounding box center [603, 45] width 13 height 13
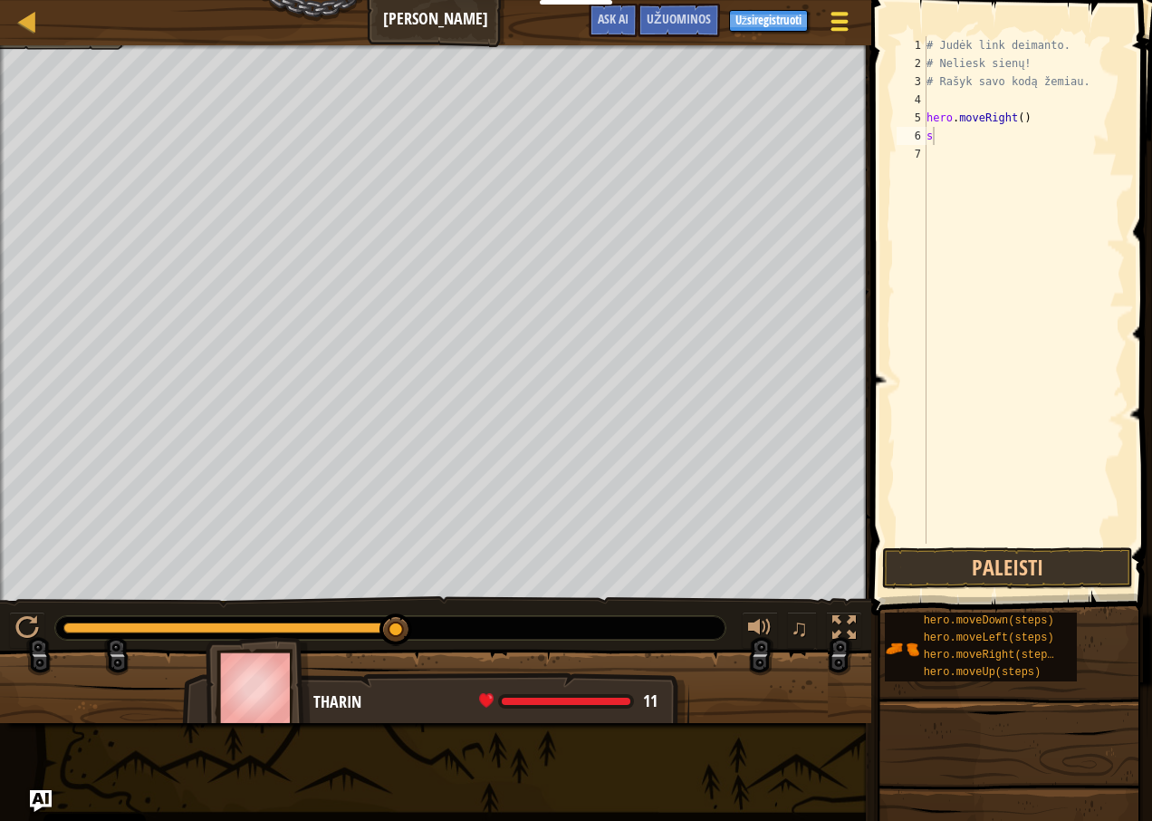
click at [843, 25] on div at bounding box center [840, 21] width 24 height 26
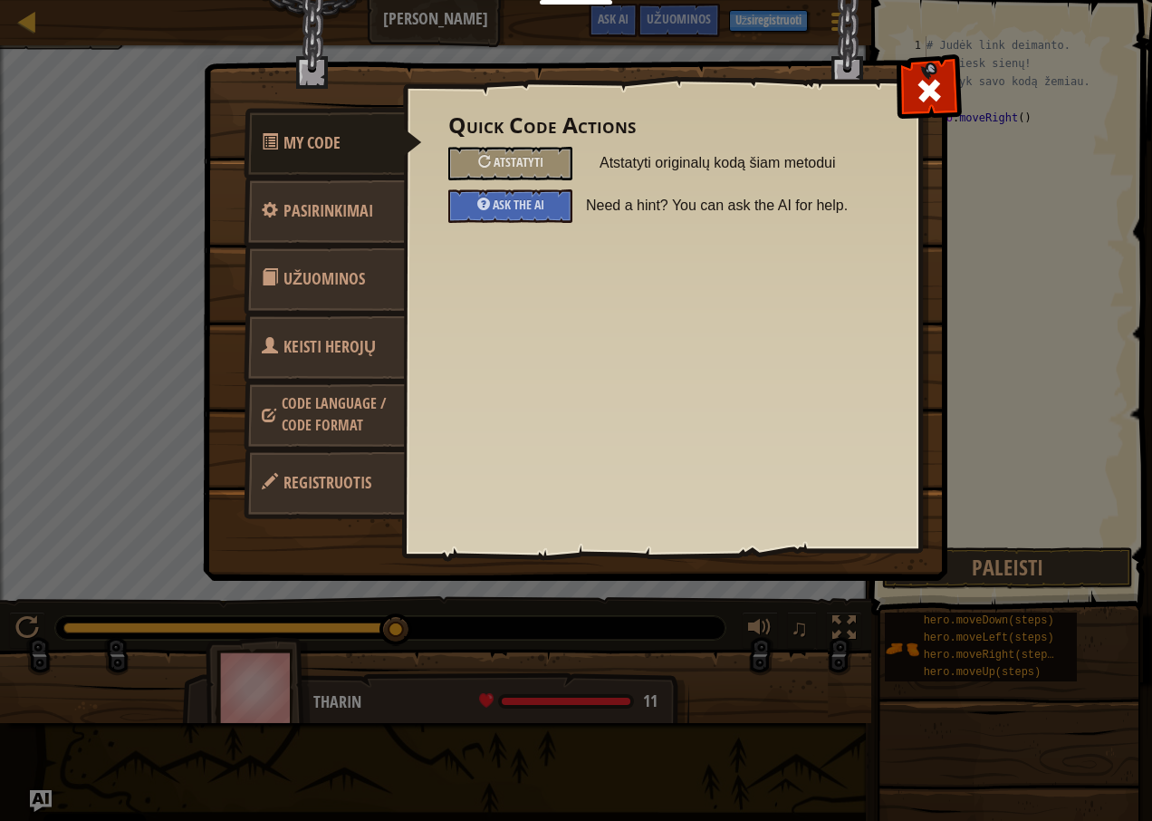
click at [329, 347] on span "Keisti Herojų" at bounding box center [330, 346] width 92 height 23
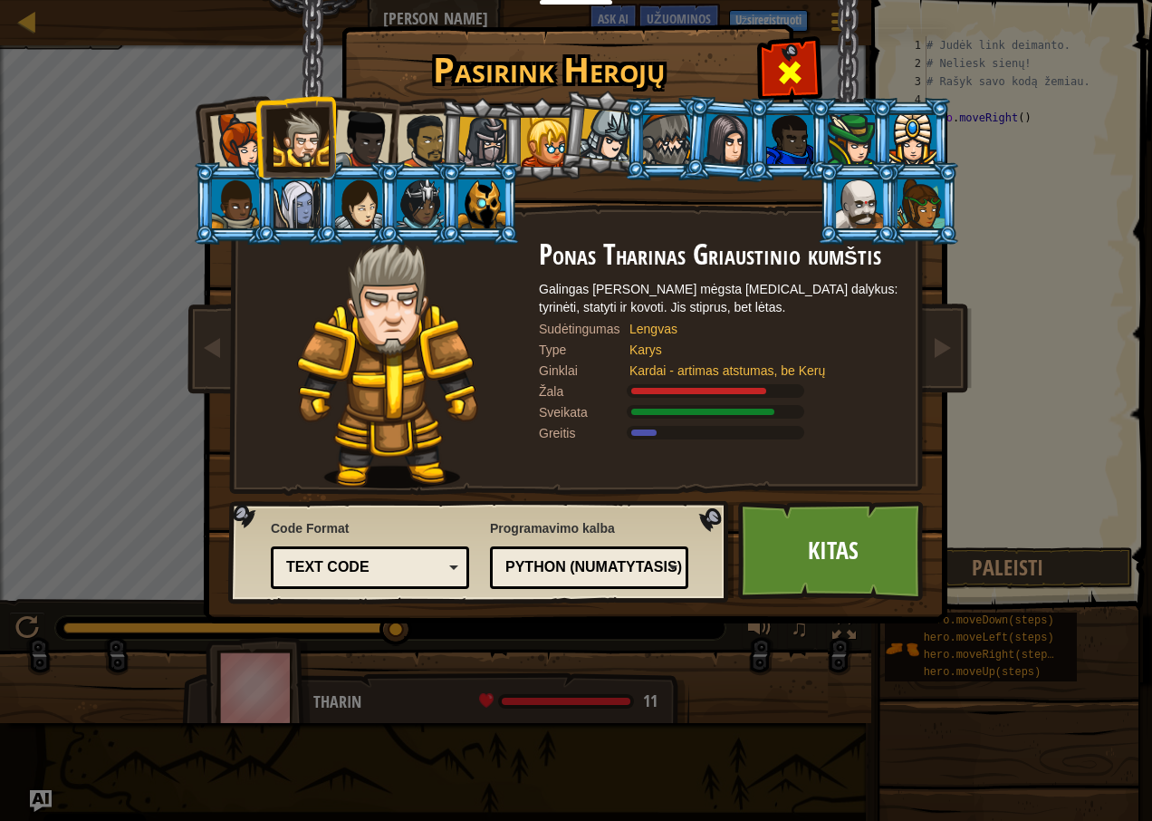
click at [793, 75] on span at bounding box center [789, 72] width 29 height 29
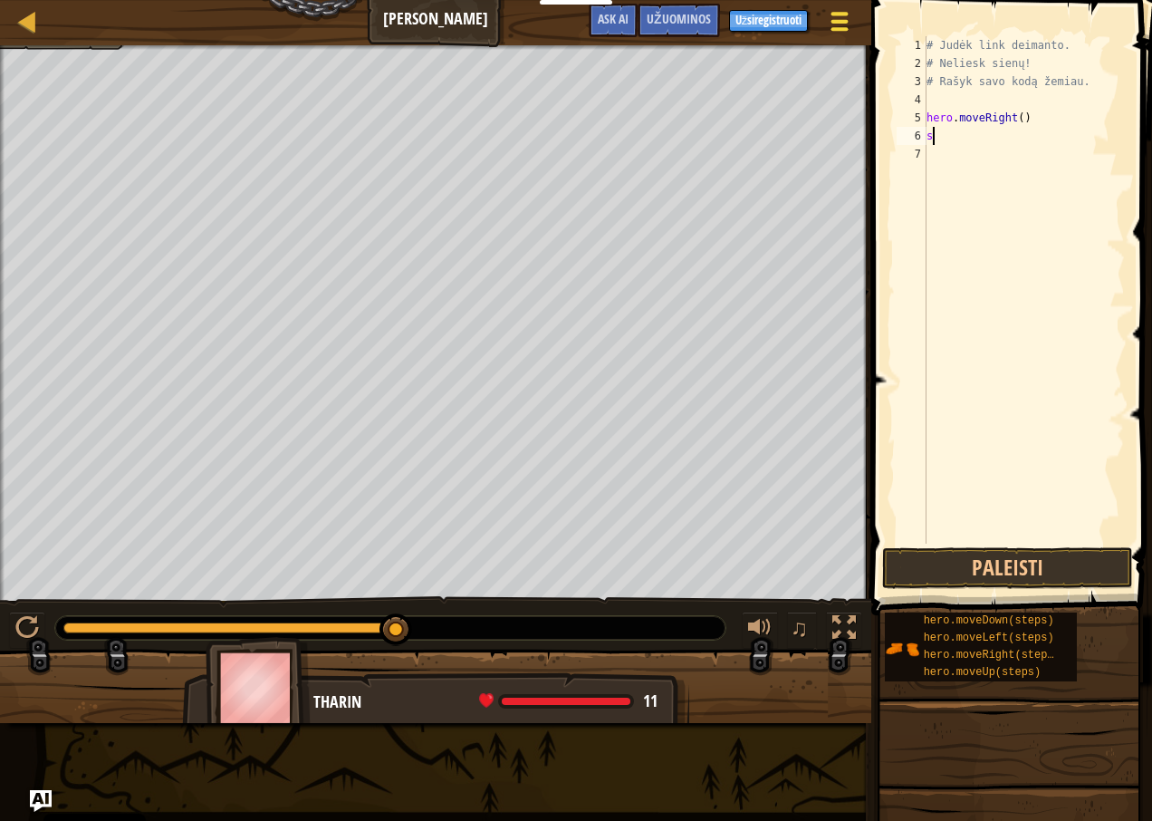
click at [845, 15] on span at bounding box center [840, 14] width 17 height 4
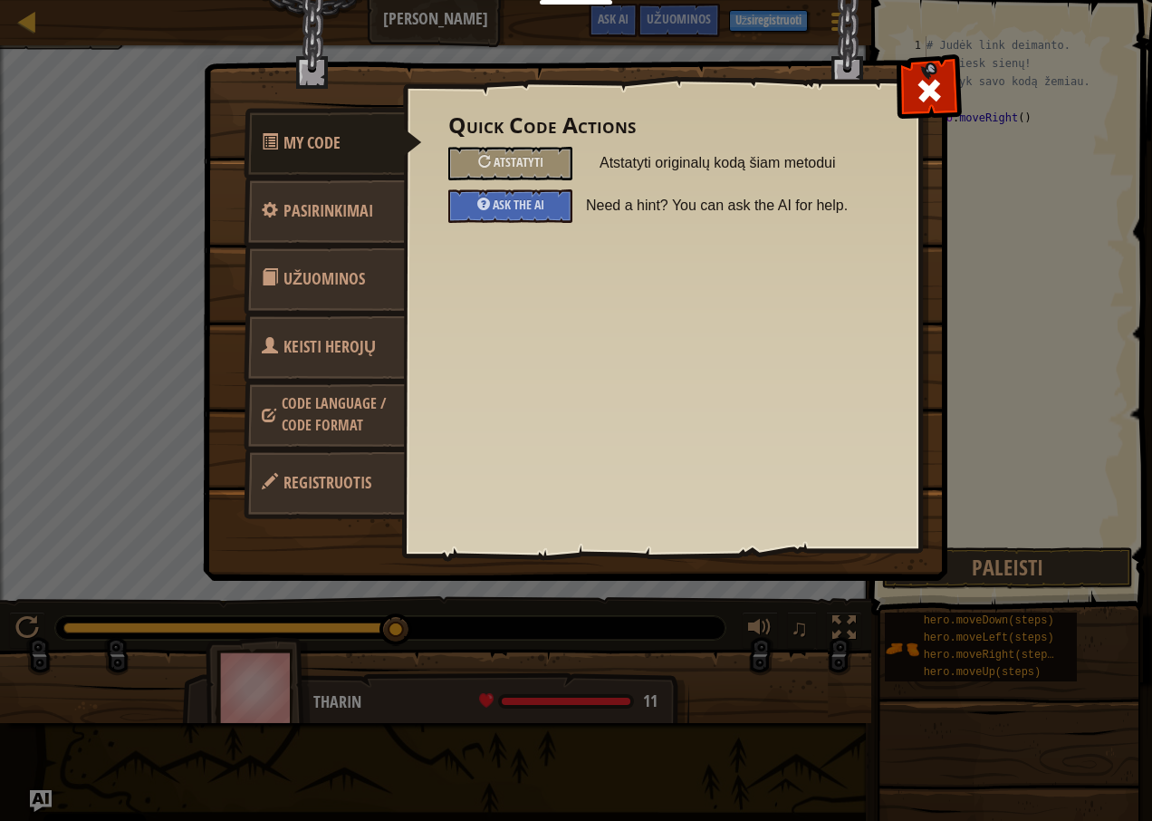
click at [346, 408] on span "Code Language / Code Format" at bounding box center [334, 414] width 104 height 42
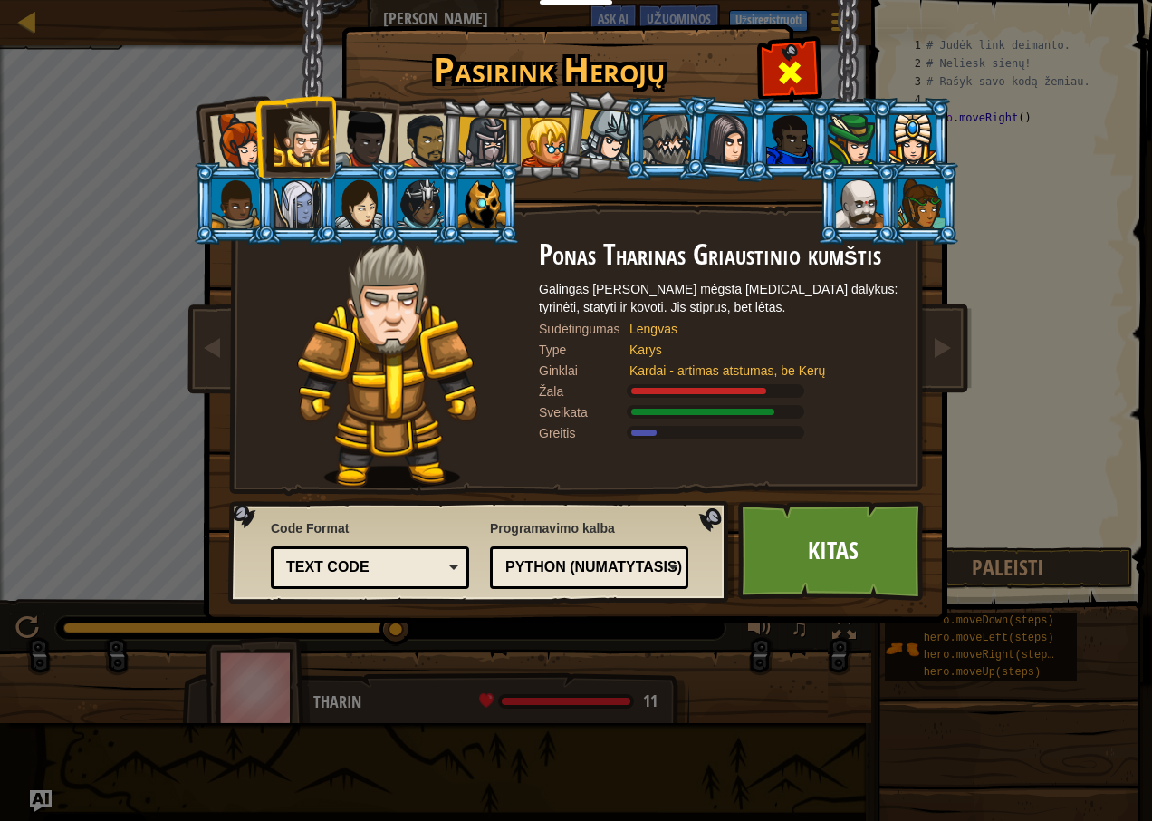
click at [790, 60] on span at bounding box center [789, 72] width 29 height 29
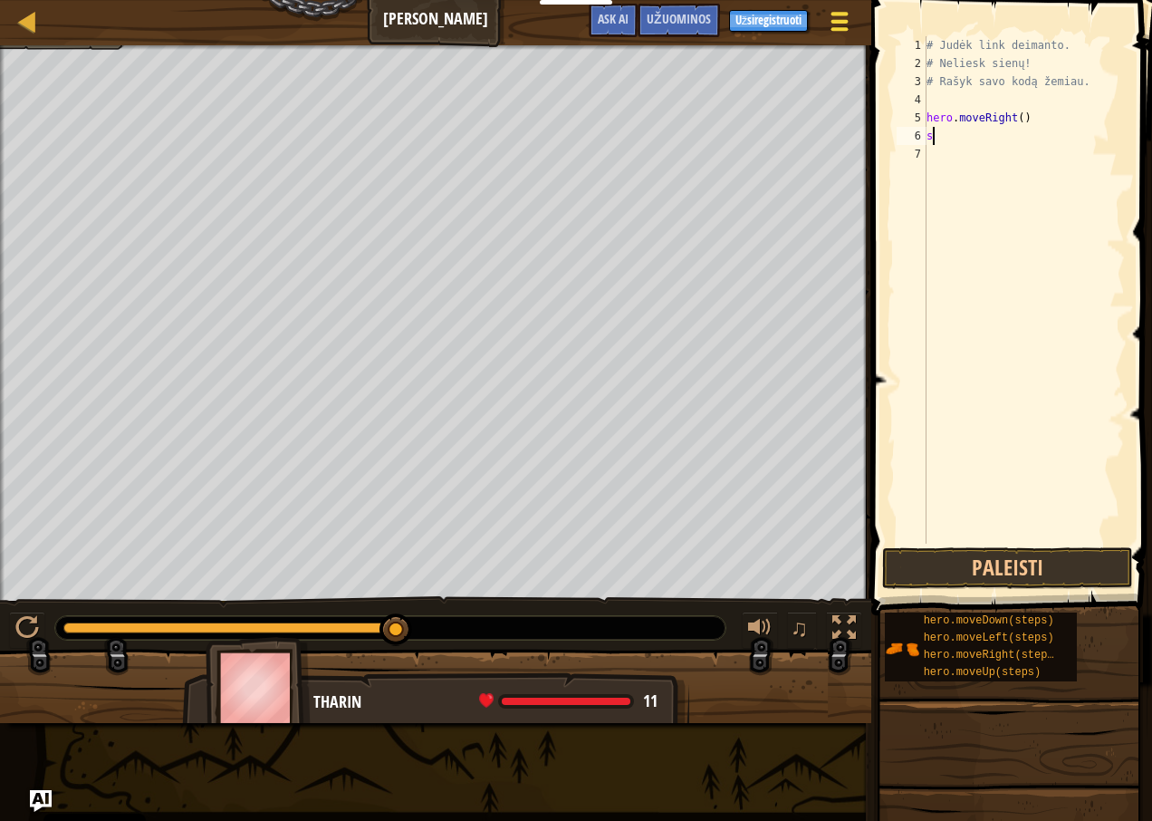
click at [842, 32] on div at bounding box center [840, 21] width 24 height 26
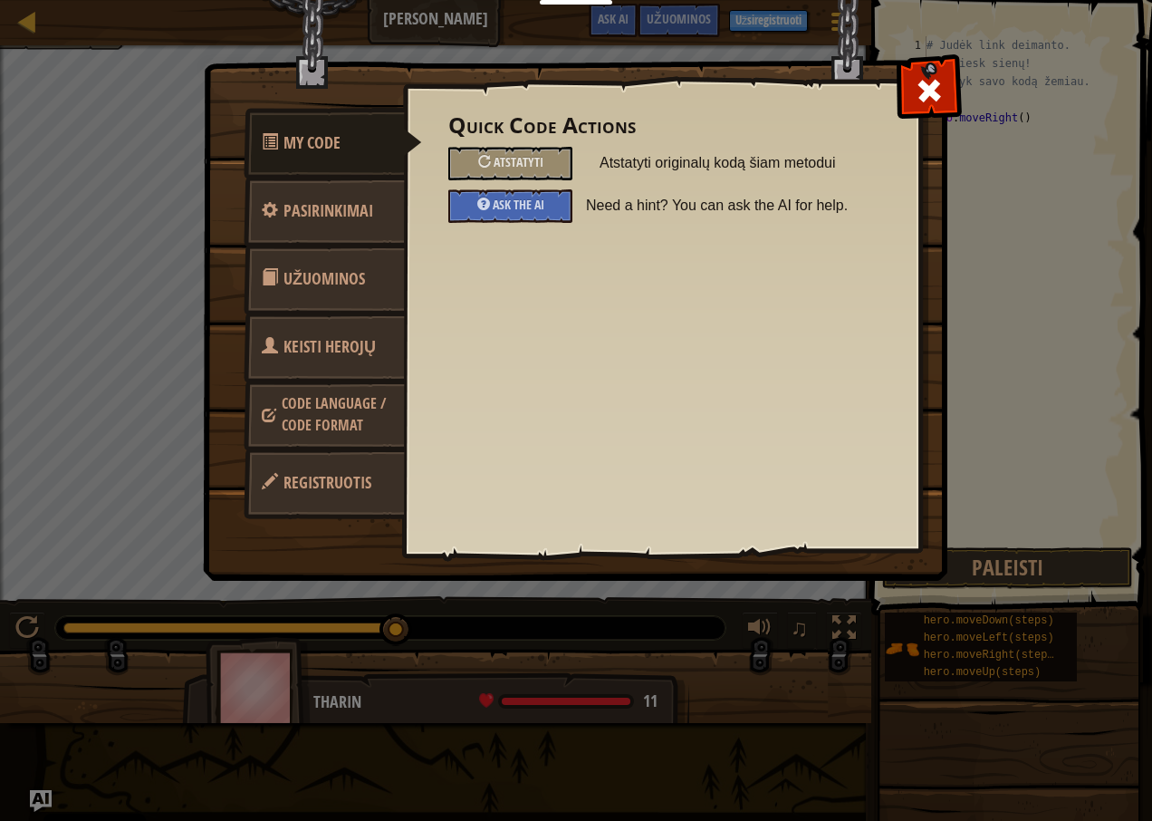
click at [352, 418] on span "Code Language / Code Format" at bounding box center [334, 414] width 104 height 42
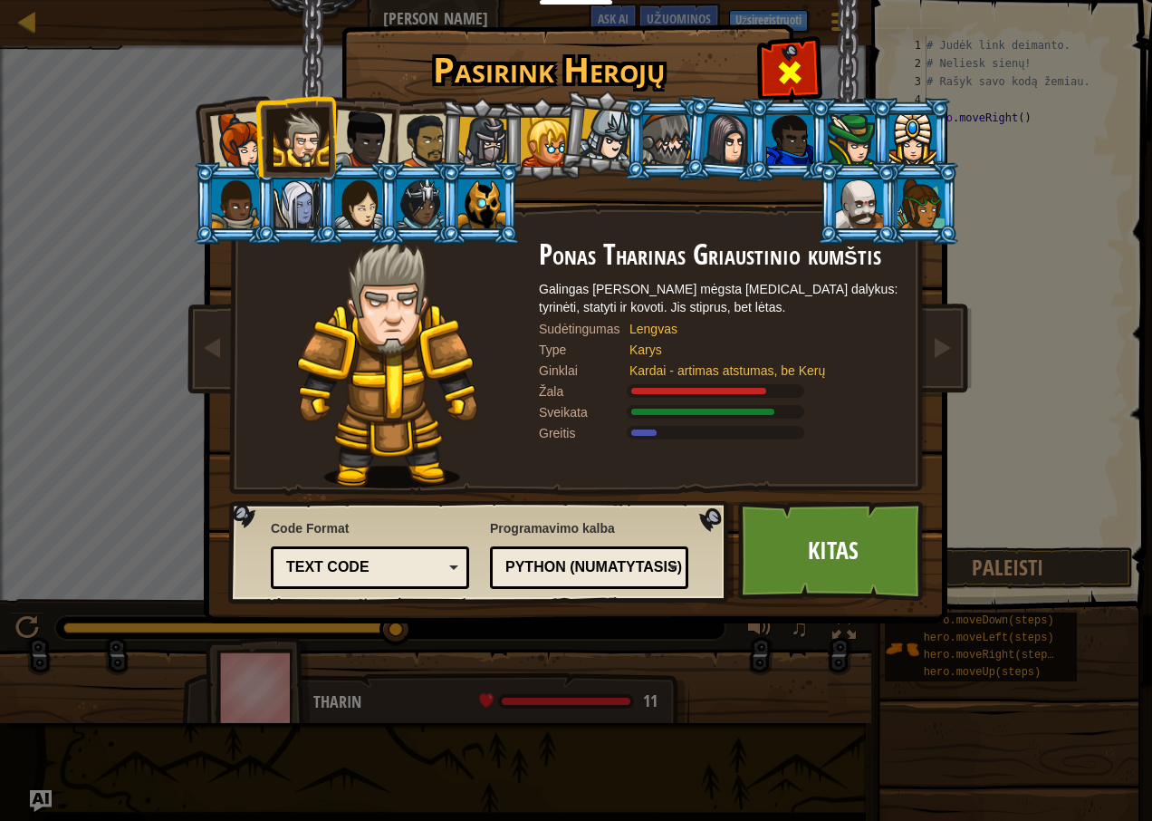
click at [793, 58] on span at bounding box center [789, 72] width 29 height 29
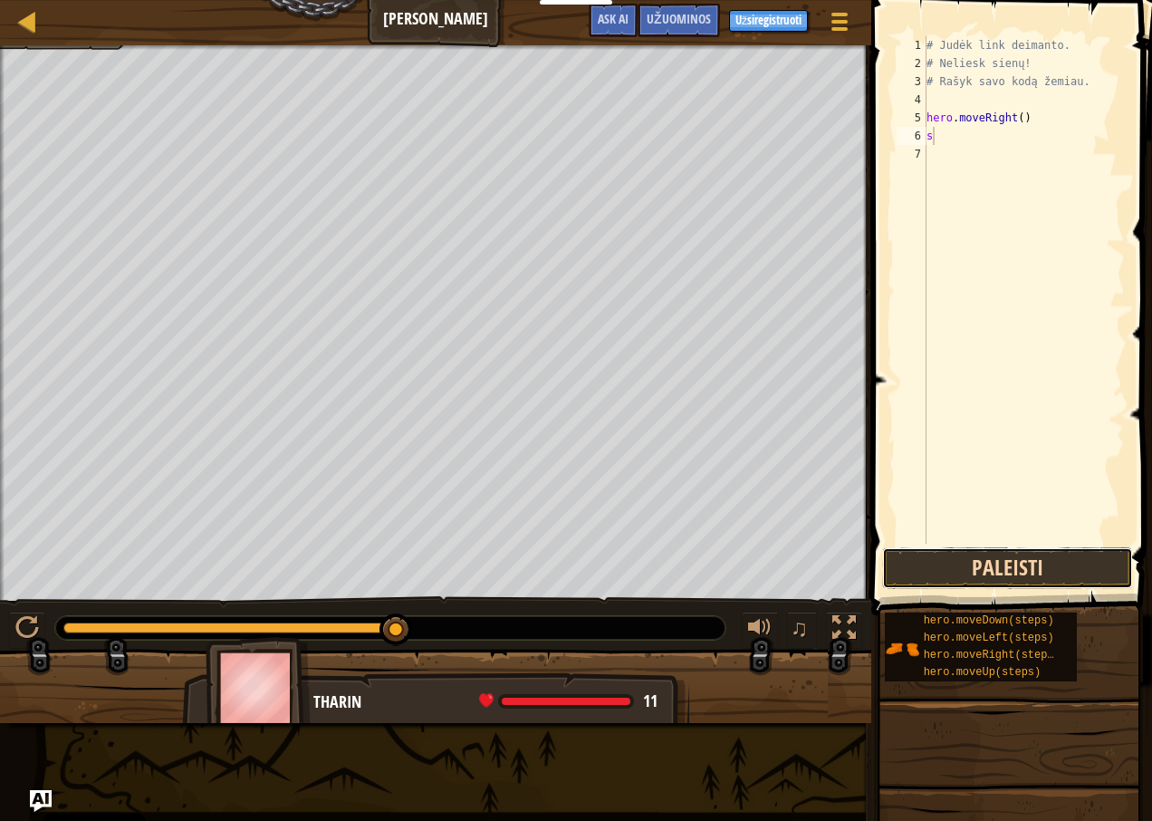
click at [993, 569] on button "Paleisti" at bounding box center [1007, 568] width 251 height 42
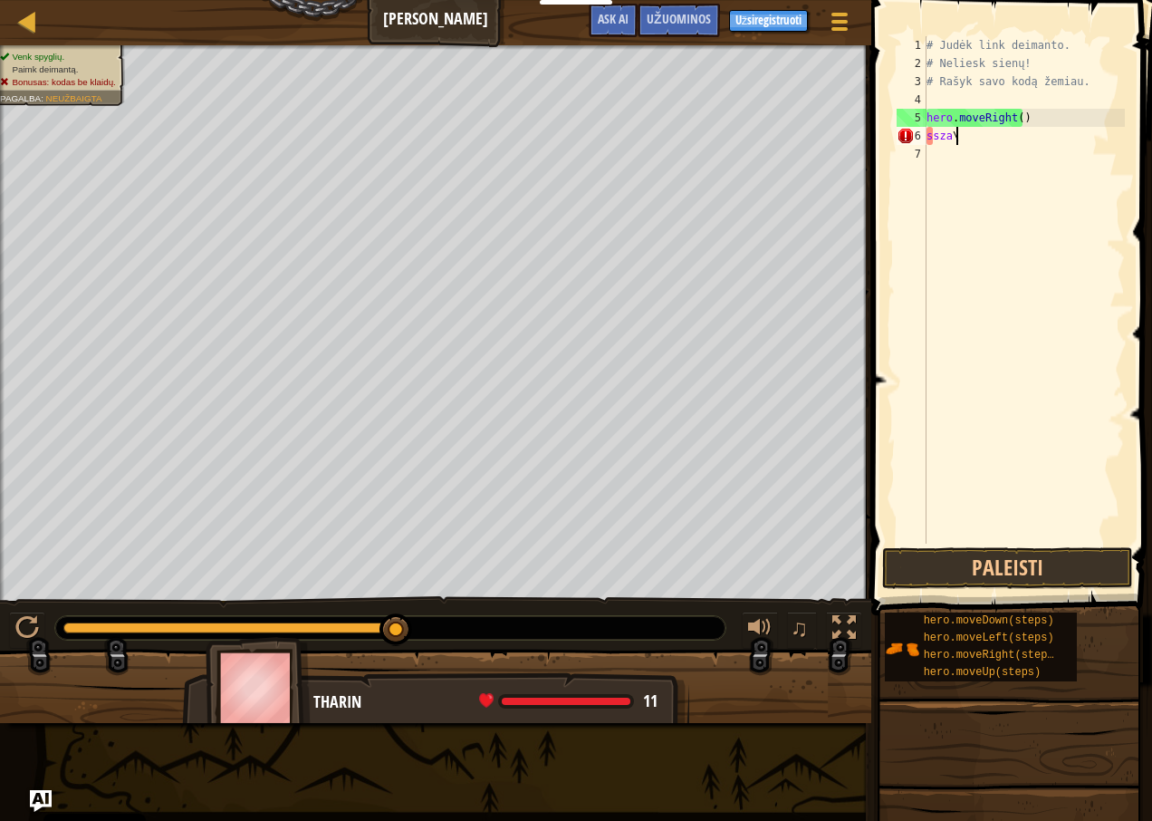
scroll to position [8, 2]
type textarea "ssza\"
